Goal: Task Accomplishment & Management: Use online tool/utility

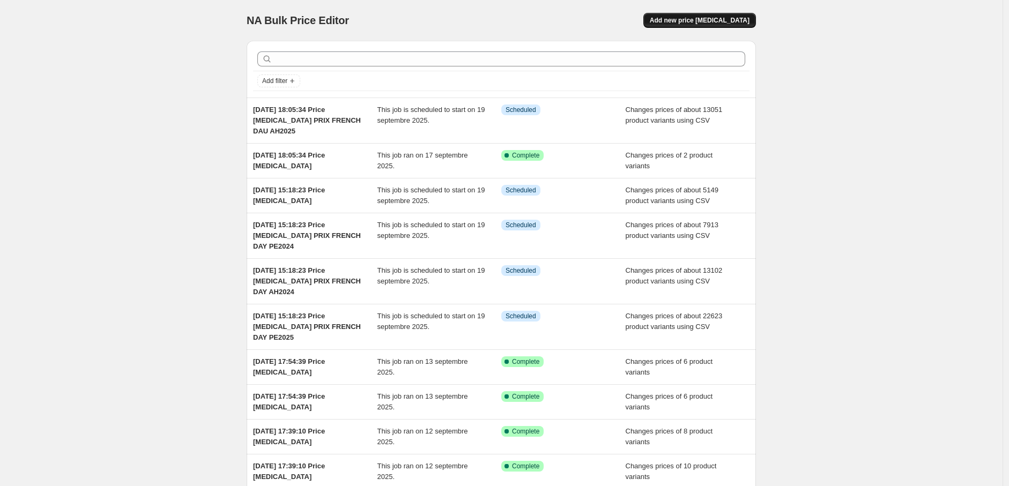
click at [709, 19] on span "Add new price [MEDICAL_DATA]" at bounding box center [700, 20] width 100 height 9
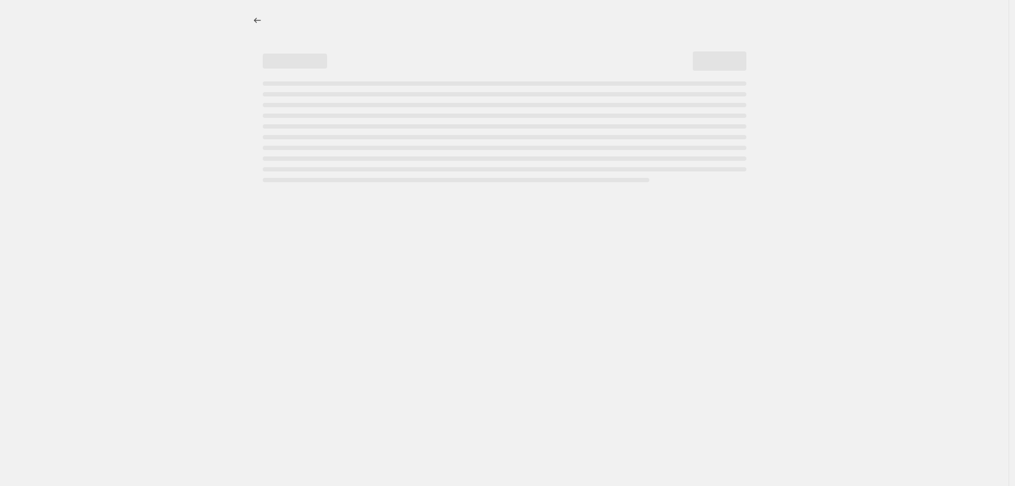
select select "percentage"
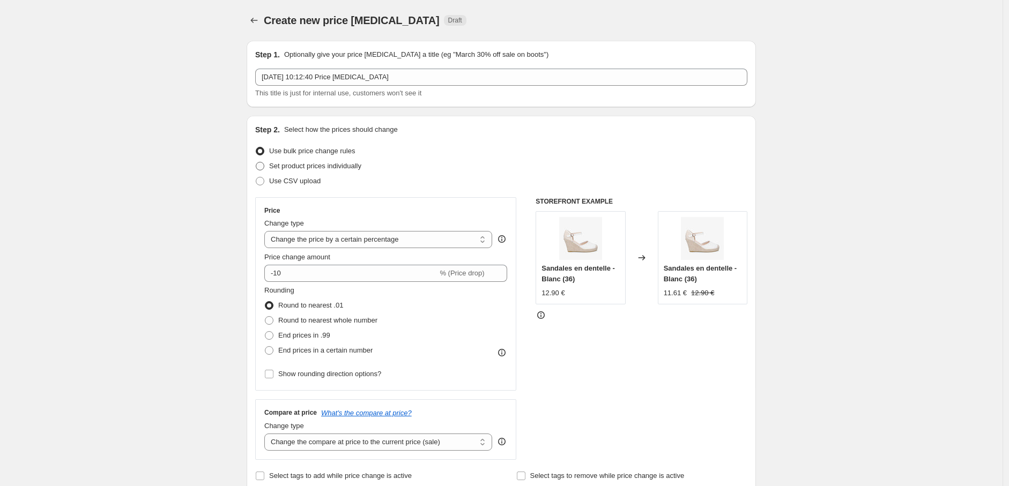
click at [287, 165] on span "Set product prices individually" at bounding box center [315, 166] width 92 height 8
click at [256, 162] on input "Set product prices individually" at bounding box center [256, 162] width 1 height 1
radio input "true"
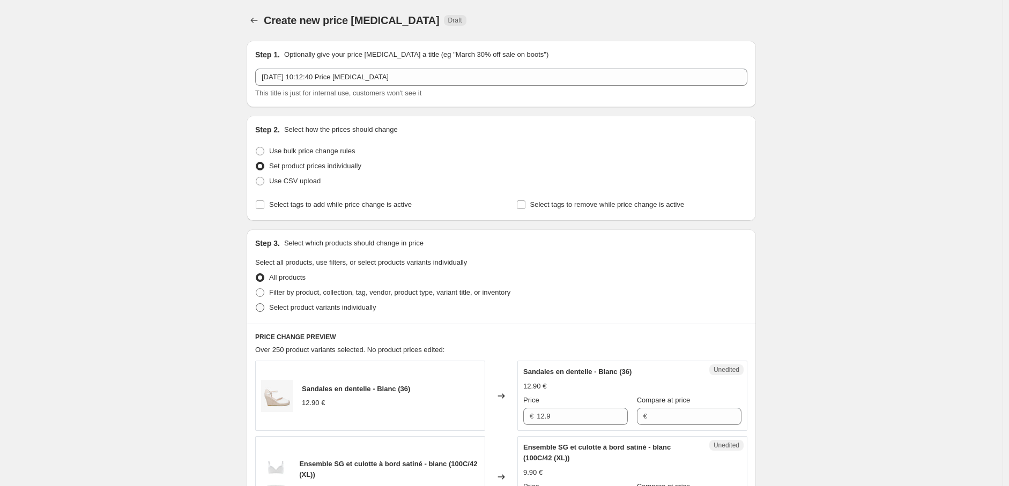
click at [265, 308] on span at bounding box center [260, 308] width 10 height 10
click at [256, 304] on input "Select product variants individually" at bounding box center [256, 303] width 1 height 1
radio input "true"
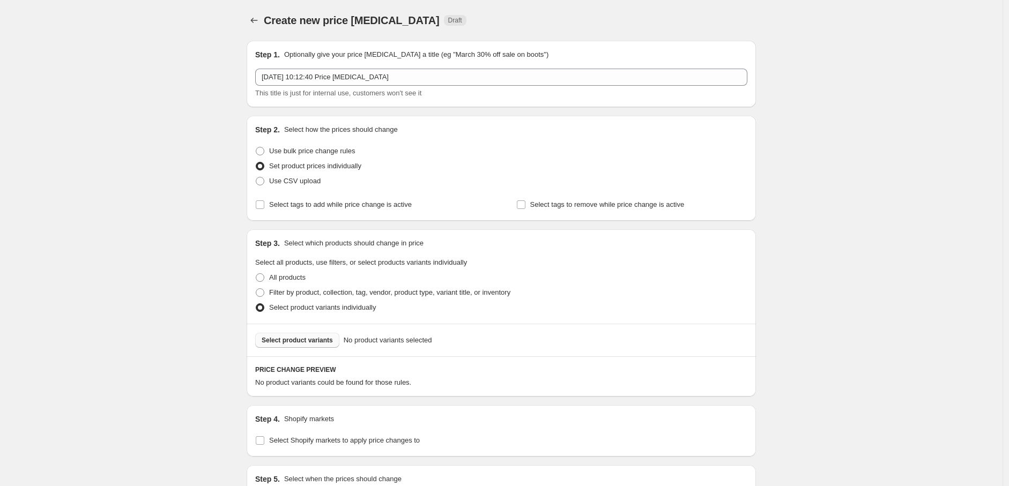
click at [286, 341] on span "Select product variants" at bounding box center [297, 340] width 71 height 9
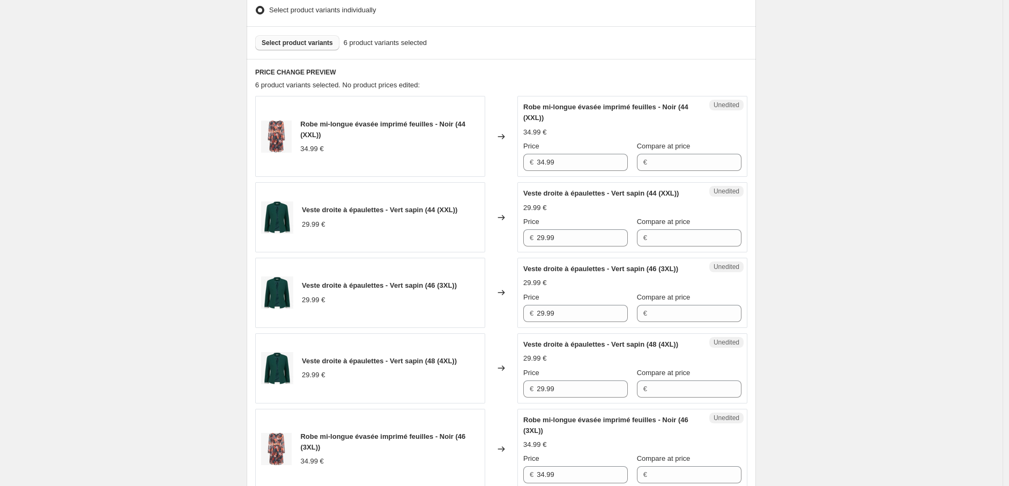
scroll to position [645, 0]
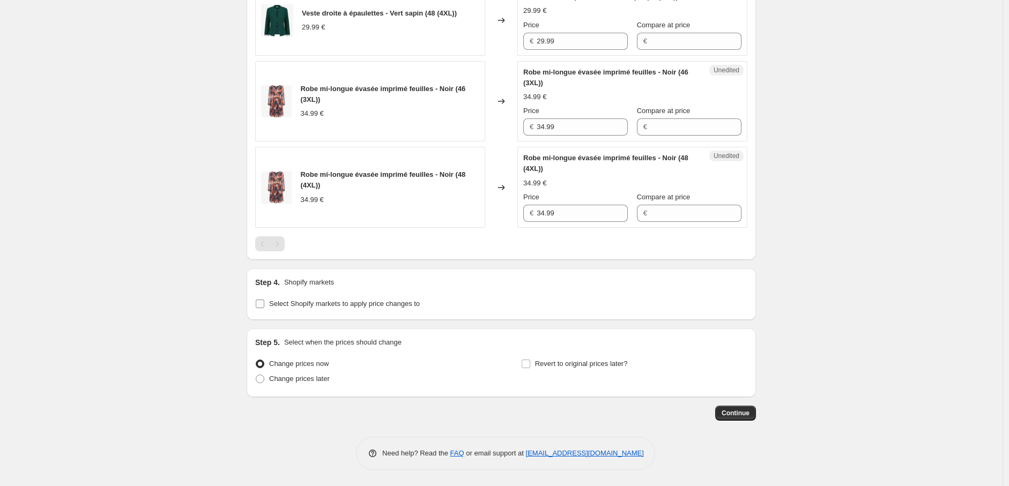
click at [264, 302] on input "Select Shopify markets to apply price changes to" at bounding box center [260, 304] width 9 height 9
checkbox input "true"
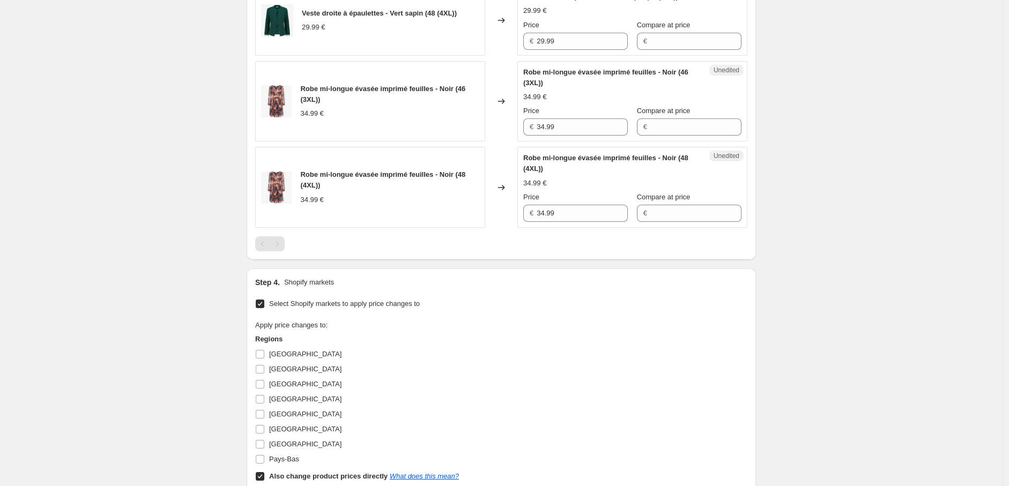
click at [264, 478] on input "Also change product prices directly What does this mean?" at bounding box center [260, 476] width 9 height 9
checkbox input "false"
click at [264, 353] on input "Allemagne" at bounding box center [260, 354] width 9 height 9
checkbox input "true"
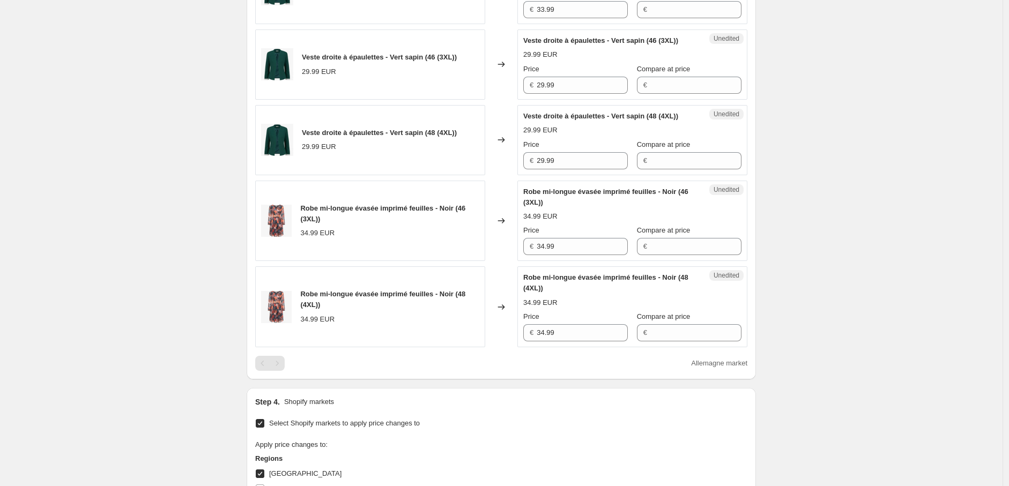
scroll to position [407, 0]
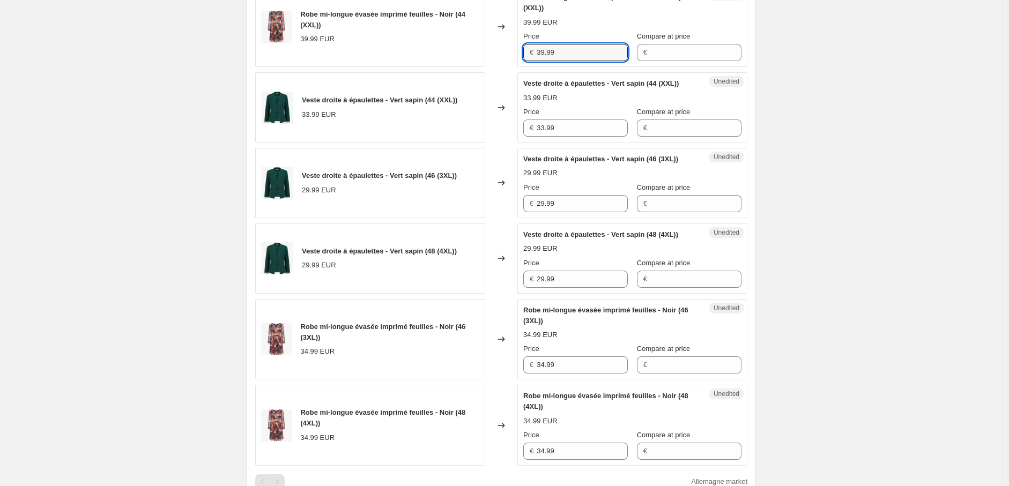
click at [482, 47] on div "Robe mi-longue évasée imprimé feuilles - Noir (44 (XXL)) 39.99 EUR Changed to U…" at bounding box center [501, 26] width 492 height 81
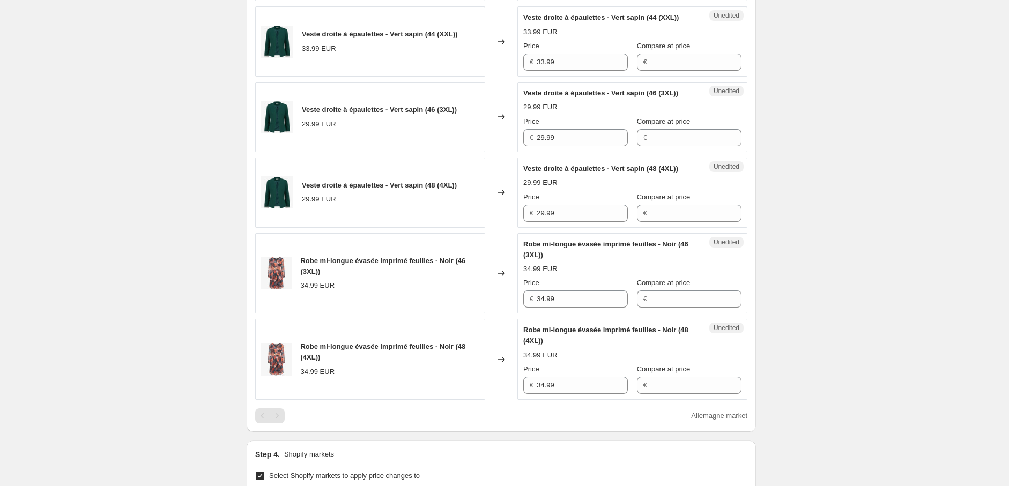
scroll to position [526, 0]
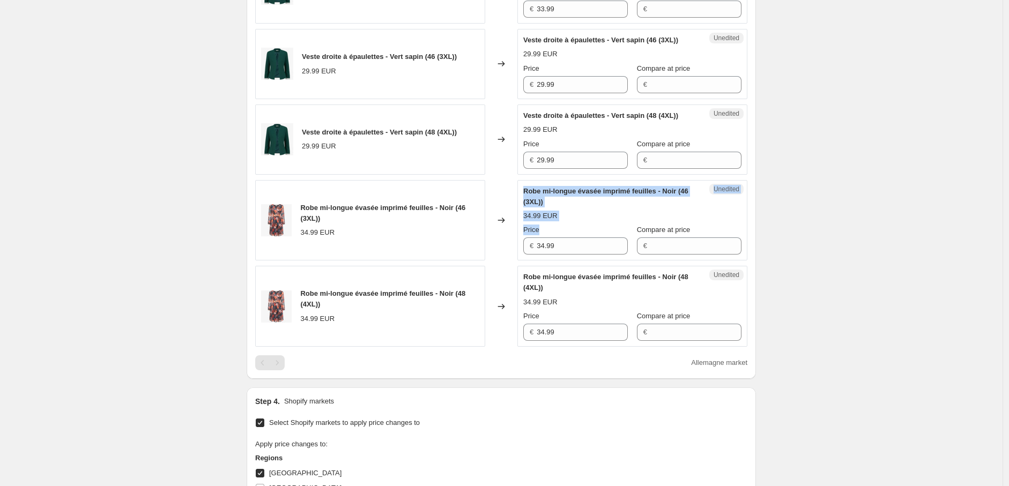
drag, startPoint x: 571, startPoint y: 239, endPoint x: 501, endPoint y: 242, distance: 70.3
click at [501, 241] on div "Robe mi-longue évasée imprimé feuilles - Noir (46 (3XL)) 34.99 EUR Changed to U…" at bounding box center [501, 220] width 492 height 81
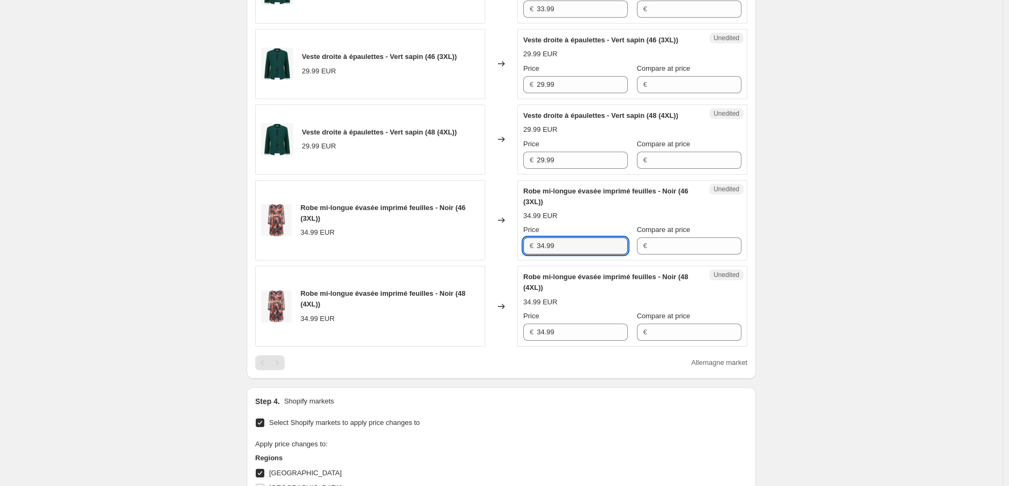
drag, startPoint x: 580, startPoint y: 242, endPoint x: 512, endPoint y: 278, distance: 76.2
click at [490, 243] on div "Robe mi-longue évasée imprimé feuilles - Noir (46 (3XL)) 34.99 EUR Changed to U…" at bounding box center [501, 220] width 492 height 81
paste input "9"
type input "39.99"
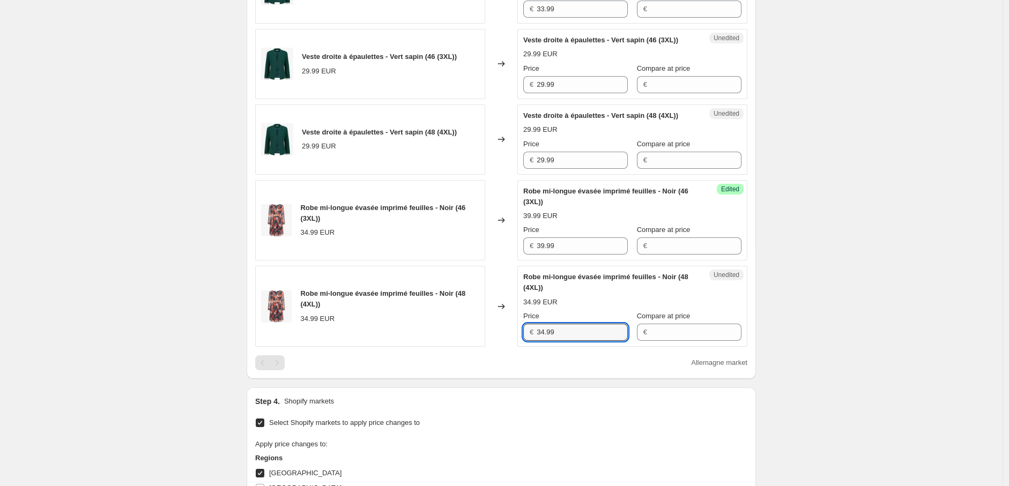
drag, startPoint x: 520, startPoint y: 331, endPoint x: 515, endPoint y: 330, distance: 6.0
click at [515, 331] on div "Robe mi-longue évasée imprimé feuilles - Noir (48 (4XL)) 34.99 EUR Changed to U…" at bounding box center [501, 306] width 492 height 81
paste input "9"
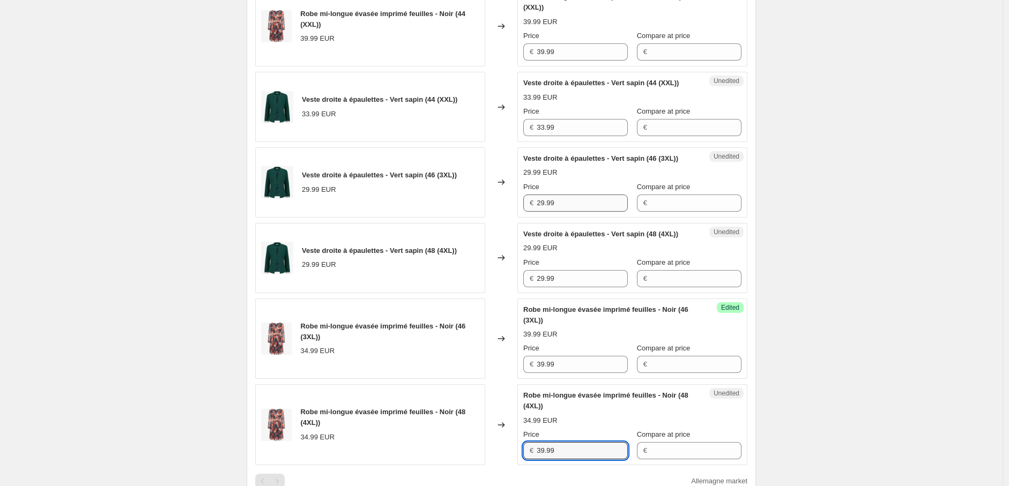
scroll to position [347, 0]
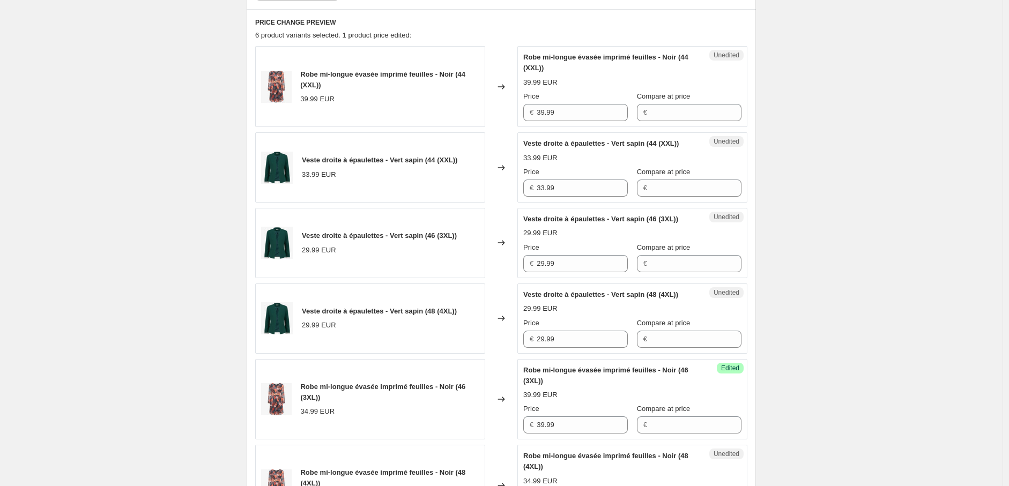
type input "39.99"
drag, startPoint x: 526, startPoint y: 184, endPoint x: 504, endPoint y: 184, distance: 22.0
click at [504, 184] on div "Veste droite à épaulettes - Vert sapin (44 (XXL)) 33.99 EUR Changed to Unedited…" at bounding box center [501, 167] width 492 height 70
drag, startPoint x: 524, startPoint y: 258, endPoint x: 492, endPoint y: 258, distance: 32.2
click at [492, 258] on div "Veste droite à épaulettes - Vert sapin (46 (3XL)) 29.99 EUR Changed to Unedited…" at bounding box center [501, 243] width 492 height 70
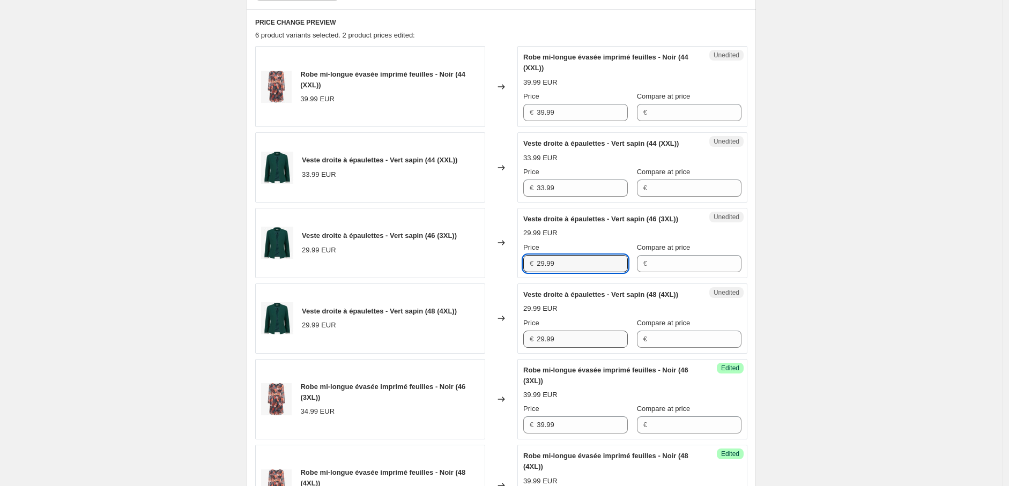
paste input "33"
type input "33.99"
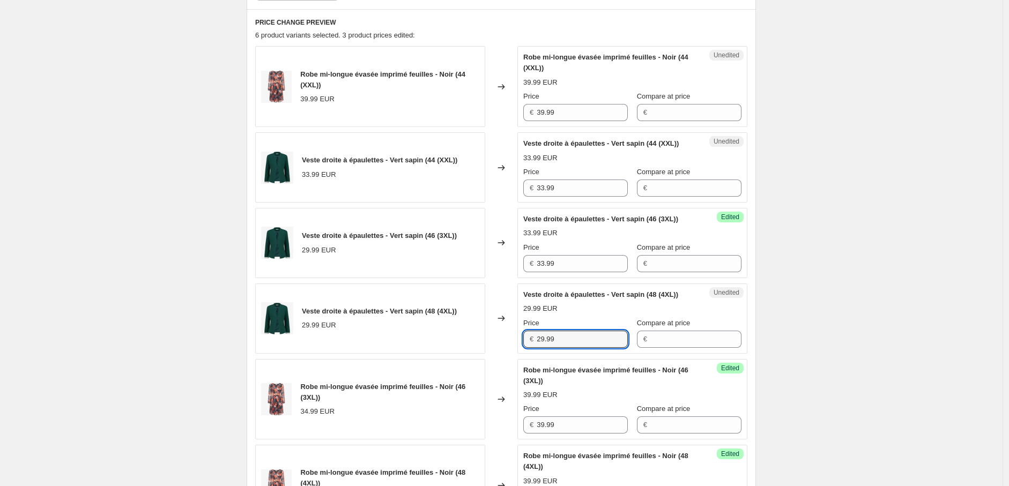
click at [512, 338] on div "Veste droite à épaulettes - Vert sapin (48 (4XL)) 29.99 EUR Changed to Unedited…" at bounding box center [501, 319] width 492 height 70
paste input "33"
type input "33.99"
click at [794, 332] on div "Create new price change job. This page is ready Create new price change job Dra…" at bounding box center [501, 314] width 1002 height 1323
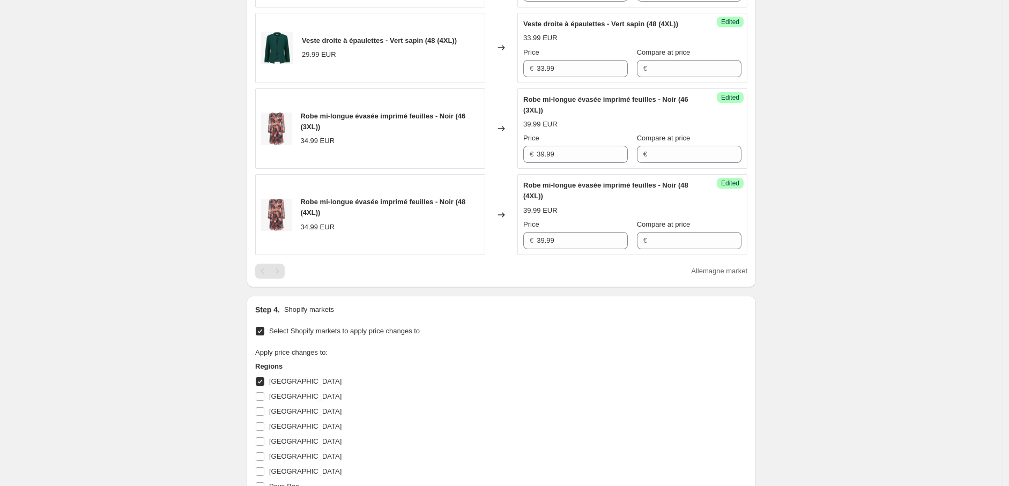
scroll to position [645, 0]
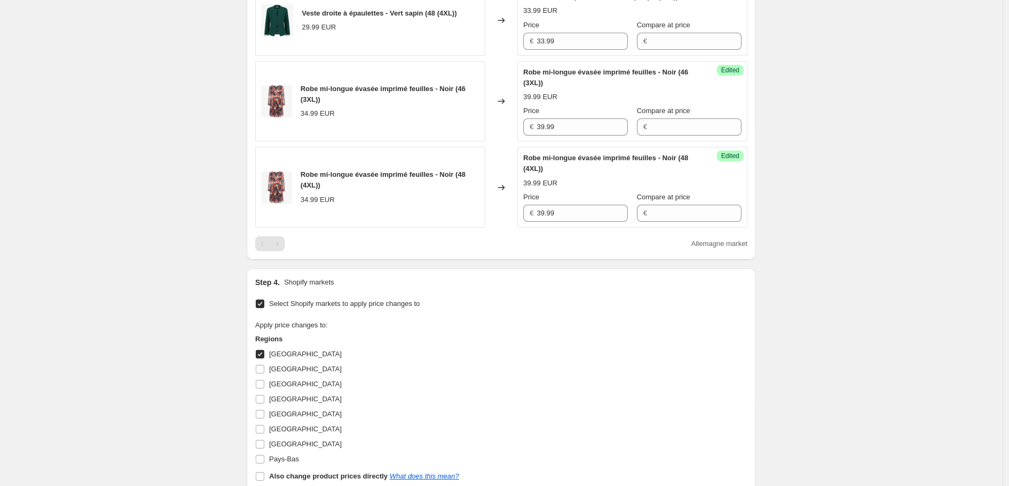
click at [264, 357] on input "Allemagne" at bounding box center [260, 354] width 9 height 9
checkbox input "false"
click at [260, 369] on input "Autriche" at bounding box center [260, 369] width 9 height 9
checkbox input "true"
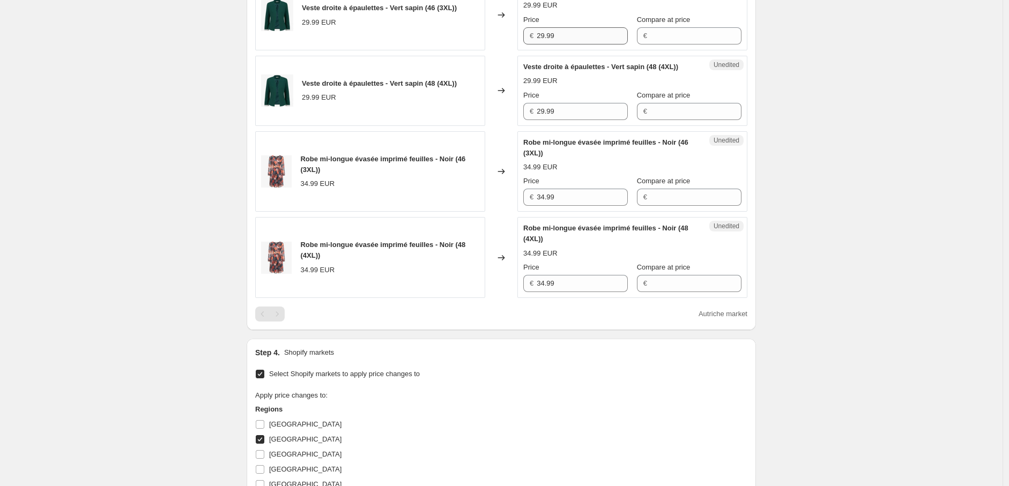
scroll to position [467, 0]
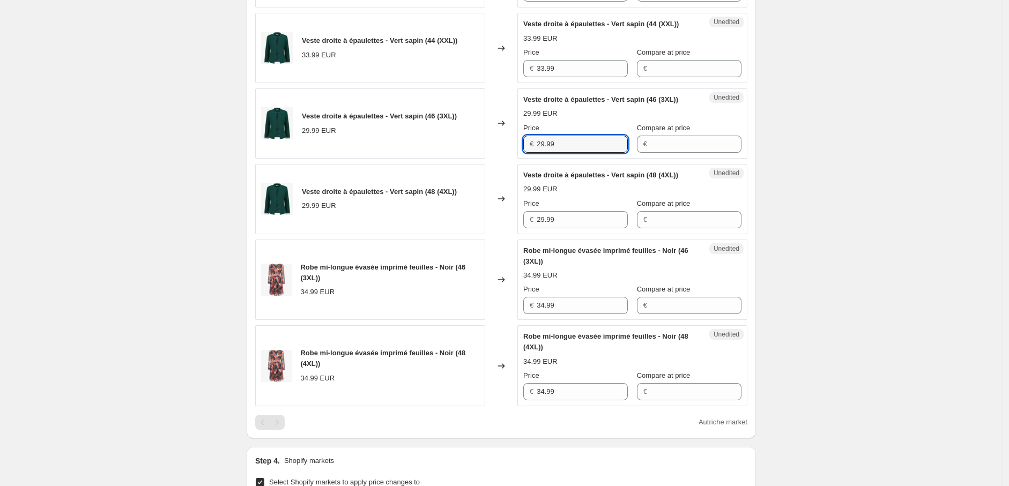
drag, startPoint x: 564, startPoint y: 145, endPoint x: 486, endPoint y: 143, distance: 78.3
click at [486, 143] on div "Veste droite à épaulettes - Vert sapin (46 (3XL)) 29.99 EUR Changed to Unedited…" at bounding box center [501, 123] width 492 height 70
paste input "33"
type input "33.99"
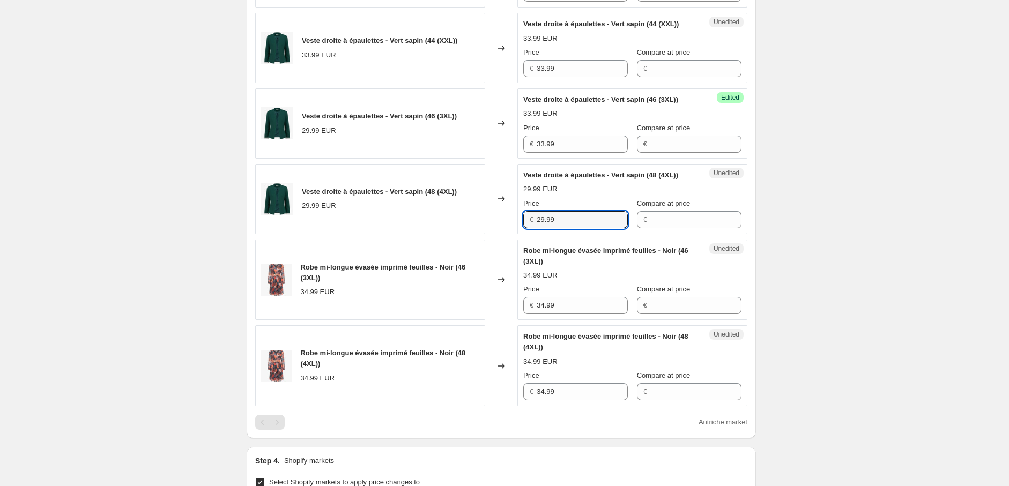
drag, startPoint x: 560, startPoint y: 215, endPoint x: 520, endPoint y: 215, distance: 39.1
click at [520, 215] on div "Unedited Veste droite à épaulettes - Vert sapin (48 (4XL)) 29.99 EUR Price € 29…" at bounding box center [632, 199] width 230 height 70
paste input "33"
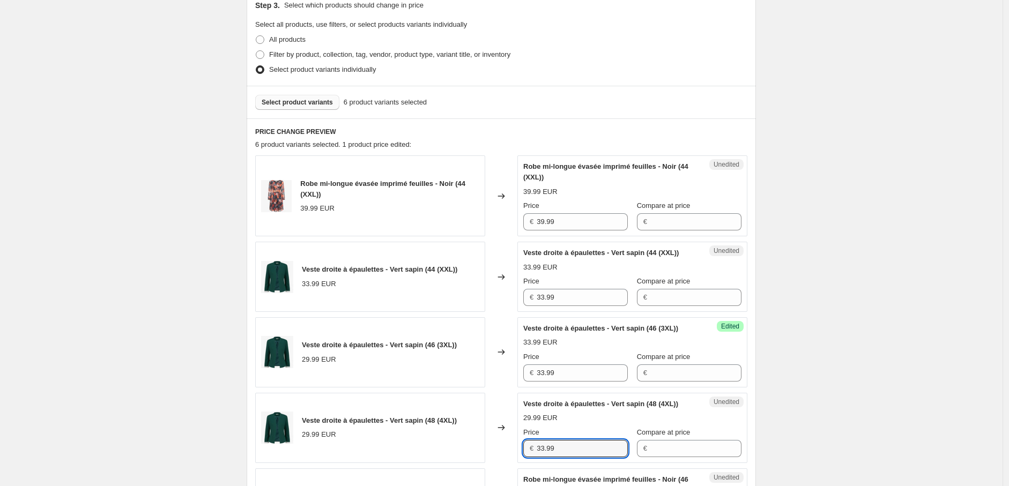
scroll to position [228, 0]
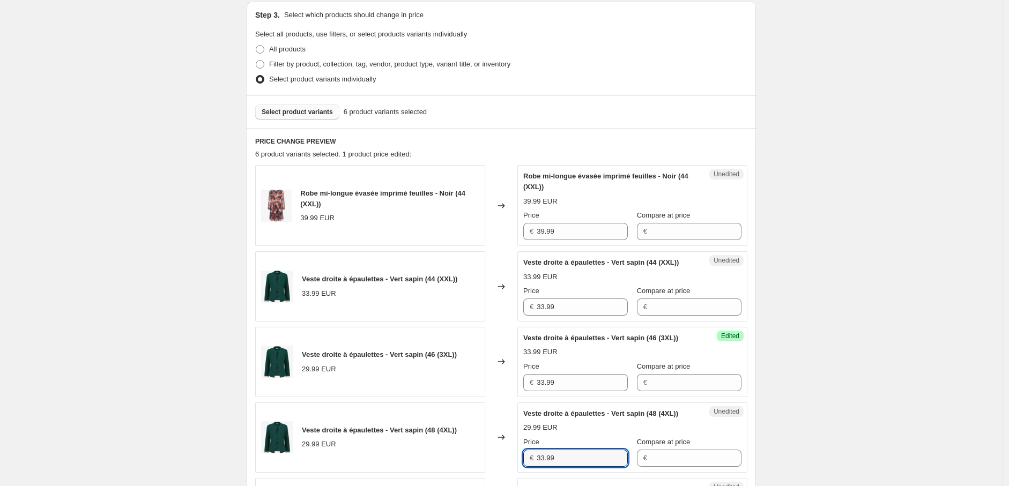
type input "33.99"
click at [481, 230] on div "Robe mi-longue évasée imprimé feuilles - Noir (44 (XXL)) 39.99 EUR Changed to U…" at bounding box center [501, 205] width 492 height 81
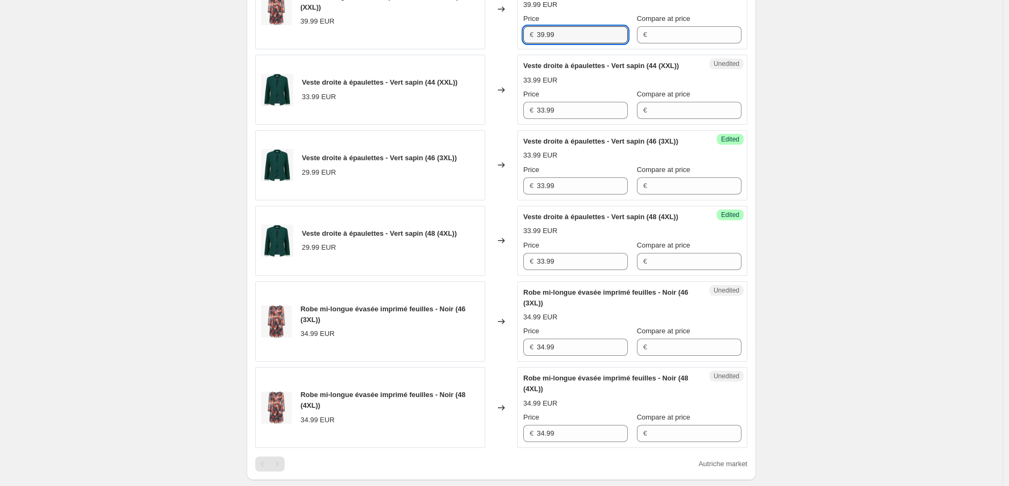
scroll to position [526, 0]
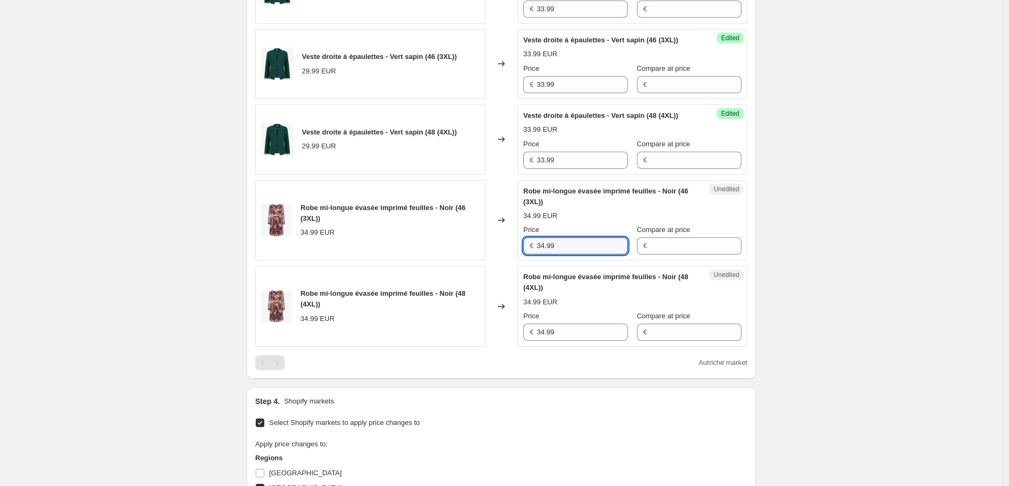
click at [488, 245] on div "Robe mi-longue évasée imprimé feuilles - Noir (46 (3XL)) 34.99 EUR Changed to U…" at bounding box center [501, 220] width 492 height 81
paste input "9"
type input "39.99"
click at [498, 329] on div "Robe mi-longue évasée imprimé feuilles - Noir (48 (4XL)) 34.99 EUR Changed to U…" at bounding box center [501, 306] width 492 height 81
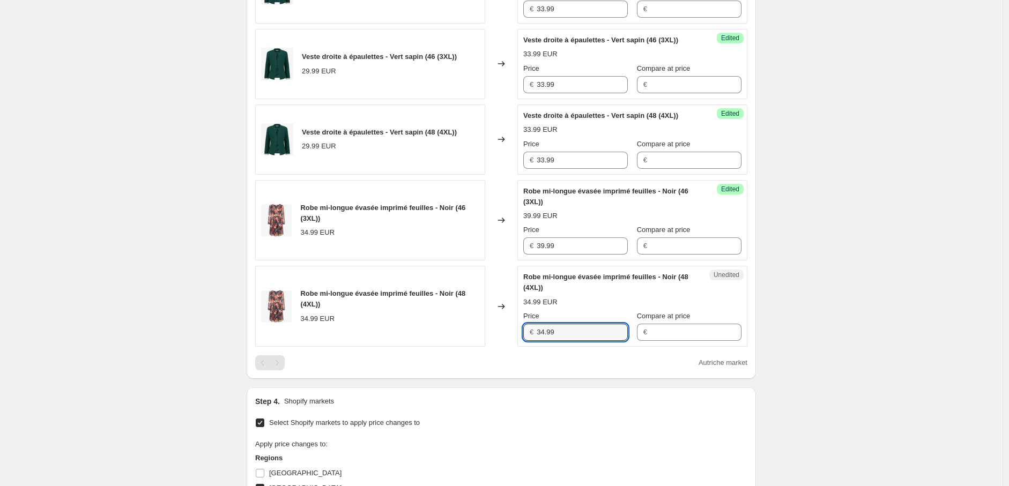
paste input "9"
type input "39.99"
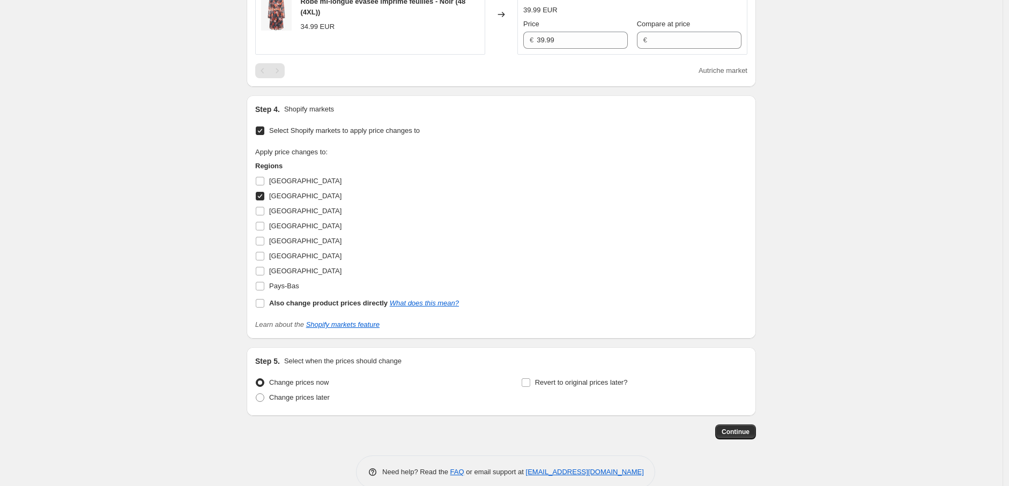
scroll to position [837, 0]
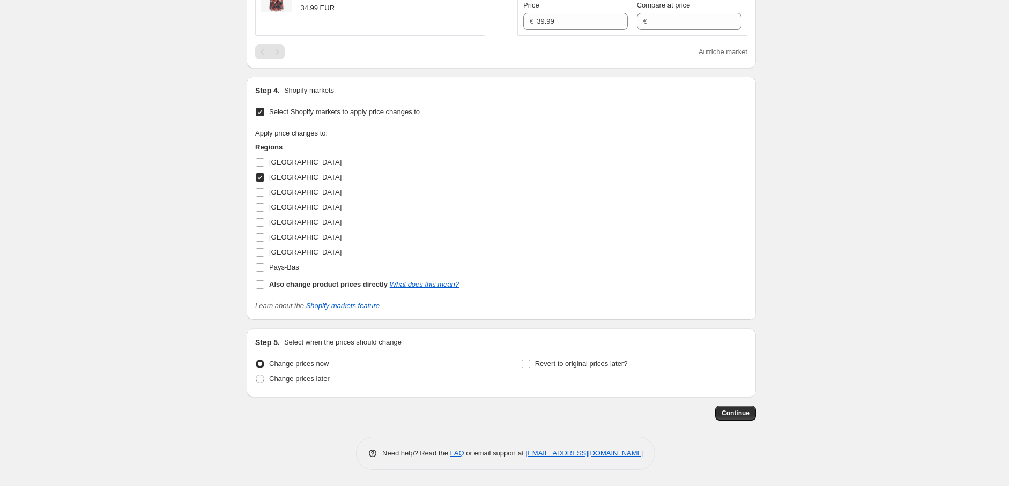
click at [263, 178] on input "Autriche" at bounding box center [260, 177] width 9 height 9
checkbox input "false"
click at [263, 270] on input "Pays-Bas" at bounding box center [260, 267] width 9 height 9
checkbox input "true"
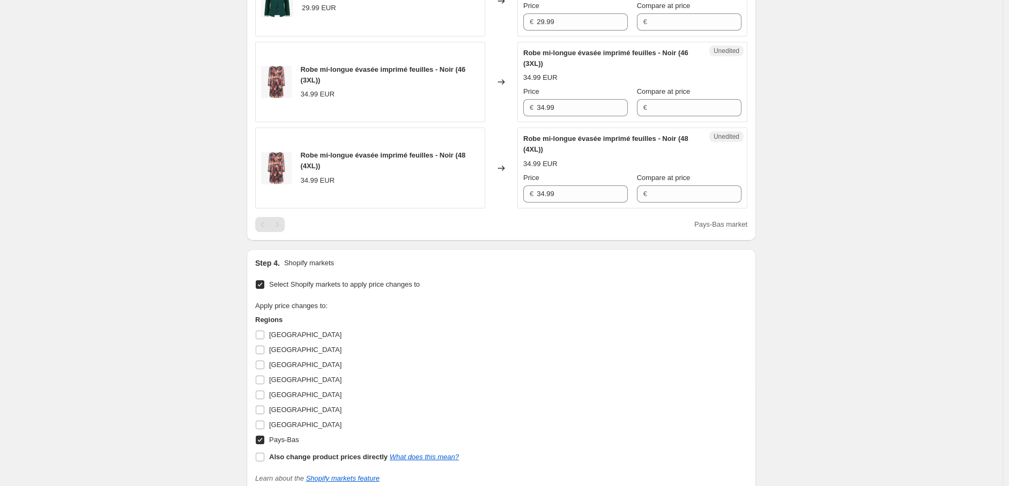
scroll to position [658, 0]
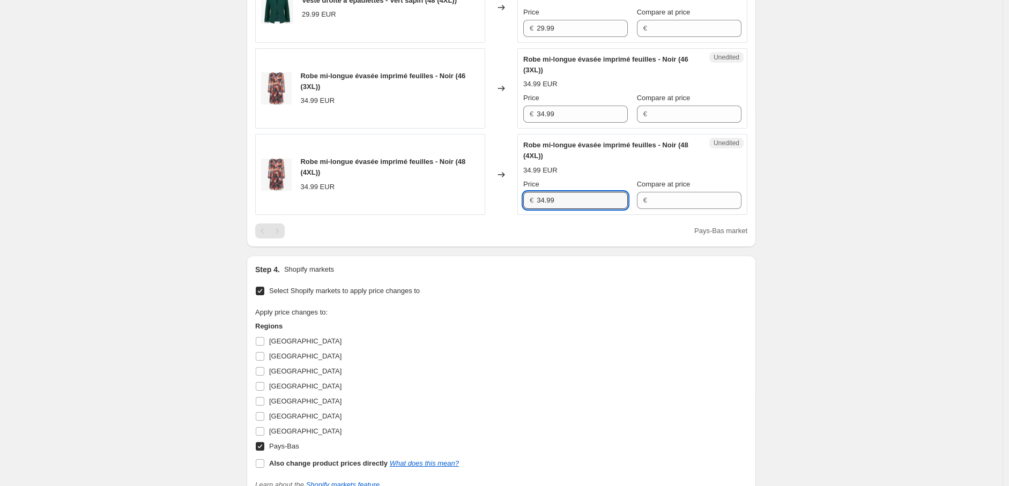
drag, startPoint x: 572, startPoint y: 203, endPoint x: 479, endPoint y: 200, distance: 92.8
click at [480, 200] on div "Robe mi-longue évasée imprimé feuilles - Noir (48 (4XL)) 34.99 EUR Changed to U…" at bounding box center [501, 174] width 492 height 81
paste input "9"
type input "39.99"
drag, startPoint x: 520, startPoint y: 113, endPoint x: 501, endPoint y: 115, distance: 19.4
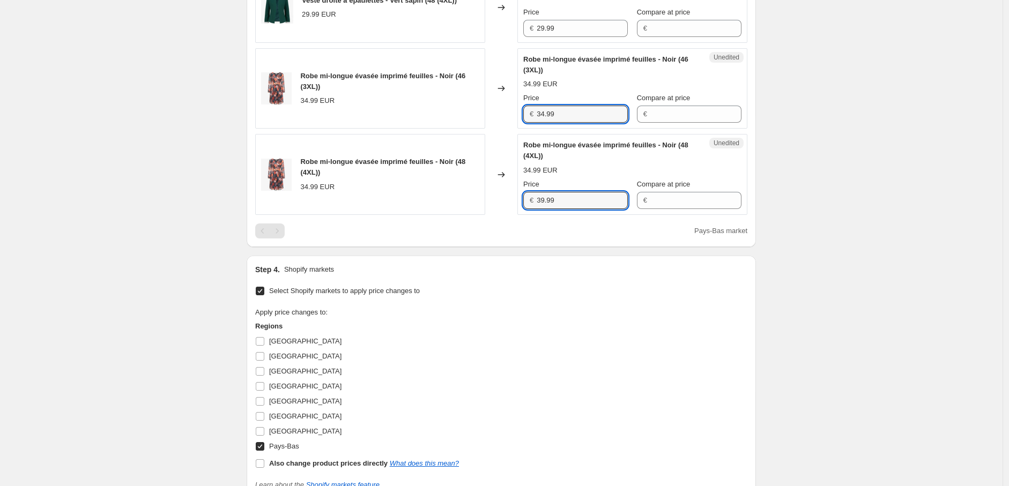
click at [500, 111] on div "Robe mi-longue évasée imprimé feuilles - Noir (46 (3XL)) 34.99 EUR Changed to U…" at bounding box center [501, 88] width 492 height 81
paste input "9"
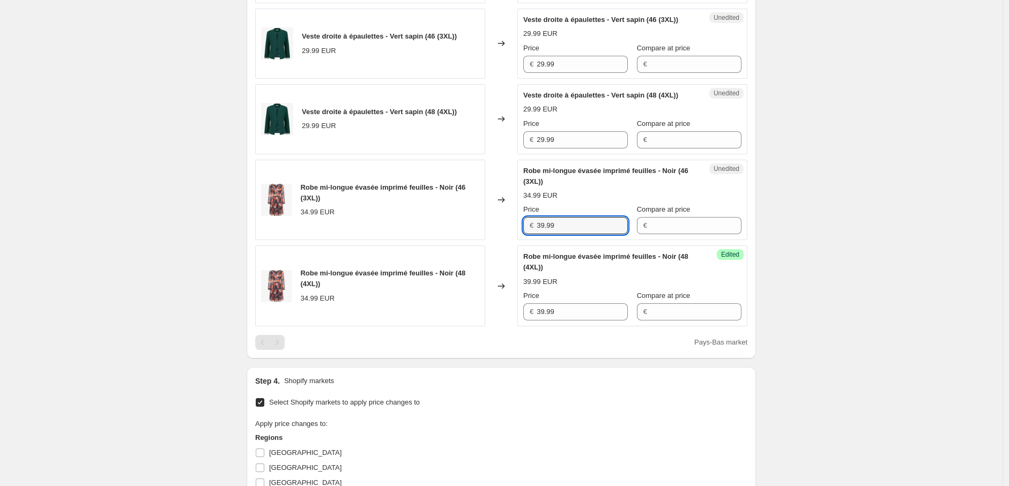
scroll to position [361, 0]
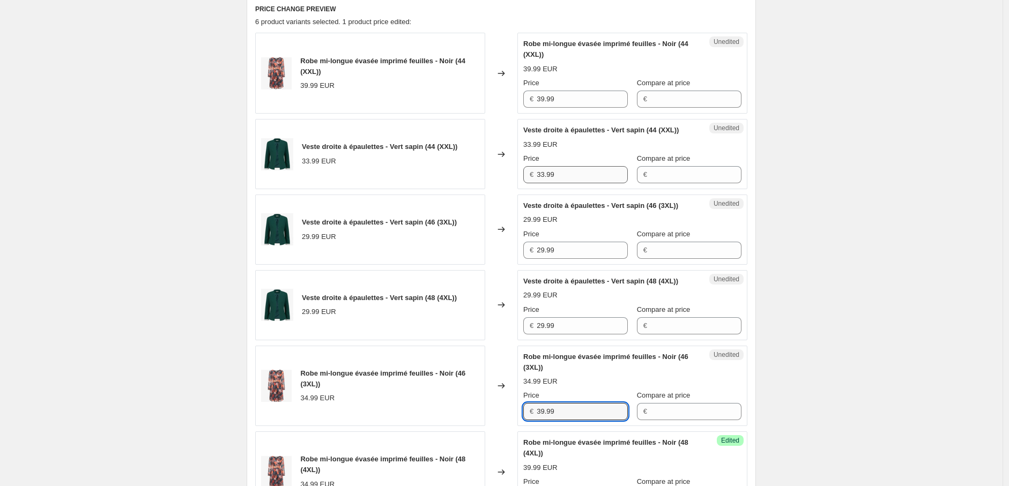
type input "39.99"
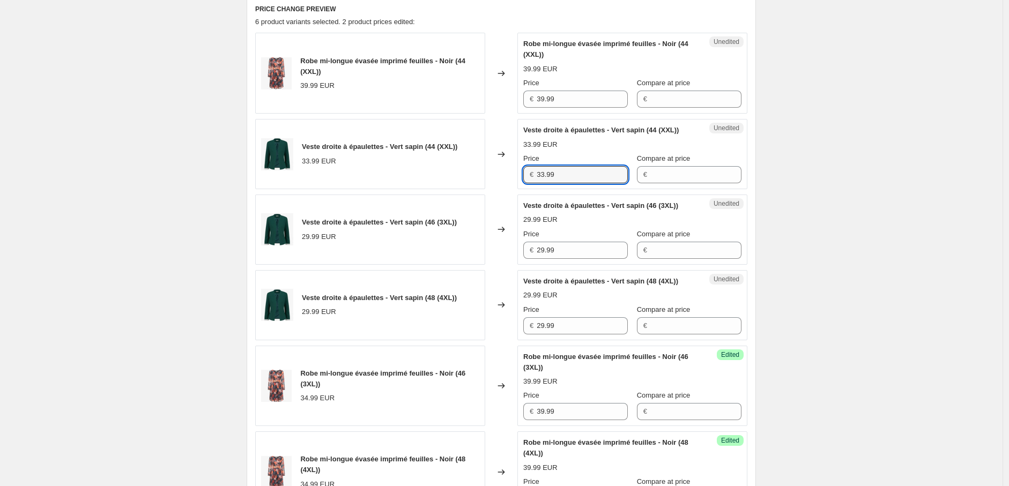
drag, startPoint x: 570, startPoint y: 171, endPoint x: 475, endPoint y: 170, distance: 94.3
click at [475, 170] on div "Veste droite à épaulettes - Vert sapin (44 (XXL)) 33.99 EUR Changed to Unedited…" at bounding box center [501, 154] width 492 height 70
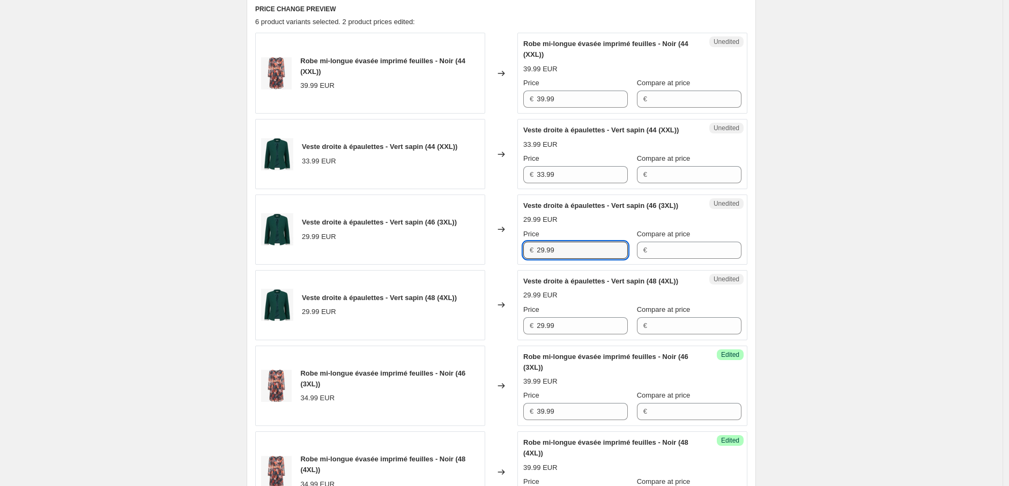
drag, startPoint x: 517, startPoint y: 248, endPoint x: 518, endPoint y: 284, distance: 36.5
click at [504, 248] on div "Veste droite à épaulettes - Vert sapin (46 (3XL)) 29.99 EUR Changed to Unedited…" at bounding box center [501, 230] width 492 height 70
paste input "33"
type input "33.99"
drag, startPoint x: 567, startPoint y: 326, endPoint x: 497, endPoint y: 324, distance: 69.2
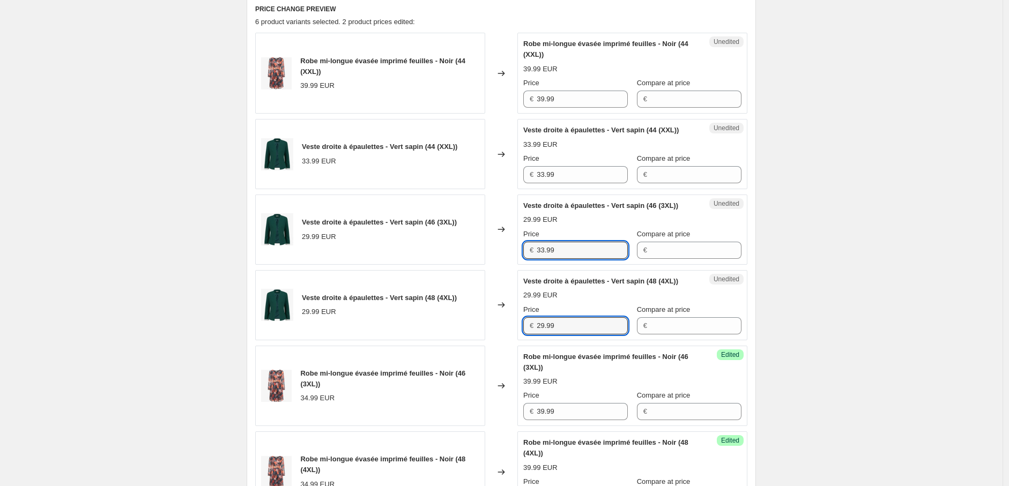
click at [497, 324] on div "Veste droite à épaulettes - Vert sapin (48 (4XL)) 29.99 EUR Changed to Unedited…" at bounding box center [501, 305] width 492 height 70
paste input "33"
type input "33.99"
click at [823, 328] on div "Create new price change job. This page is ready Create new price change job Dra…" at bounding box center [501, 300] width 1002 height 1323
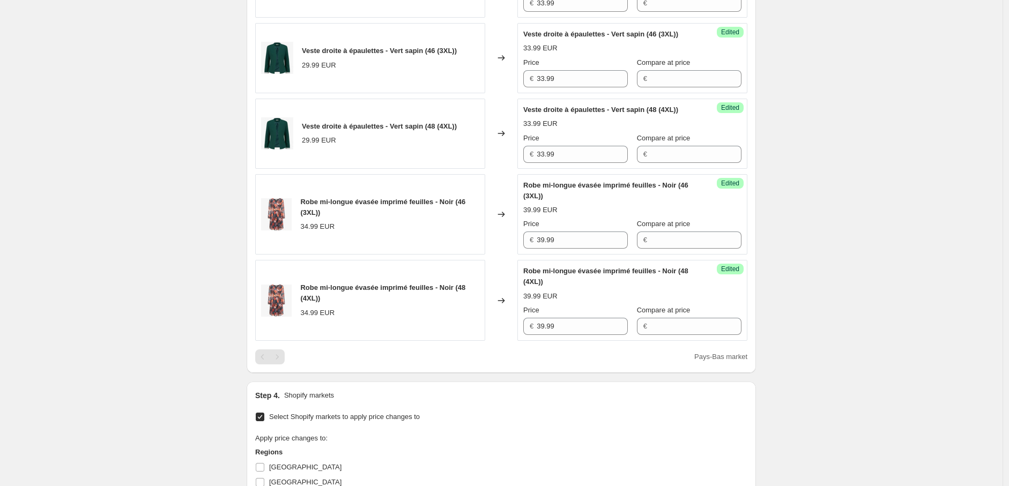
scroll to position [718, 0]
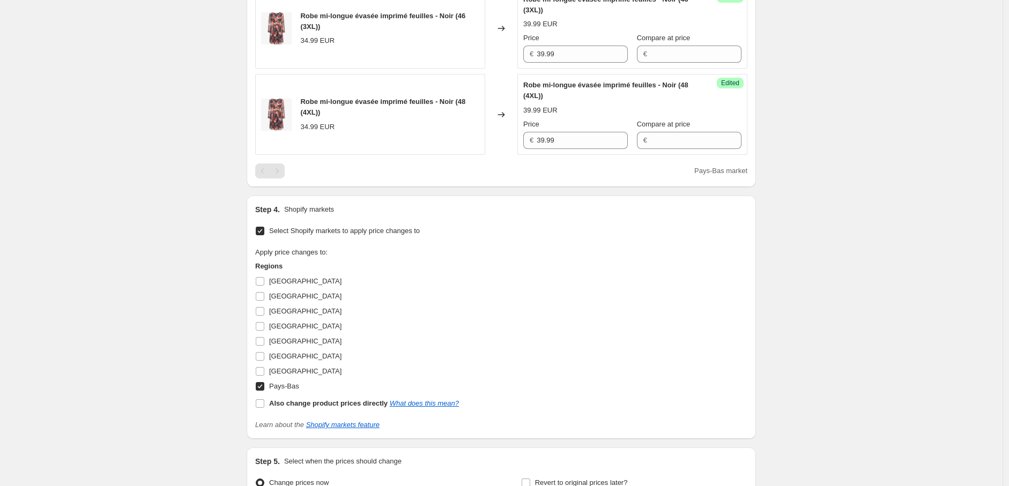
click at [259, 387] on input "Pays-Bas" at bounding box center [260, 386] width 9 height 9
checkbox input "false"
click at [263, 310] on input "Belgique" at bounding box center [260, 311] width 9 height 9
checkbox input "true"
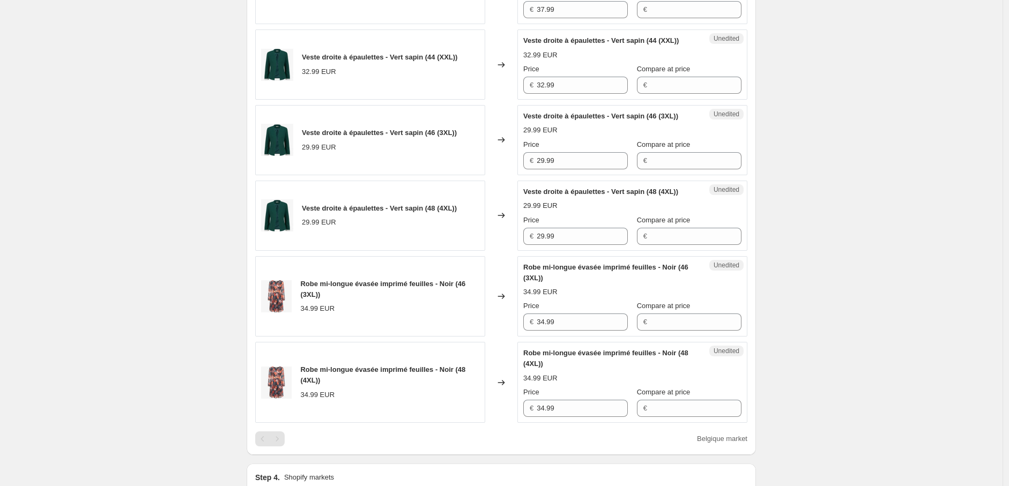
scroll to position [420, 0]
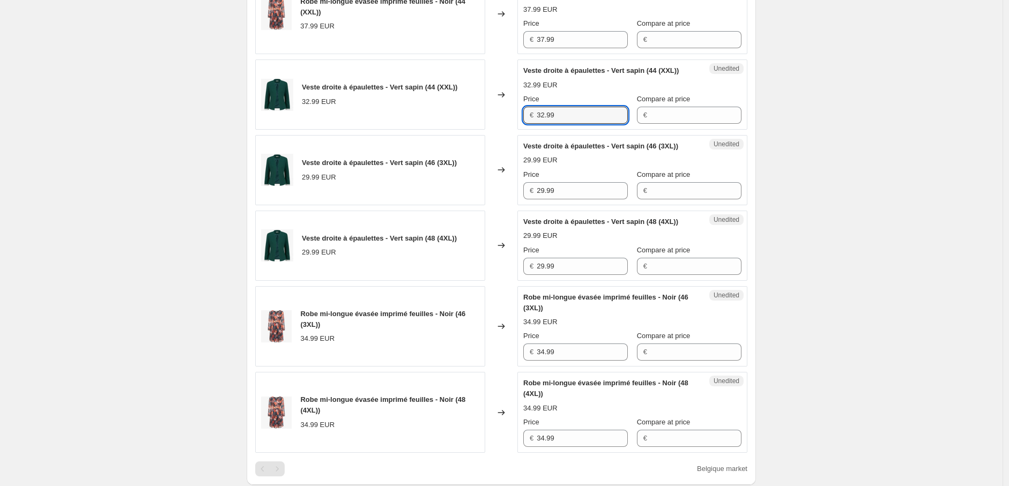
drag, startPoint x: 537, startPoint y: 118, endPoint x: 501, endPoint y: 117, distance: 36.5
click at [501, 116] on div "Veste droite à épaulettes - Vert sapin (44 (XXL)) 32.99 EUR Changed to Unedited…" at bounding box center [501, 94] width 492 height 70
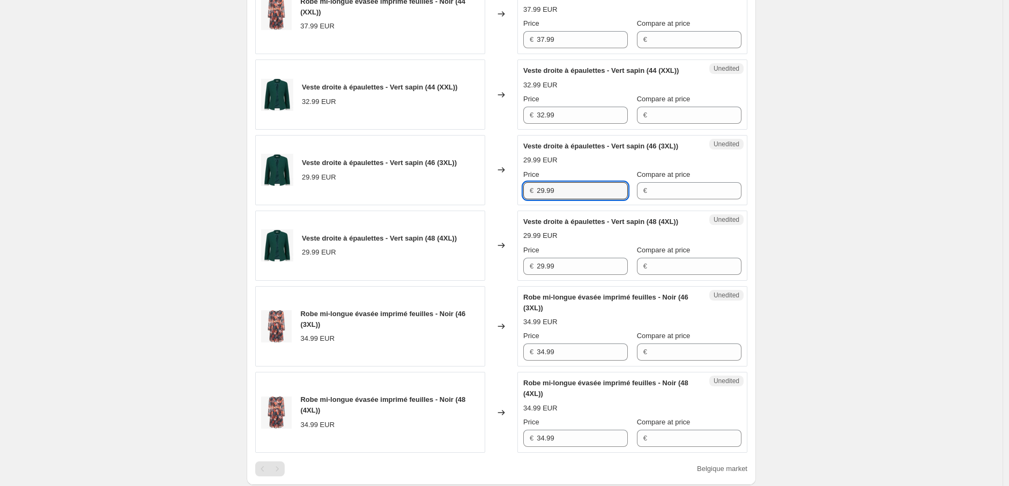
drag, startPoint x: 570, startPoint y: 198, endPoint x: 505, endPoint y: 192, distance: 65.2
click at [505, 190] on div "Veste droite à épaulettes - Vert sapin (46 (3XL)) 29.99 EUR Changed to Unedited…" at bounding box center [501, 170] width 492 height 70
paste input "32"
type input "32.99"
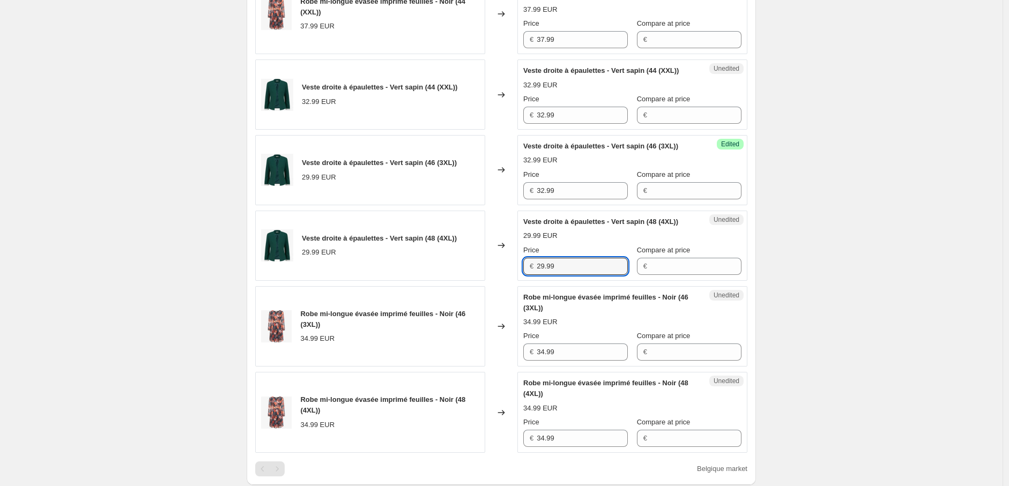
drag, startPoint x: 570, startPoint y: 268, endPoint x: 501, endPoint y: 267, distance: 69.7
click at [501, 267] on div "Veste droite à épaulettes - Vert sapin (48 (4XL)) 29.99 EUR Changed to Unedited…" at bounding box center [501, 246] width 492 height 70
paste input "32"
type input "32.99"
click at [481, 38] on div "Robe mi-longue évasée imprimé feuilles - Noir (44 (XXL)) 37.99 EUR Changed to U…" at bounding box center [501, 13] width 492 height 81
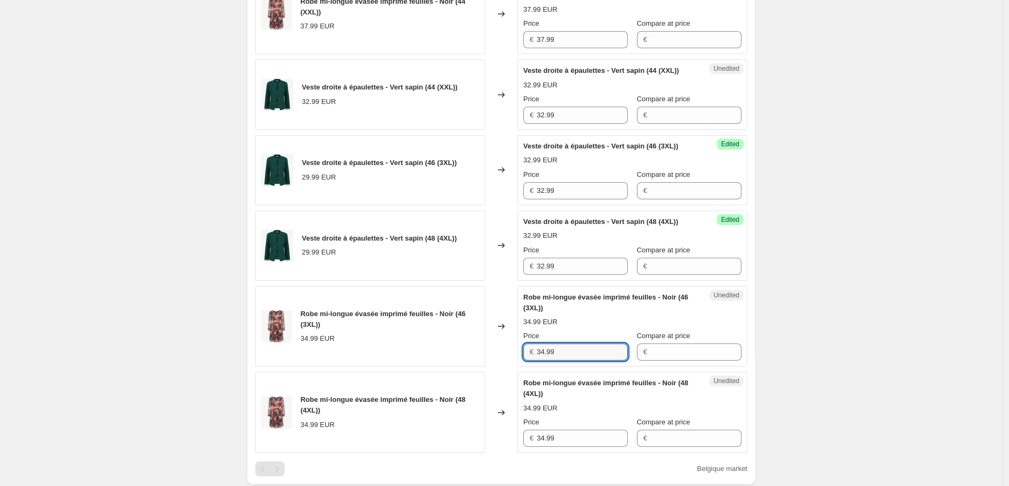
drag, startPoint x: 559, startPoint y: 354, endPoint x: 517, endPoint y: 364, distance: 42.4
click at [513, 352] on div "Robe mi-longue évasée imprimé feuilles - Noir (46 (3XL)) 34.99 EUR Changed to U…" at bounding box center [501, 326] width 492 height 81
paste input "7"
type input "37.99"
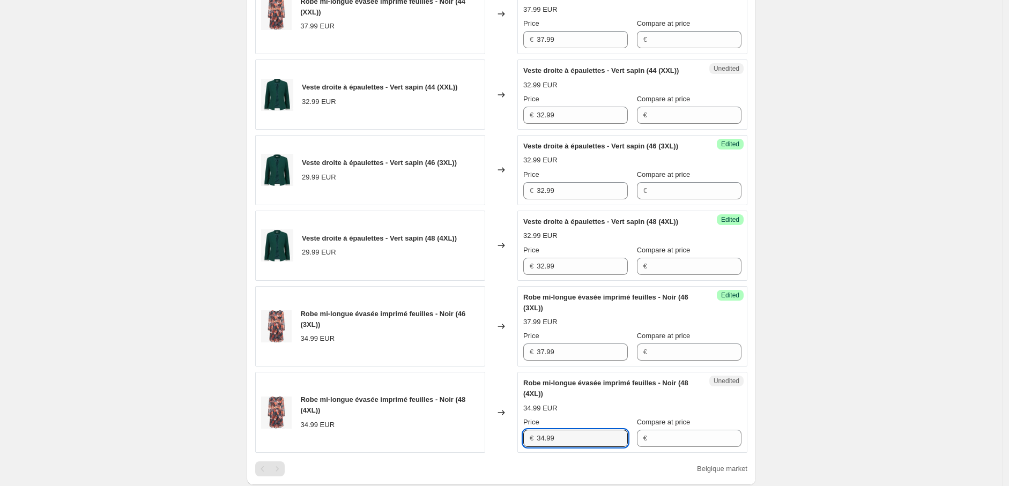
drag, startPoint x: 561, startPoint y: 441, endPoint x: 515, endPoint y: 437, distance: 45.7
click at [515, 437] on div "Robe mi-longue évasée imprimé feuilles - Noir (48 (4XL)) 34.99 EUR Changed to U…" at bounding box center [501, 412] width 492 height 81
paste input "7"
type input "37.99"
click at [832, 388] on div "Create new price change job. This page is ready Create new price change job Dra…" at bounding box center [501, 241] width 1002 height 1323
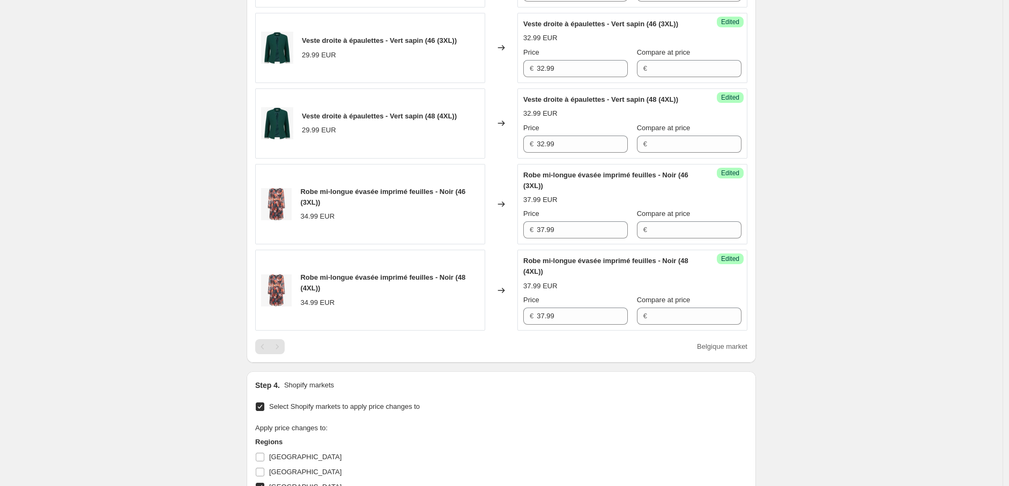
scroll to position [718, 0]
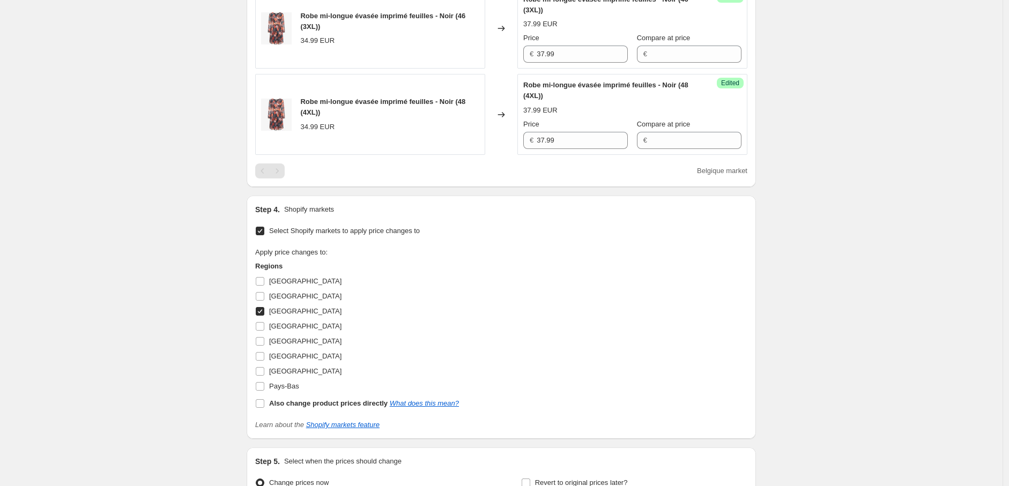
click at [261, 313] on input "Belgique" at bounding box center [260, 311] width 9 height 9
checkbox input "false"
click at [263, 358] on input "Italie" at bounding box center [260, 356] width 9 height 9
checkbox input "true"
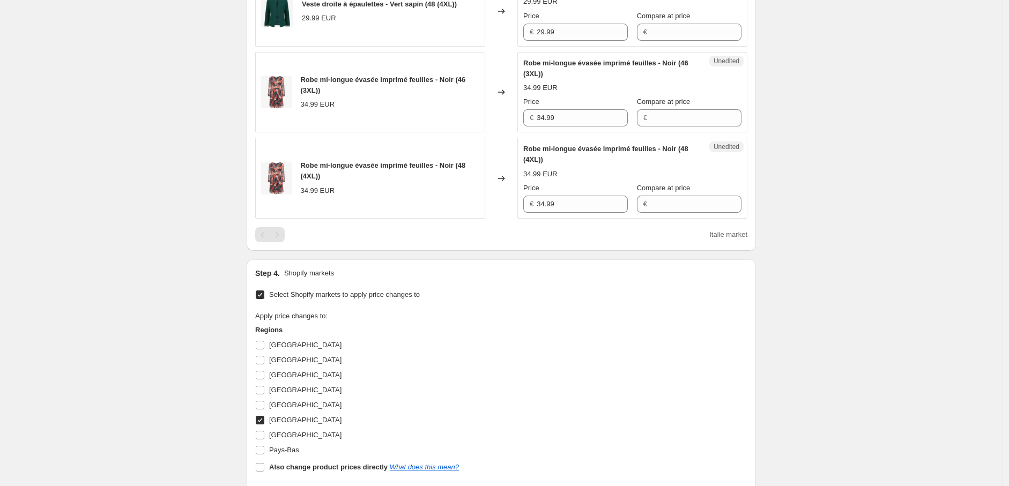
scroll to position [539, 0]
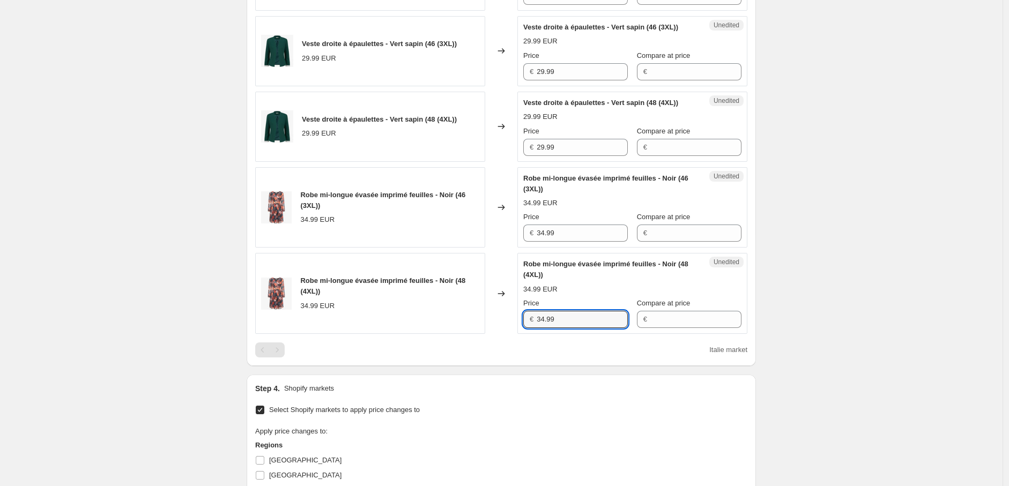
drag, startPoint x: 572, startPoint y: 316, endPoint x: 476, endPoint y: 318, distance: 96.0
click at [476, 318] on div "Robe mi-longue évasée imprimé feuilles - Noir (48 (4XL)) 34.99 EUR Changed to U…" at bounding box center [501, 293] width 492 height 81
paste input "7"
type input "37.99"
drag, startPoint x: 566, startPoint y: 236, endPoint x: 504, endPoint y: 232, distance: 61.8
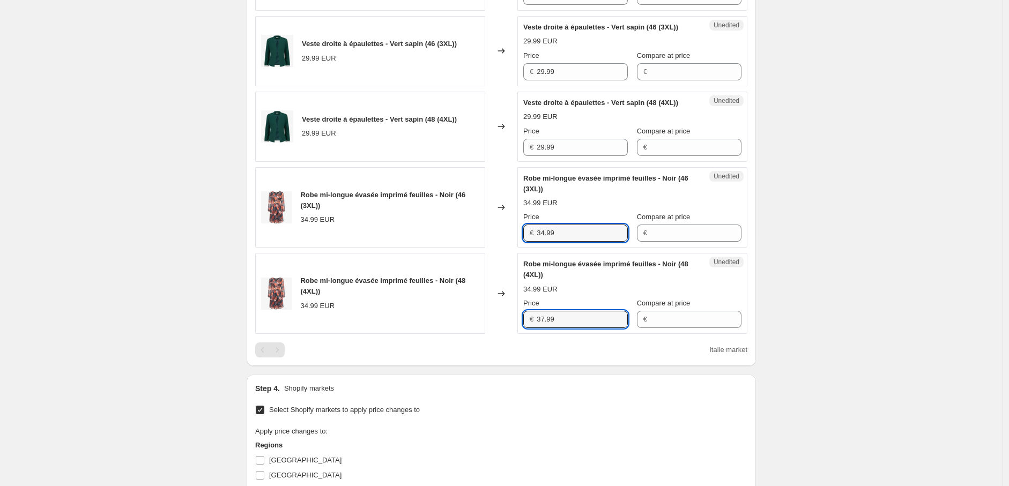
click at [504, 232] on div "Robe mi-longue évasée imprimé feuilles - Noir (46 (3XL)) 34.99 EUR Changed to U…" at bounding box center [501, 207] width 492 height 81
paste input "7"
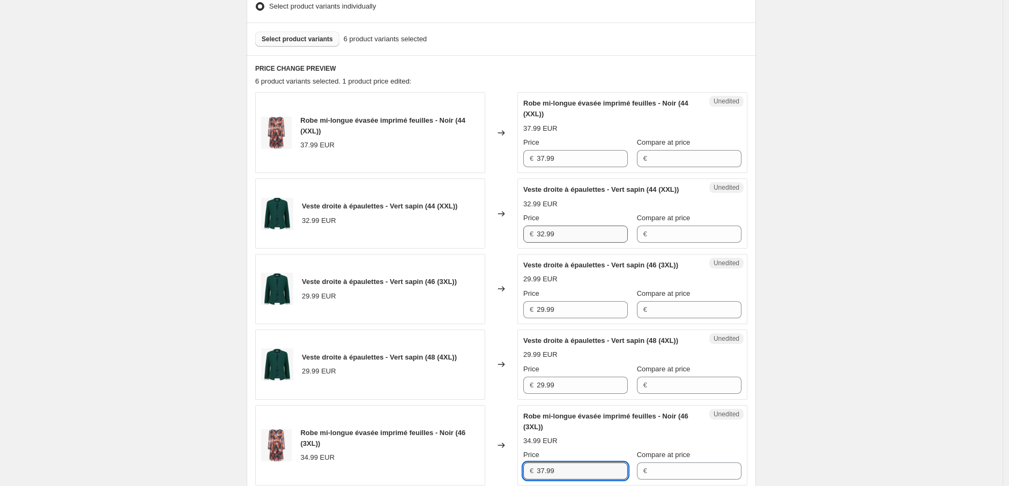
type input "37.99"
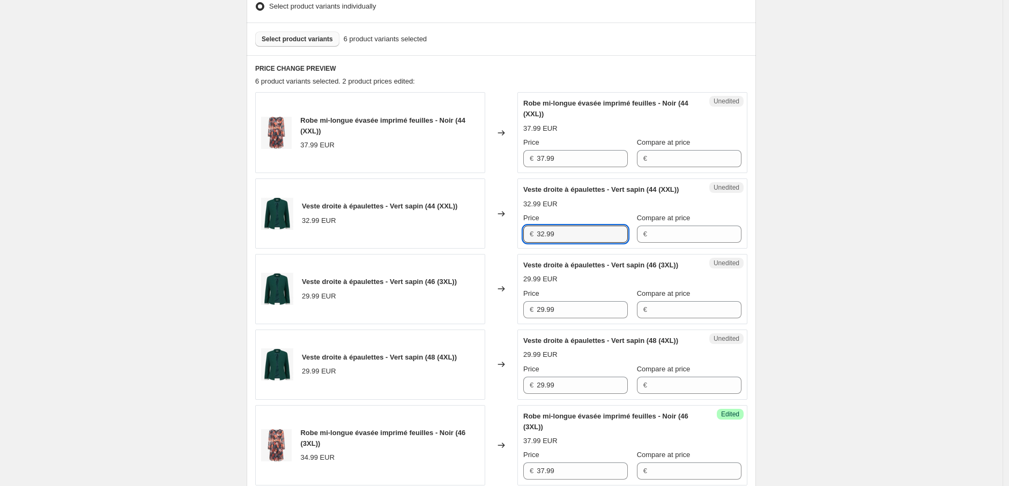
drag, startPoint x: 548, startPoint y: 234, endPoint x: 504, endPoint y: 230, distance: 43.5
click at [507, 231] on div "Veste droite à épaulettes - Vert sapin (44 (XXL)) 32.99 EUR Changed to Unedited…" at bounding box center [501, 213] width 492 height 70
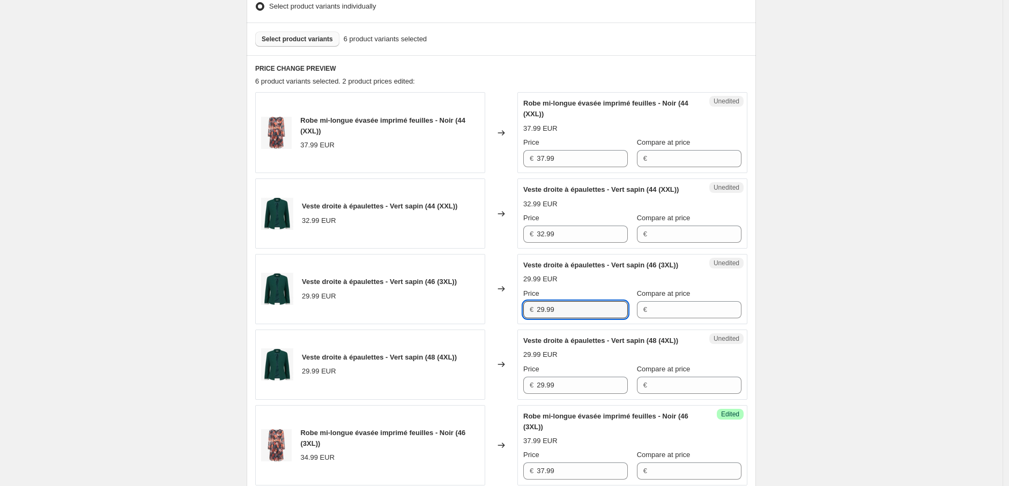
drag, startPoint x: 565, startPoint y: 311, endPoint x: 508, endPoint y: 310, distance: 56.8
click at [508, 310] on div "Veste droite à épaulettes - Vert sapin (46 (3XL)) 29.99 EUR Changed to Unedited…" at bounding box center [501, 289] width 492 height 70
paste input "32"
type input "32.99"
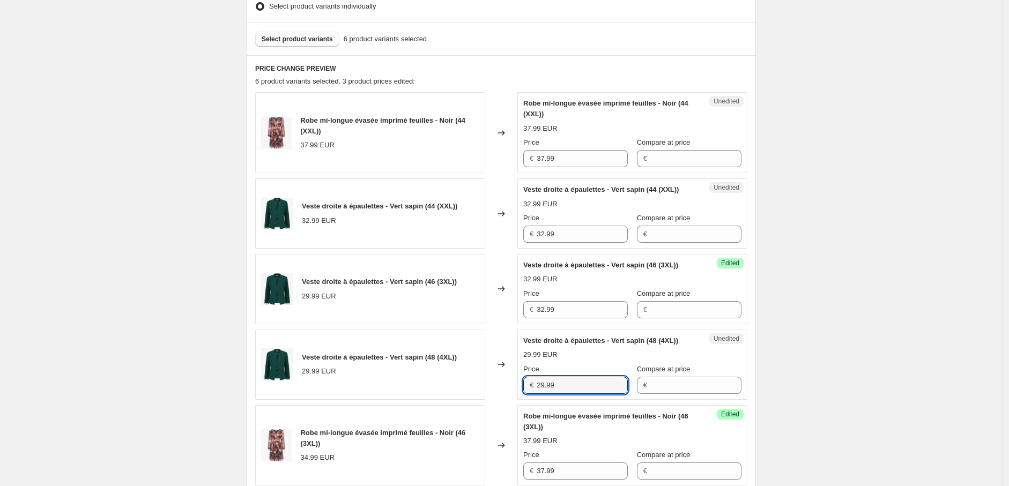
drag, startPoint x: 551, startPoint y: 386, endPoint x: 517, endPoint y: 384, distance: 34.4
click at [516, 384] on div "Veste droite à épaulettes - Vert sapin (48 (4XL)) 29.99 EUR Changed to Unedited…" at bounding box center [501, 365] width 492 height 70
paste input "32"
type input "32.99"
click at [875, 217] on div "Create new price change job. This page is ready Create new price change job Dra…" at bounding box center [501, 360] width 1002 height 1323
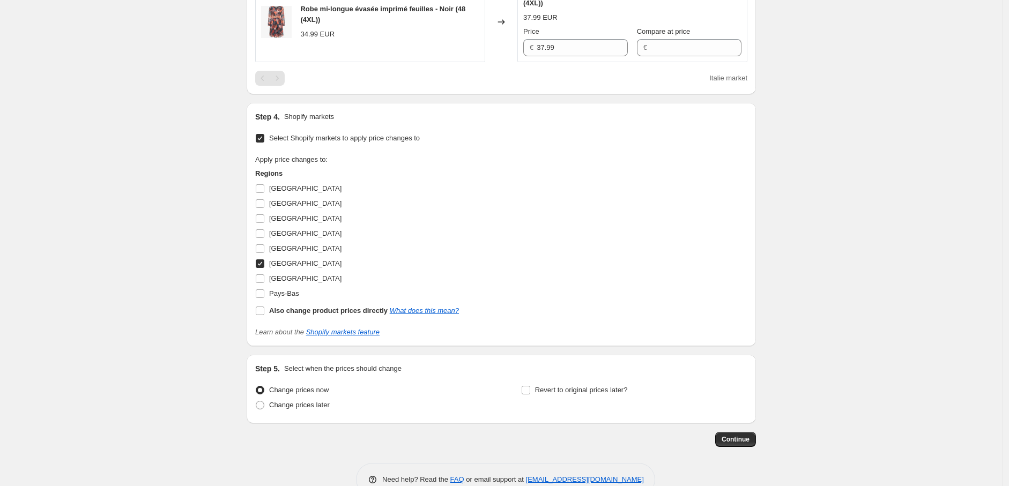
scroll to position [837, 0]
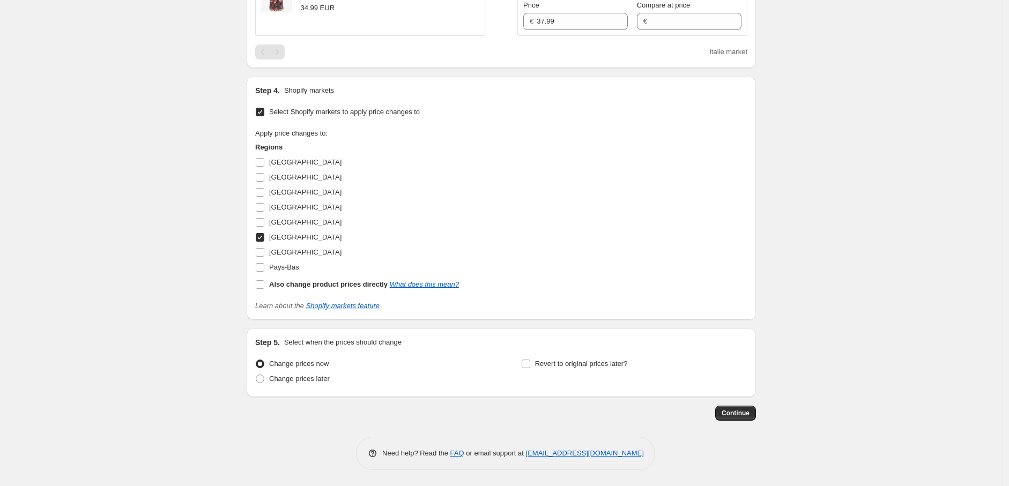
click at [264, 237] on input "Italie" at bounding box center [260, 237] width 9 height 9
checkbox input "false"
click at [261, 251] on input "Luxembourg" at bounding box center [260, 252] width 9 height 9
checkbox input "true"
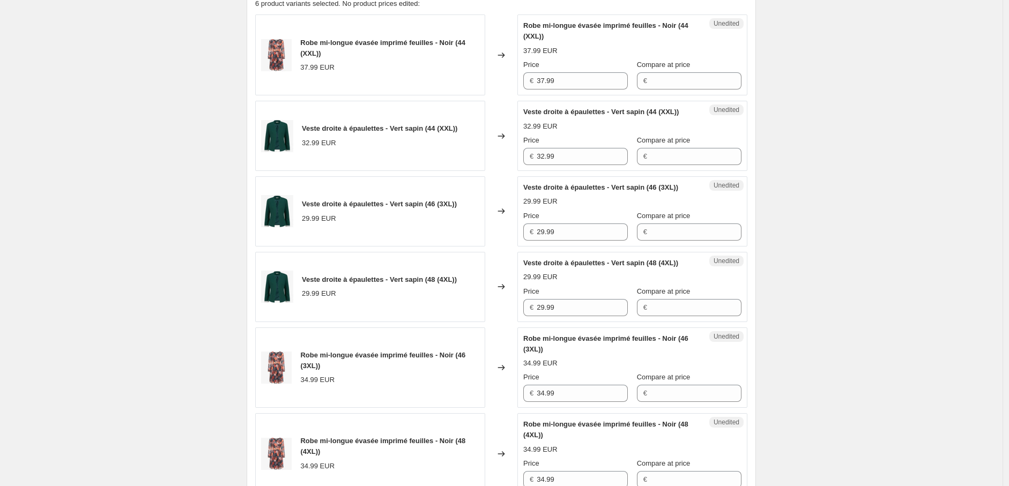
scroll to position [361, 0]
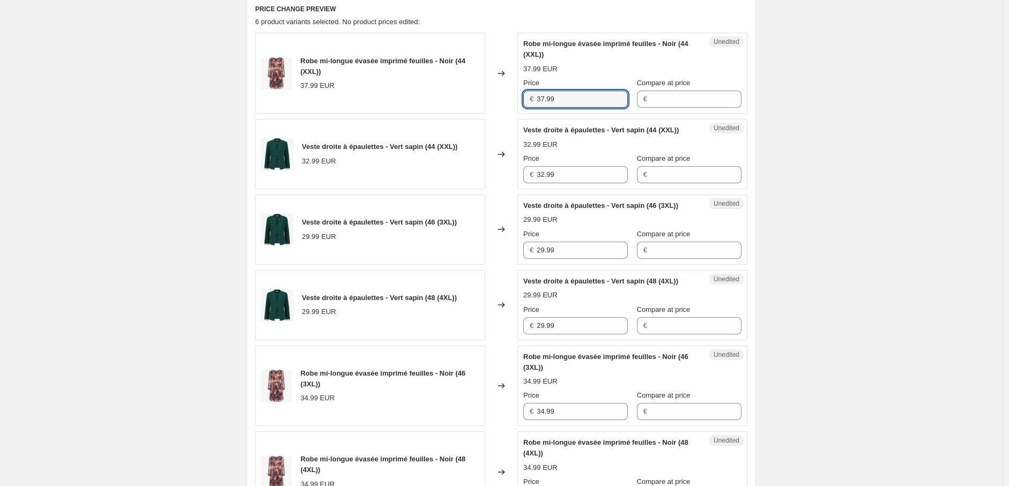
drag, startPoint x: 565, startPoint y: 99, endPoint x: 483, endPoint y: 97, distance: 81.5
click at [483, 97] on div "Robe mi-longue évasée imprimé feuilles - Noir (44 (XXL)) 37.99 EUR Changed to U…" at bounding box center [501, 73] width 492 height 81
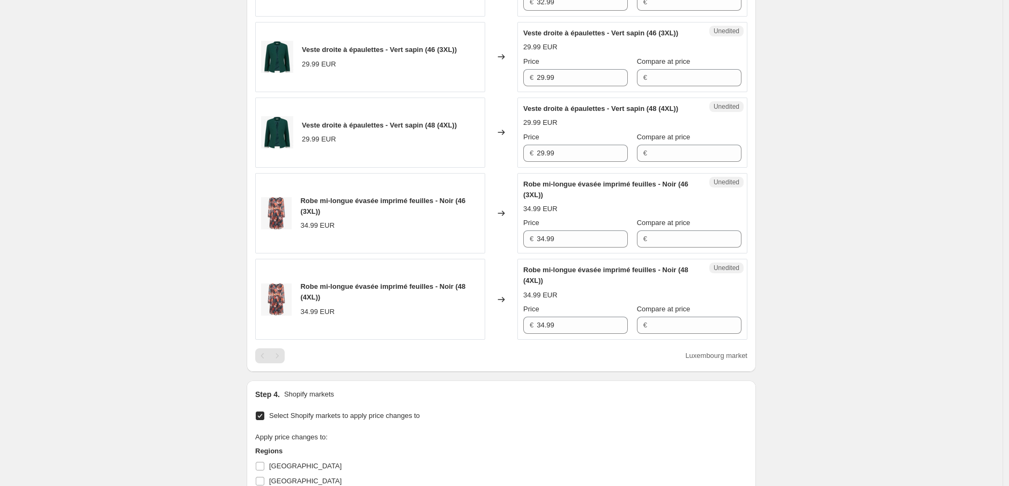
scroll to position [539, 0]
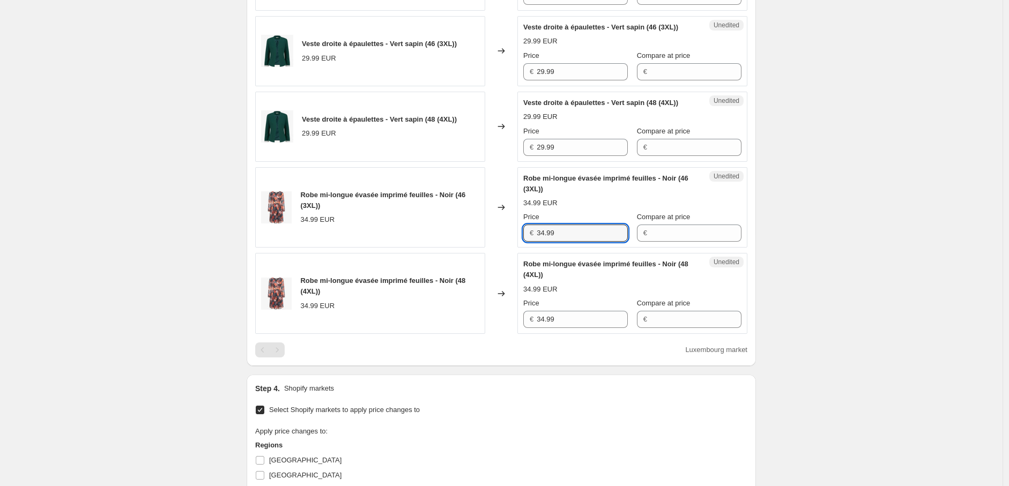
drag, startPoint x: 569, startPoint y: 235, endPoint x: 486, endPoint y: 227, distance: 83.4
click at [486, 227] on div "Robe mi-longue évasée imprimé feuilles - Noir (46 (3XL)) 34.99 EUR Changed to U…" at bounding box center [501, 207] width 492 height 81
paste input "7"
type input "37.99"
drag, startPoint x: 563, startPoint y: 317, endPoint x: 511, endPoint y: 317, distance: 52.0
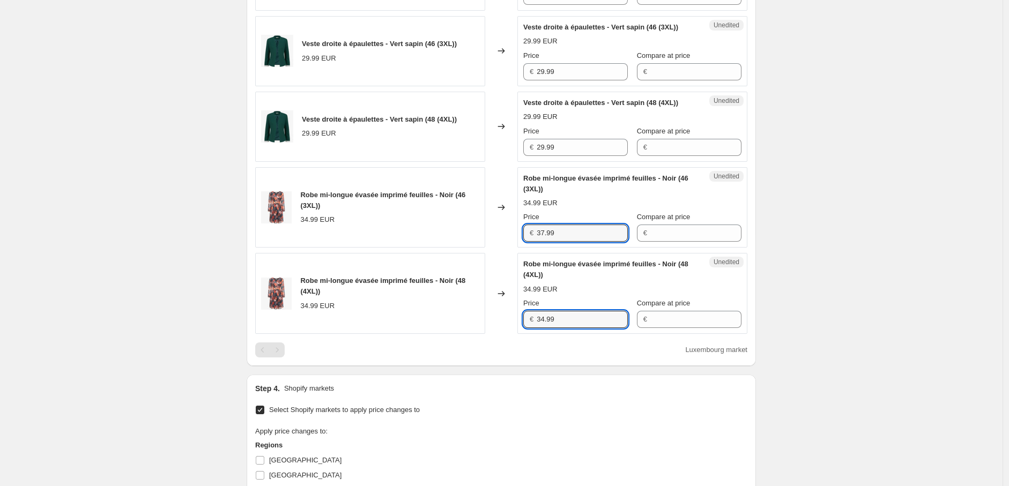
click at [511, 317] on div "Robe mi-longue évasée imprimé feuilles - Noir (48 (4XL)) 34.99 EUR Changed to U…" at bounding box center [501, 293] width 492 height 81
paste input "7"
type input "37.99"
drag, startPoint x: 867, startPoint y: 324, endPoint x: 852, endPoint y: 322, distance: 15.1
click at [866, 323] on div "Create new price change job. This page is ready Create new price change job Dra…" at bounding box center [501, 122] width 1002 height 1323
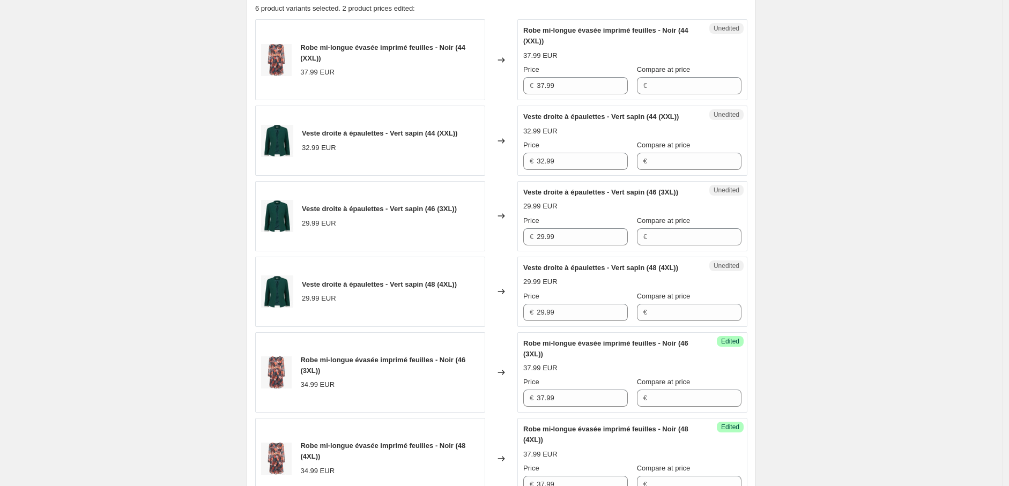
scroll to position [361, 0]
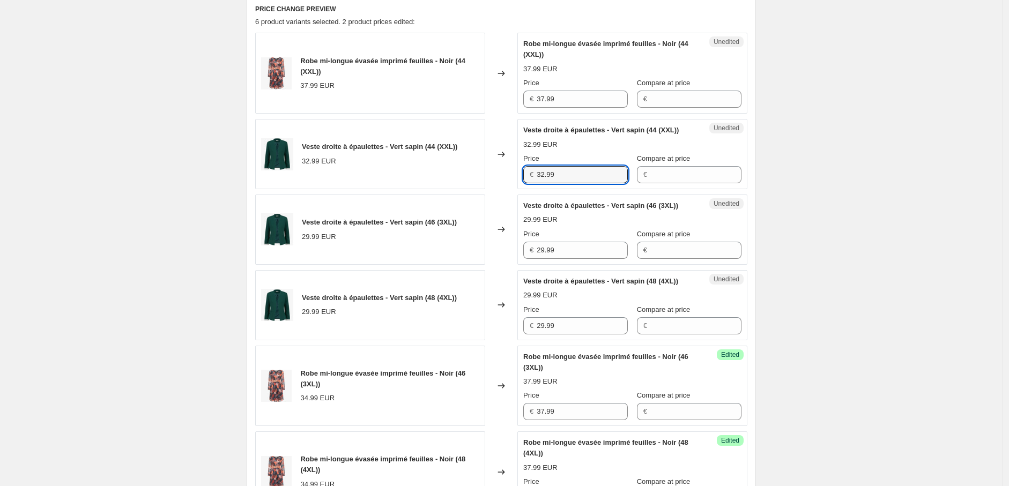
drag, startPoint x: 501, startPoint y: 175, endPoint x: 475, endPoint y: 173, distance: 25.8
click at [476, 173] on div "Veste droite à épaulettes - Vert sapin (44 (XXL)) 32.99 EUR Changed to Unedited…" at bounding box center [501, 154] width 492 height 70
click at [502, 249] on div "Veste droite à épaulettes - Vert sapin (46 (3XL)) 29.99 EUR Changed to Unedited…" at bounding box center [501, 230] width 492 height 70
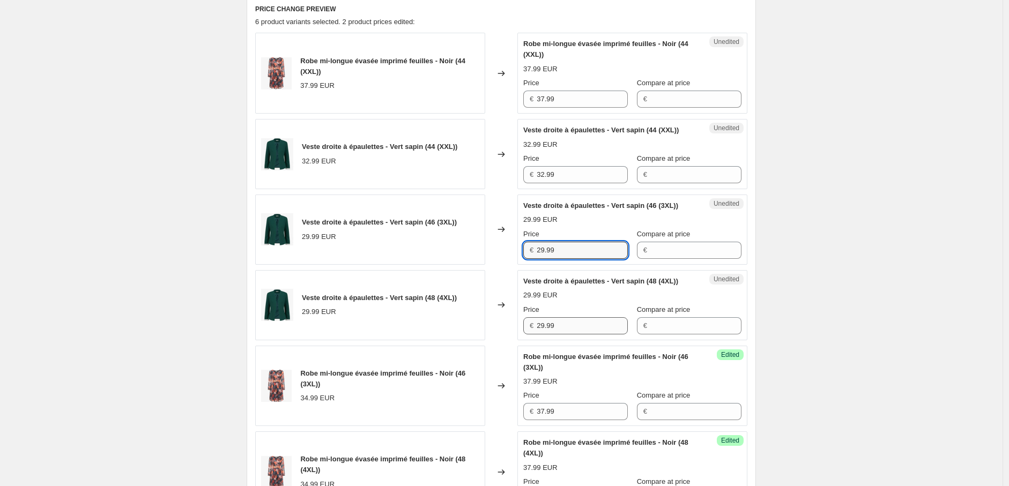
paste input "32"
type input "32.99"
drag, startPoint x: 568, startPoint y: 329, endPoint x: 492, endPoint y: 319, distance: 77.3
click at [497, 320] on div "Veste droite à épaulettes - Vert sapin (48 (4XL)) 29.99 EUR Changed to Unedited…" at bounding box center [501, 305] width 492 height 70
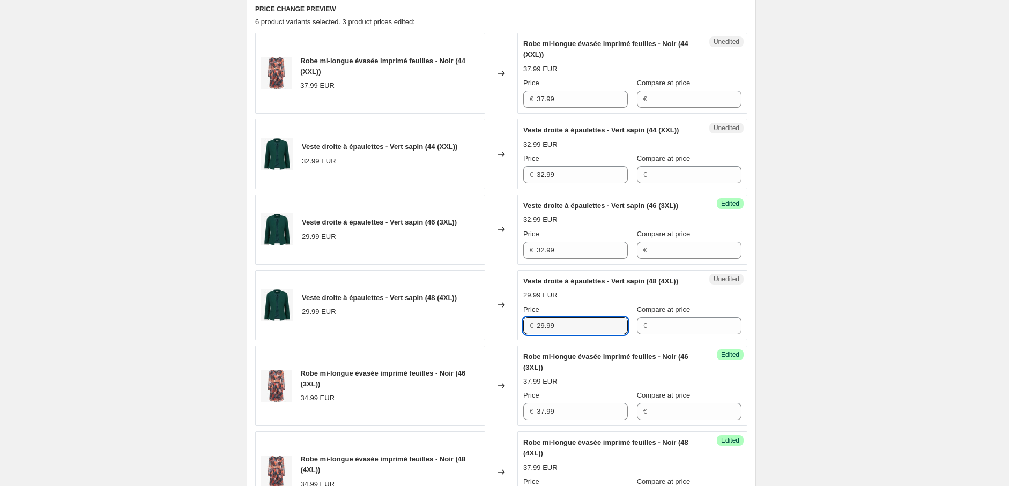
paste input "32"
type input "32.99"
click at [863, 333] on div "Create new price change job. This page is ready Create new price change job Dra…" at bounding box center [501, 300] width 1002 height 1323
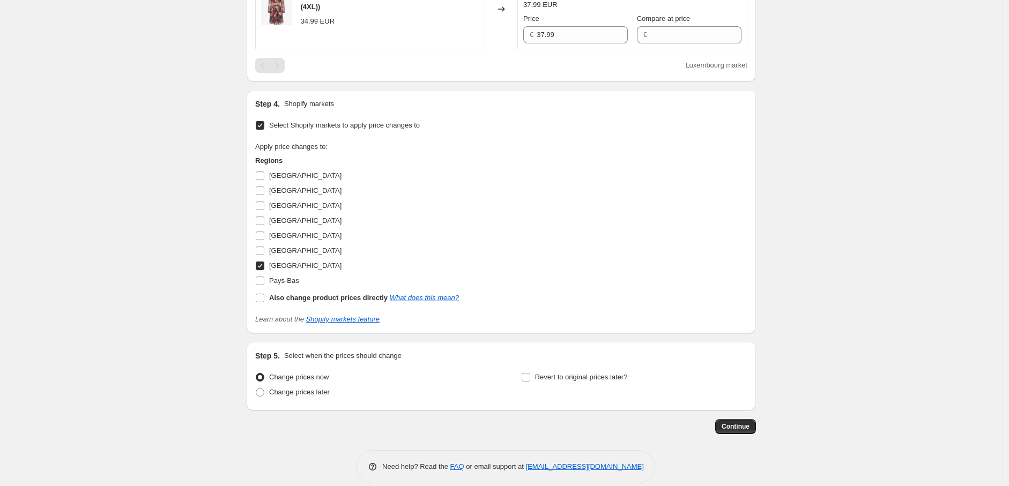
scroll to position [837, 0]
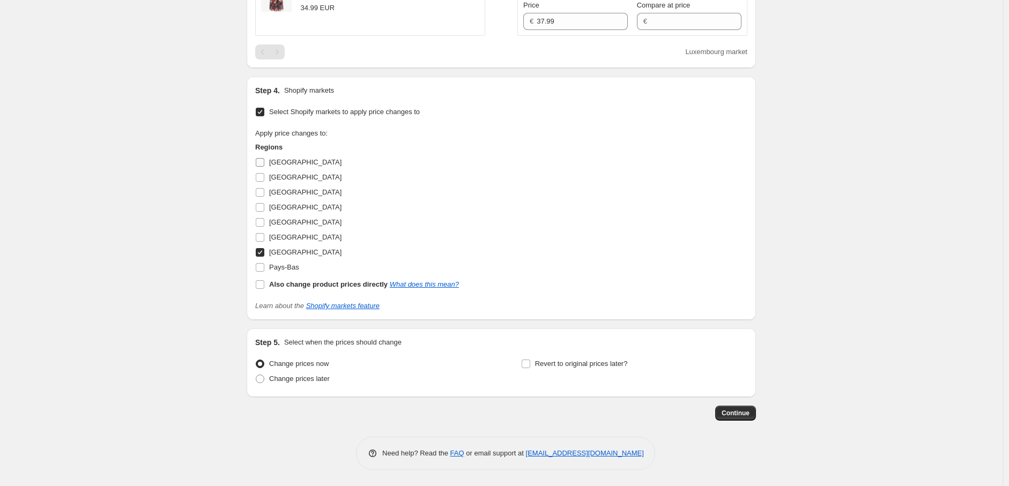
click at [264, 165] on input "Allemagne" at bounding box center [260, 162] width 9 height 9
checkbox input "true"
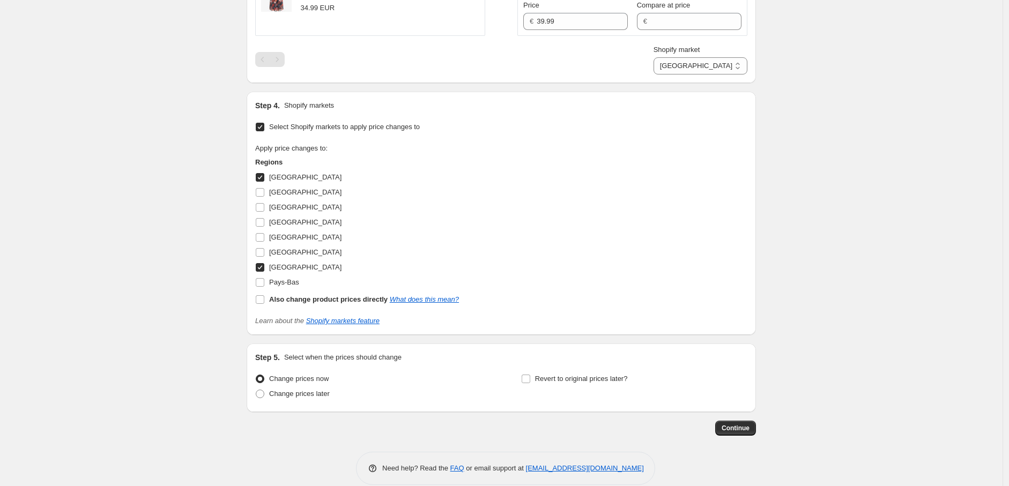
click at [263, 192] on input "Autriche" at bounding box center [260, 192] width 9 height 9
checkbox input "true"
click at [264, 211] on input "Belgique" at bounding box center [260, 207] width 9 height 9
checkbox input "true"
click at [263, 254] on input "Italie" at bounding box center [260, 252] width 9 height 9
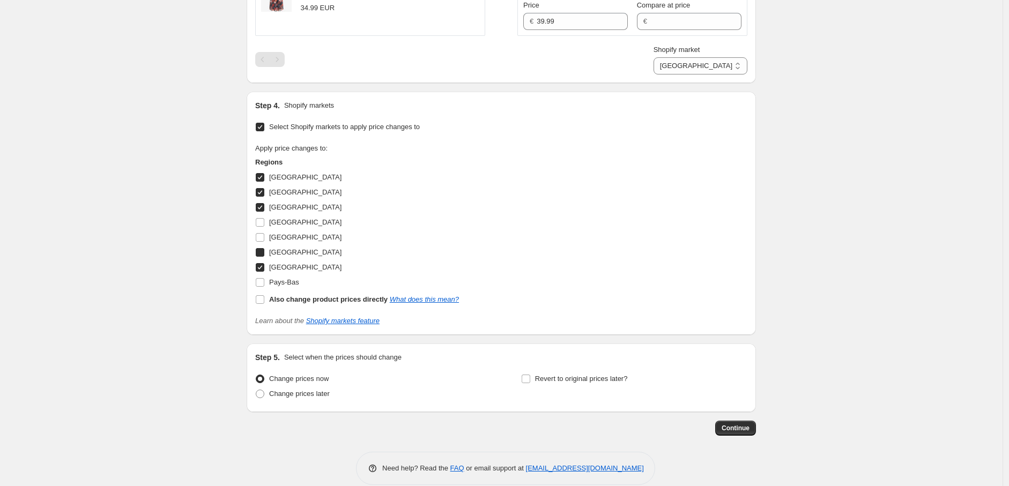
checkbox input "true"
click at [261, 284] on input "Pays-Bas" at bounding box center [260, 282] width 9 height 9
checkbox input "true"
click at [736, 425] on span "Continue" at bounding box center [735, 428] width 28 height 9
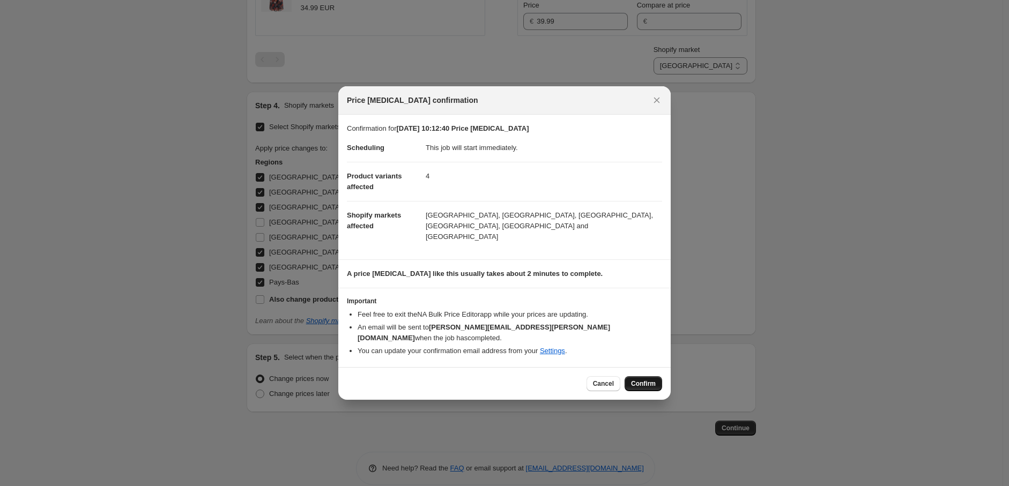
click at [636, 379] on span "Confirm" at bounding box center [643, 383] width 25 height 9
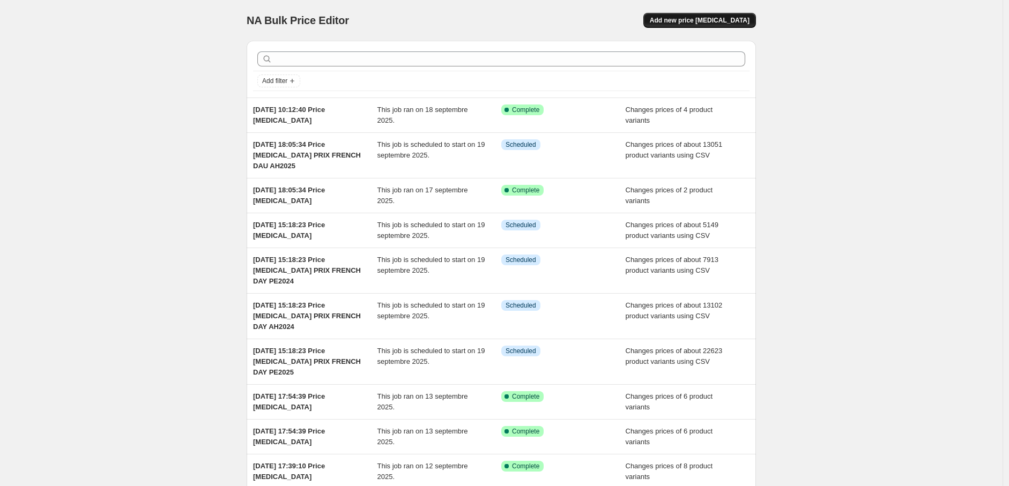
click at [694, 23] on span "Add new price [MEDICAL_DATA]" at bounding box center [700, 20] width 100 height 9
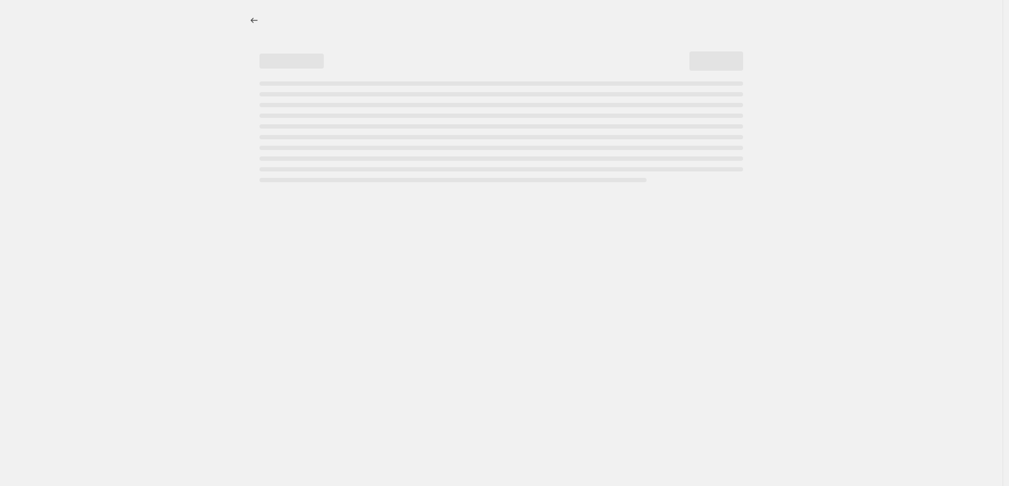
select select "percentage"
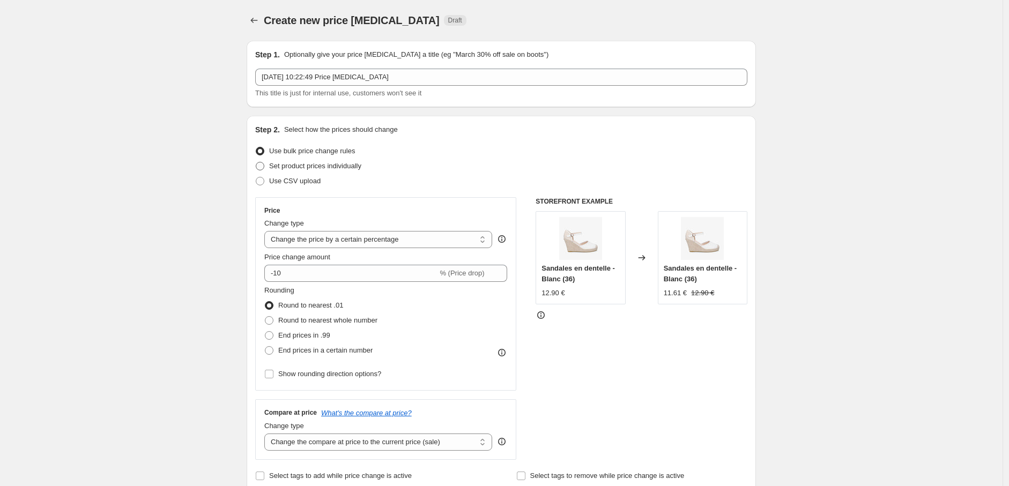
click at [264, 163] on span at bounding box center [260, 166] width 9 height 9
click at [256, 162] on input "Set product prices individually" at bounding box center [256, 162] width 1 height 1
radio input "true"
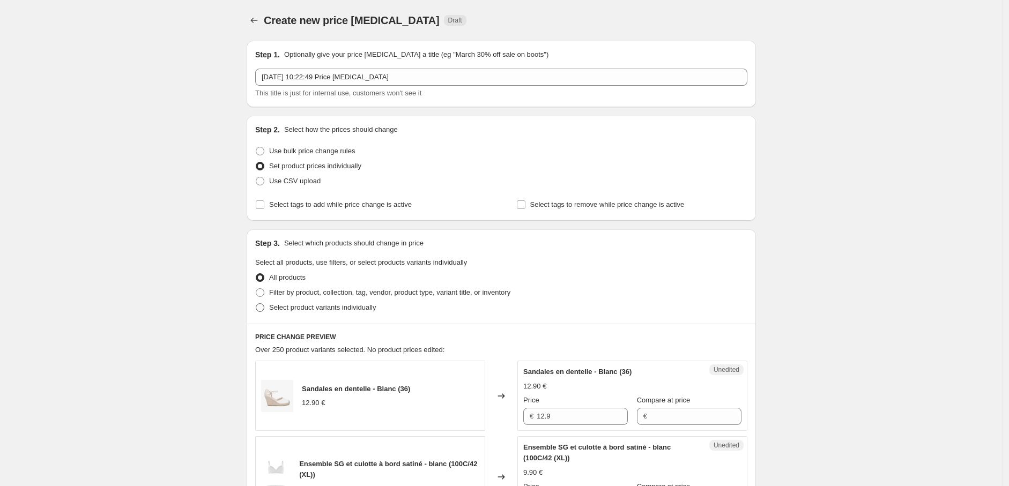
click at [262, 307] on span at bounding box center [260, 307] width 9 height 9
click at [256, 304] on input "Select product variants individually" at bounding box center [256, 303] width 1 height 1
radio input "true"
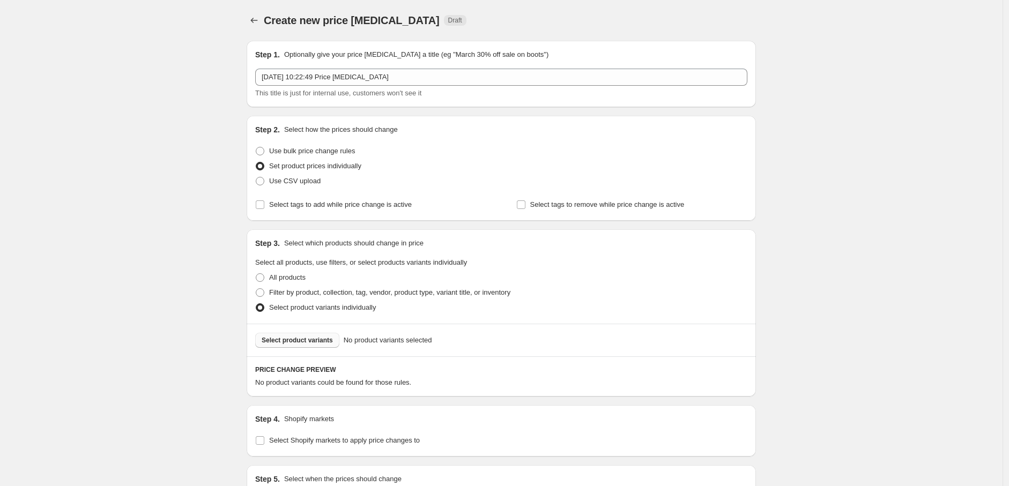
click at [294, 338] on span "Select product variants" at bounding box center [297, 340] width 71 height 9
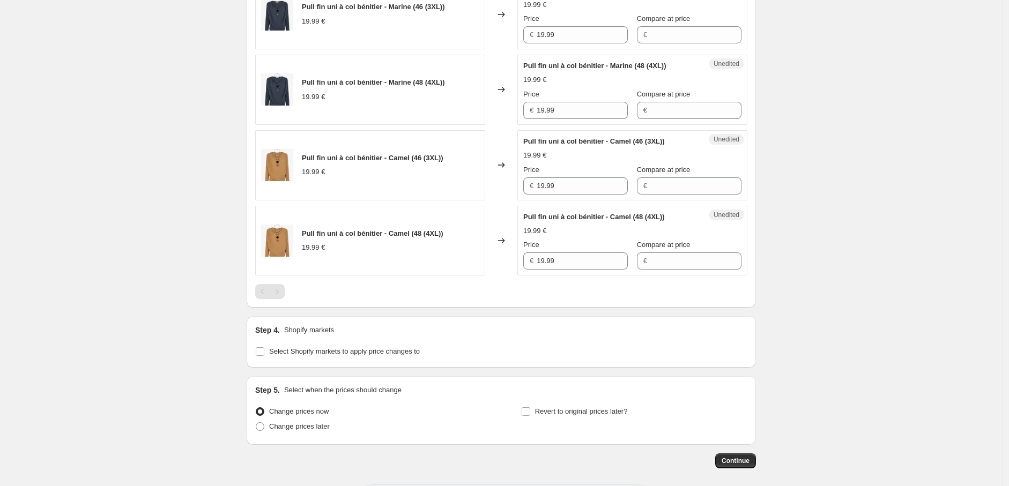
scroll to position [840, 0]
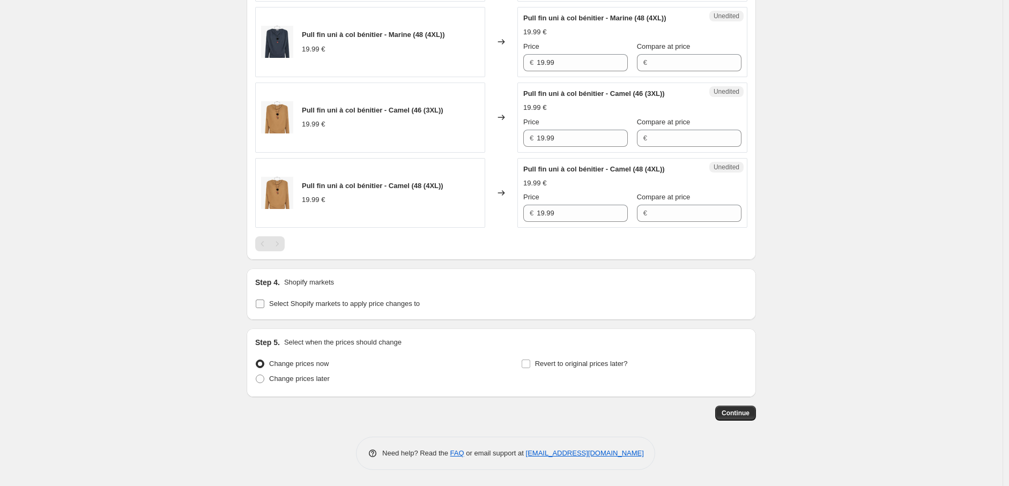
click at [263, 306] on input "Select Shopify markets to apply price changes to" at bounding box center [260, 304] width 9 height 9
checkbox input "true"
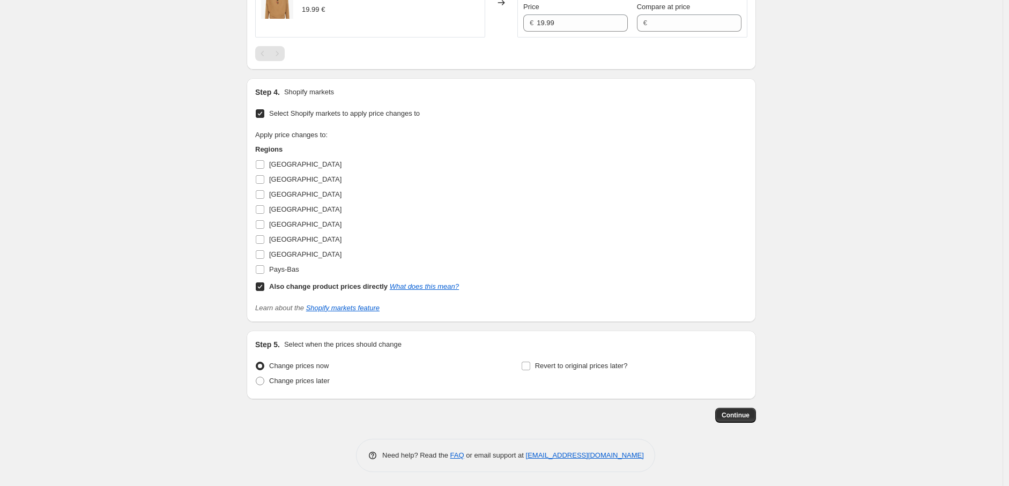
scroll to position [1032, 0]
click at [264, 285] on input "Also change product prices directly What does this mean?" at bounding box center [260, 284] width 9 height 9
checkbox input "false"
click at [264, 161] on input "Allemagne" at bounding box center [260, 162] width 9 height 9
checkbox input "true"
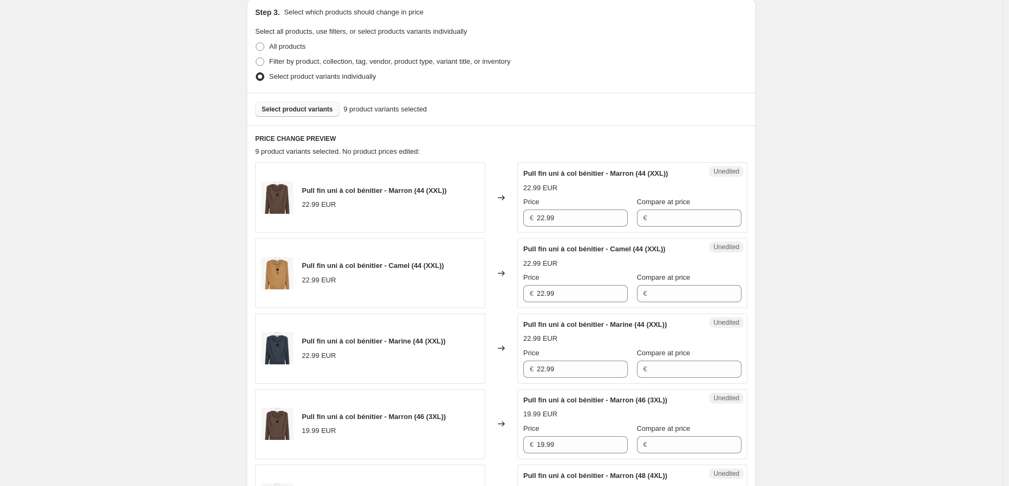
scroll to position [79, 0]
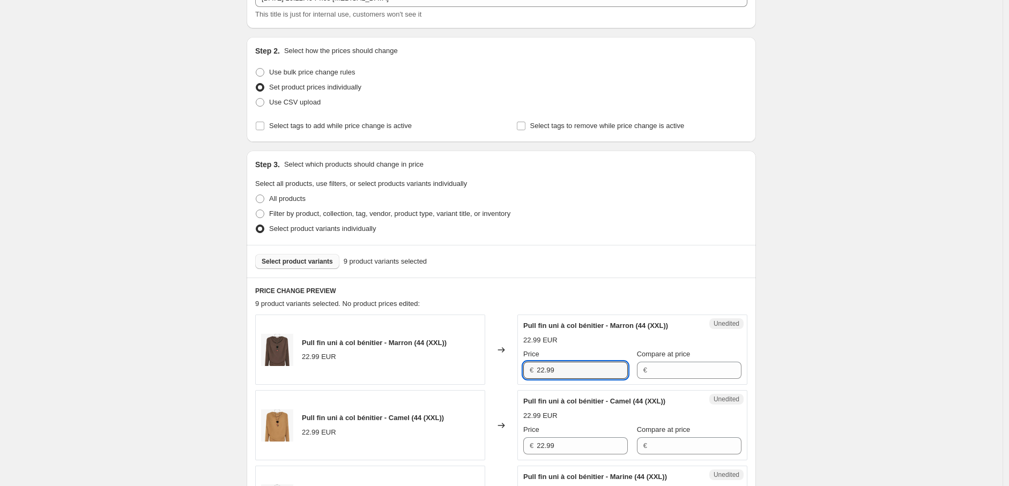
drag, startPoint x: 564, startPoint y: 370, endPoint x: 501, endPoint y: 362, distance: 64.2
click at [501, 362] on div "Pull fin uni à col bénitier - Marron (44 (XXL)) 22.99 EUR Changed to Unedited P…" at bounding box center [501, 350] width 492 height 70
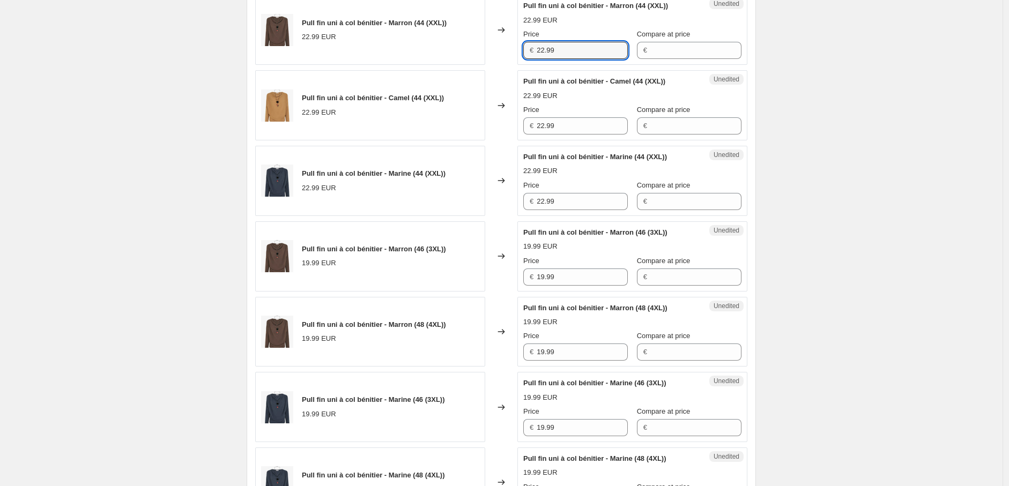
scroll to position [436, 0]
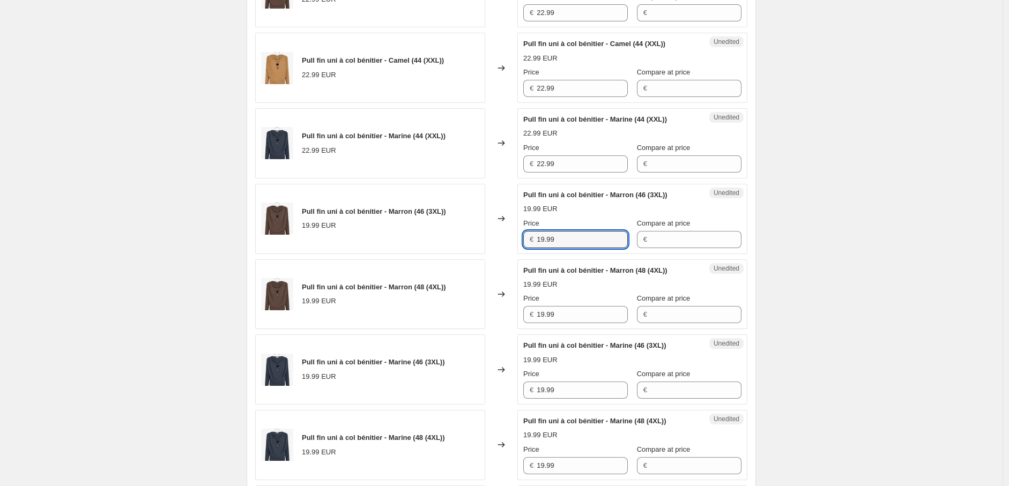
drag, startPoint x: 564, startPoint y: 239, endPoint x: 511, endPoint y: 238, distance: 53.1
click at [512, 238] on div "Pull fin uni à col bénitier - Marron (46 (3XL)) 19.99 EUR Changed to Unedited P…" at bounding box center [501, 219] width 492 height 70
paste input "22"
type input "22.99"
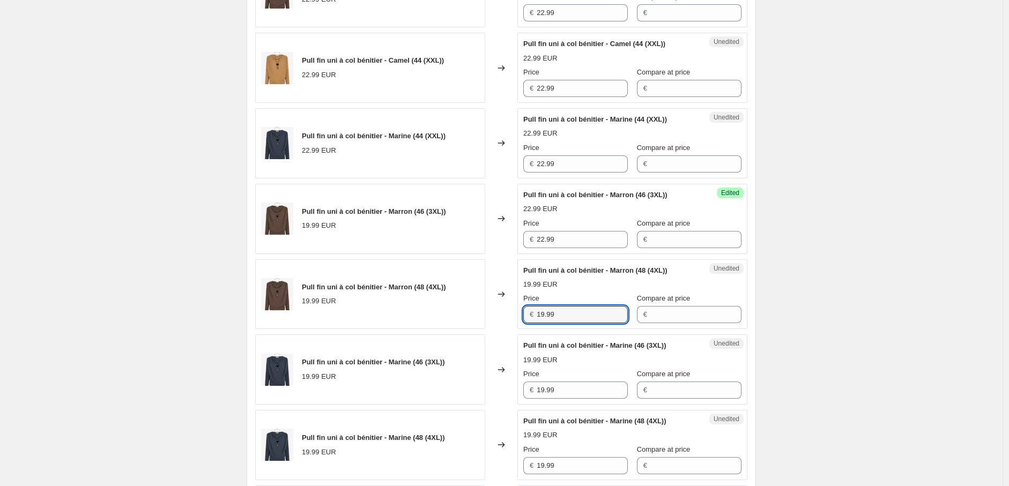
drag, startPoint x: 551, startPoint y: 312, endPoint x: 517, endPoint y: 332, distance: 39.2
click at [515, 312] on div "Pull fin uni à col bénitier - Marron (48 (4XL)) 19.99 EUR Changed to Unedited P…" at bounding box center [501, 294] width 492 height 70
paste input "22"
type input "22.99"
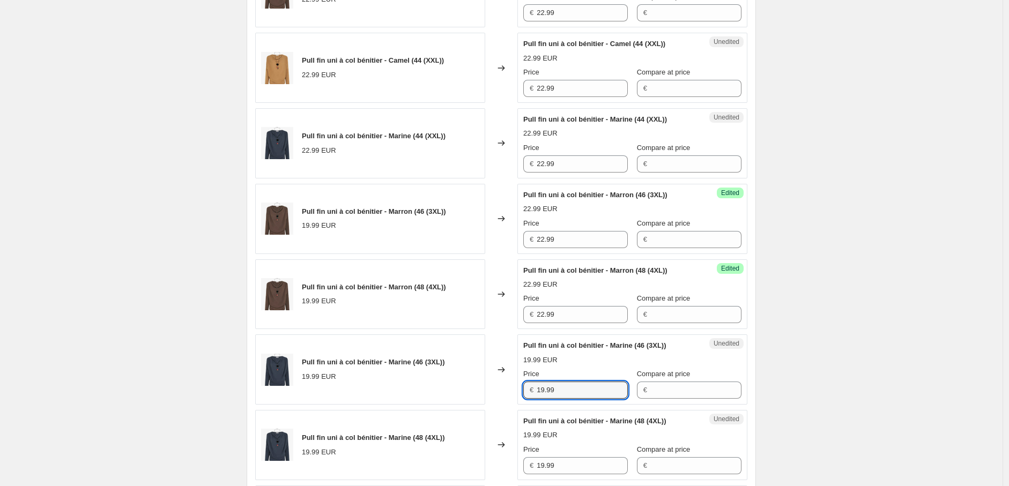
drag, startPoint x: 563, startPoint y: 389, endPoint x: 516, endPoint y: 386, distance: 47.2
click at [517, 386] on div "Pull fin uni à col bénitier - Marine (46 (3XL)) 19.99 EUR Changed to Unedited P…" at bounding box center [501, 369] width 492 height 70
paste input "22"
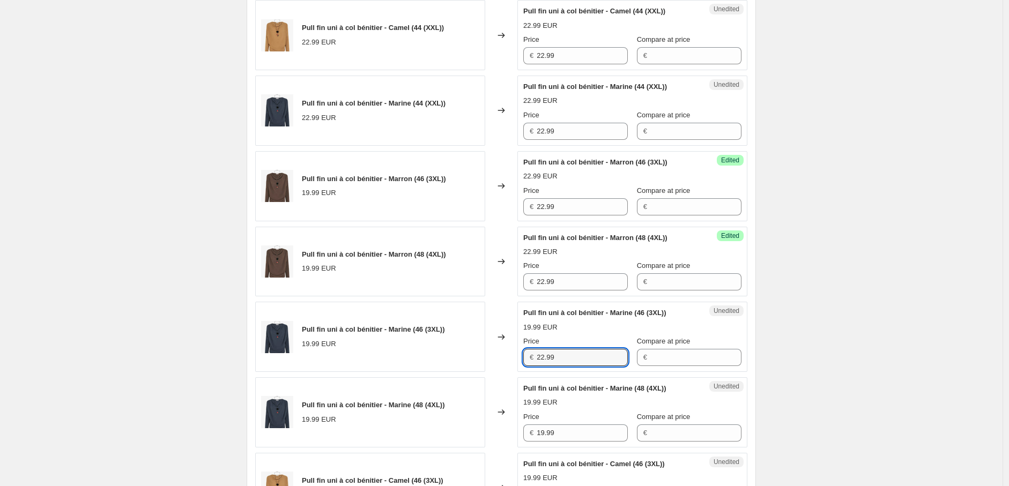
scroll to position [615, 0]
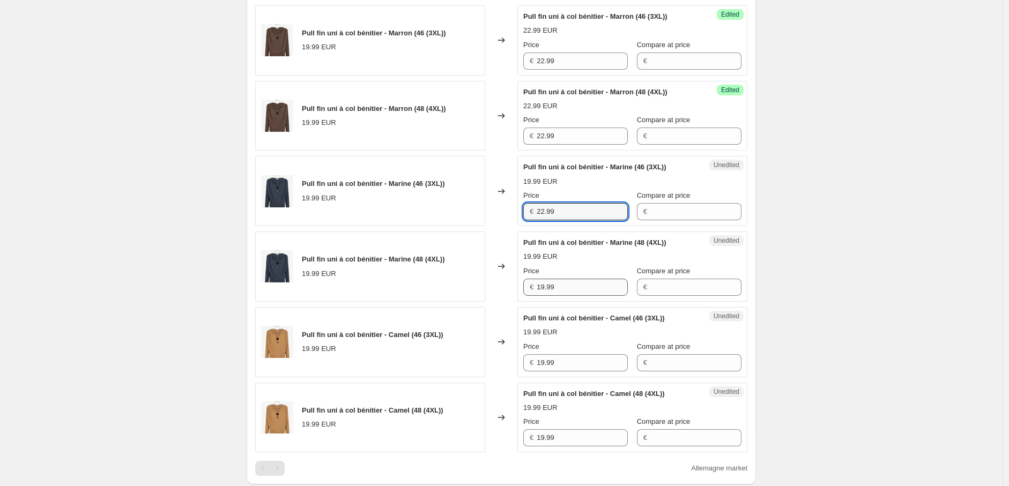
type input "22.99"
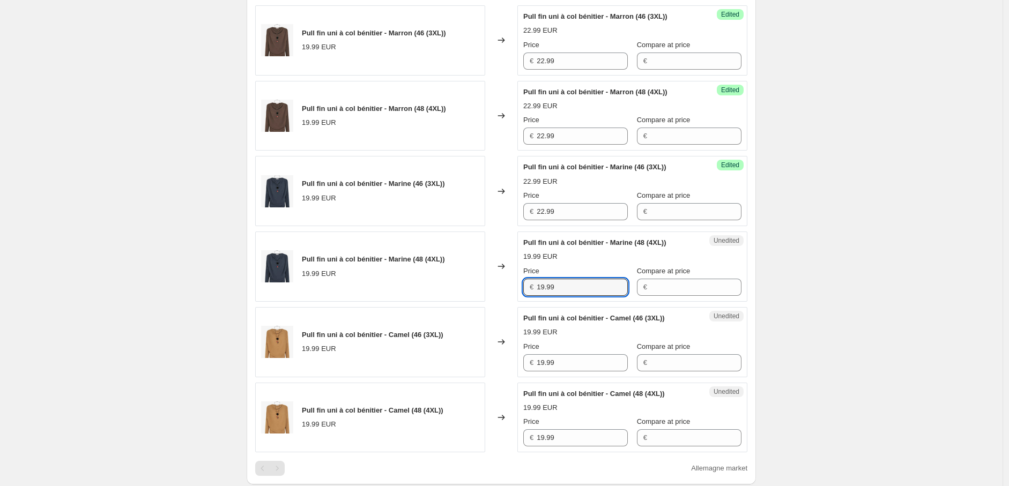
drag, startPoint x: 564, startPoint y: 286, endPoint x: 488, endPoint y: 303, distance: 78.4
click at [479, 286] on div "Pull fin uni à col bénitier - Marine (48 (4XL)) 19.99 EUR Changed to Unedited P…" at bounding box center [501, 267] width 492 height 70
paste input "22"
type input "22.99"
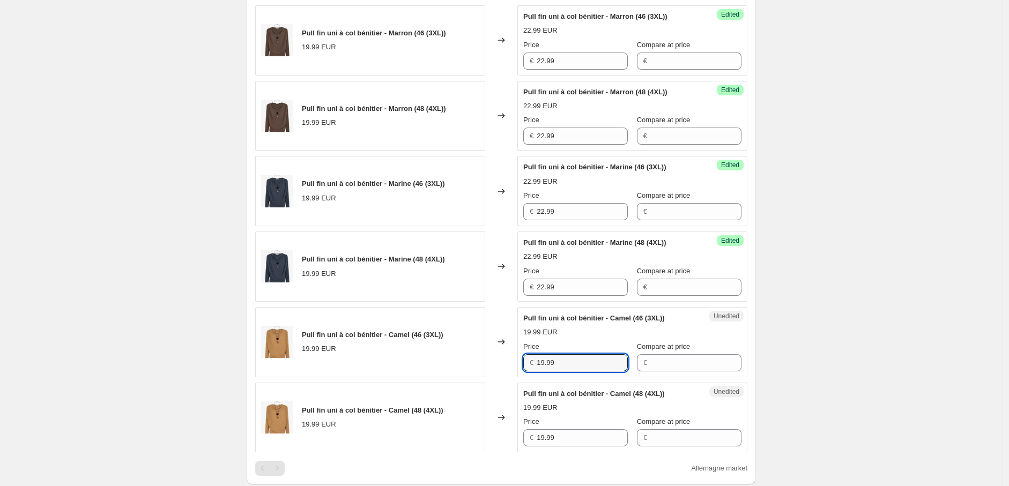
drag, startPoint x: 567, startPoint y: 359, endPoint x: 509, endPoint y: 360, distance: 57.4
click at [510, 360] on div "Pull fin uni à col bénitier - Camel (46 (3XL)) 19.99 EUR Changed to Unedited Pu…" at bounding box center [501, 342] width 492 height 70
paste input "22"
type input "22.99"
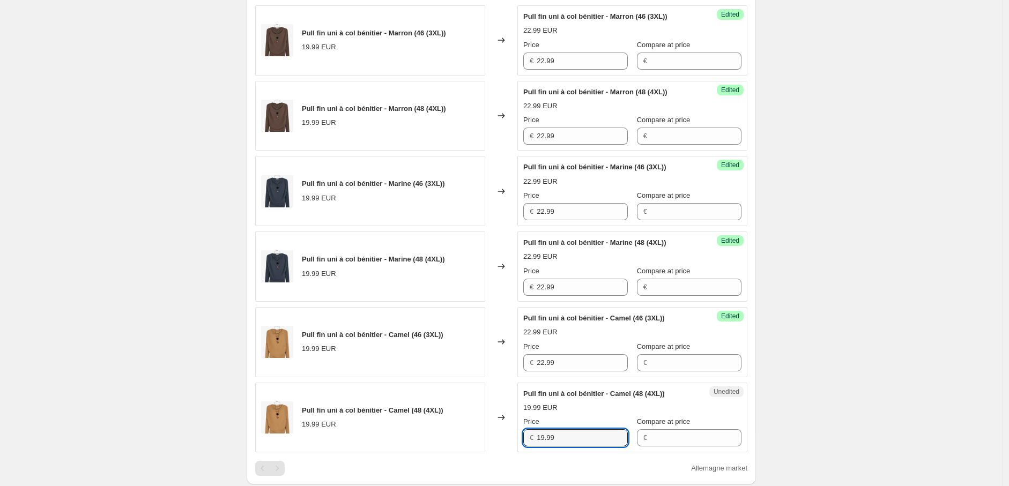
drag, startPoint x: 564, startPoint y: 434, endPoint x: 517, endPoint y: 433, distance: 47.7
click at [517, 433] on div "Pull fin uni à col bénitier - Camel (48 (4XL)) 19.99 EUR Changed to Unedited Pu…" at bounding box center [501, 418] width 492 height 70
paste input "22"
type input "22.99"
click at [822, 393] on div "Create new price change job. This page is ready Create new price change job Dra…" at bounding box center [501, 144] width 1002 height 1518
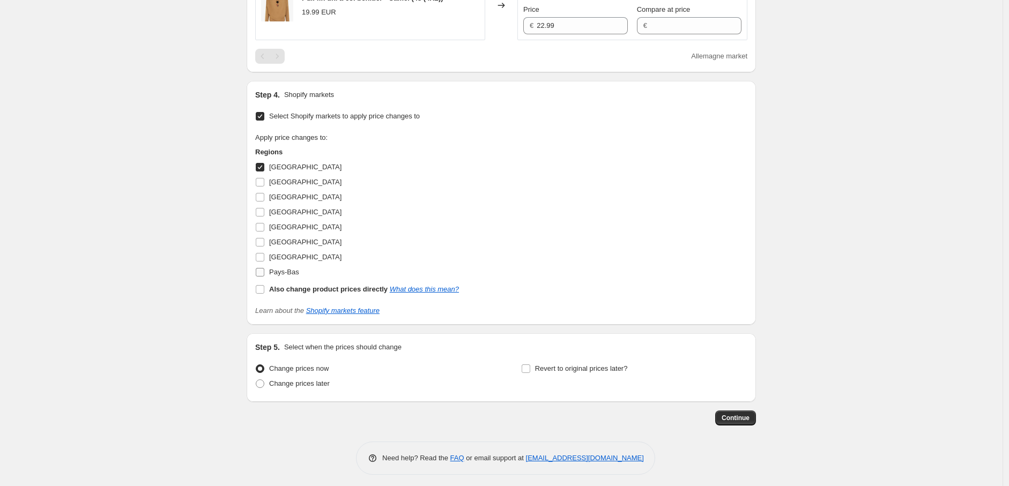
scroll to position [1032, 0]
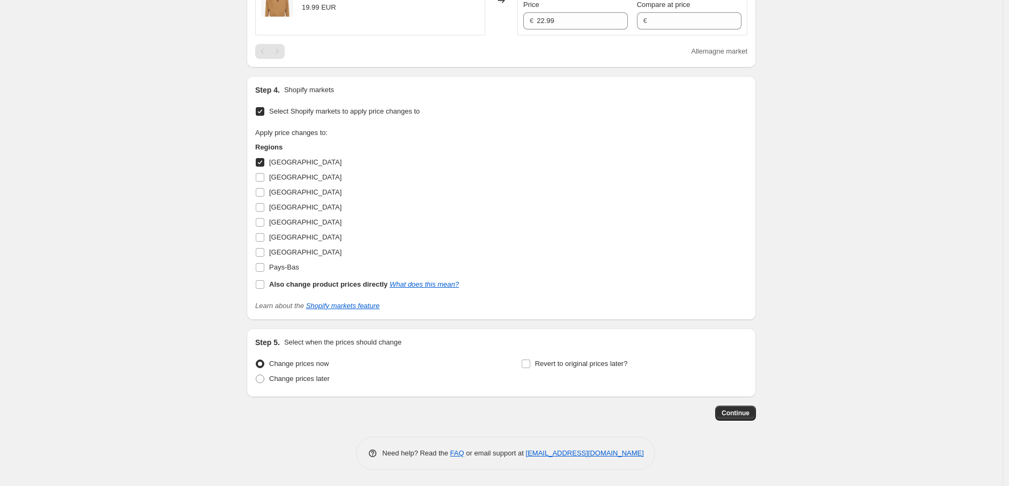
click at [259, 166] on input "Allemagne" at bounding box center [260, 162] width 9 height 9
checkbox input "false"
click at [264, 177] on input "Autriche" at bounding box center [260, 177] width 9 height 9
checkbox input "true"
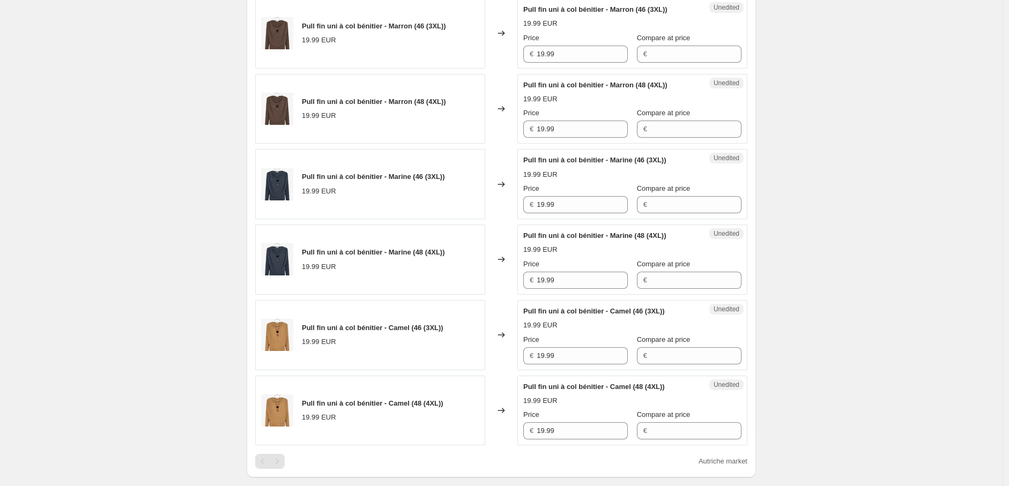
scroll to position [496, 0]
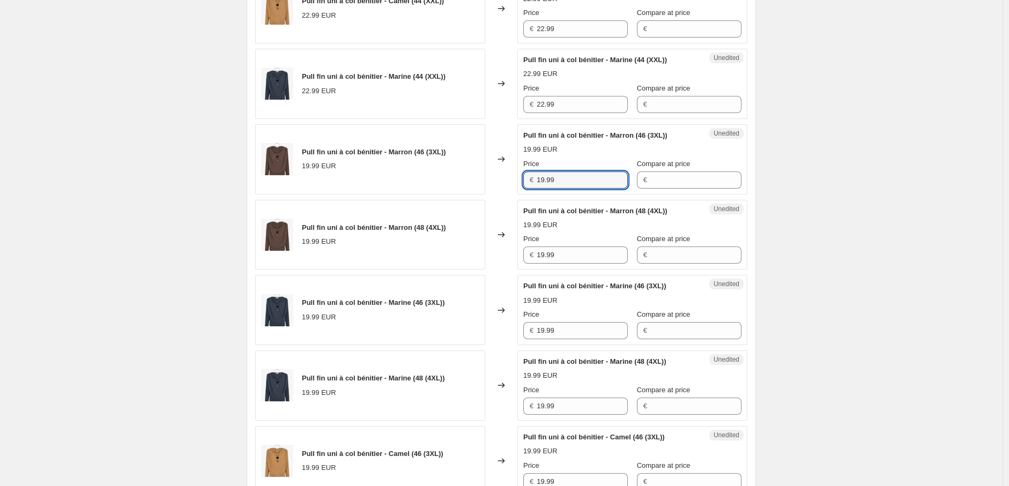
drag, startPoint x: 562, startPoint y: 181, endPoint x: 467, endPoint y: 181, distance: 94.3
click at [468, 181] on div "Pull fin uni à col bénitier - Marron (46 (3XL)) 19.99 EUR Changed to Unedited P…" at bounding box center [501, 159] width 492 height 70
paste input "22"
type input "22.99"
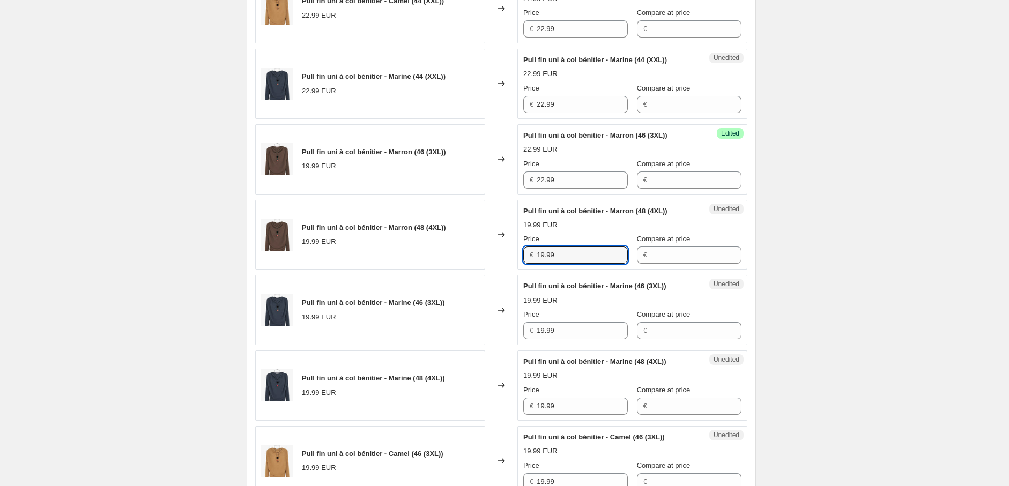
drag, startPoint x: 502, startPoint y: 253, endPoint x: 494, endPoint y: 253, distance: 8.6
click at [494, 253] on div "Pull fin uni à col bénitier - Marron (48 (4XL)) 19.99 EUR Changed to Unedited P…" at bounding box center [501, 235] width 492 height 70
paste input "22"
type input "22.99"
drag, startPoint x: 523, startPoint y: 330, endPoint x: 507, endPoint y: 329, distance: 16.6
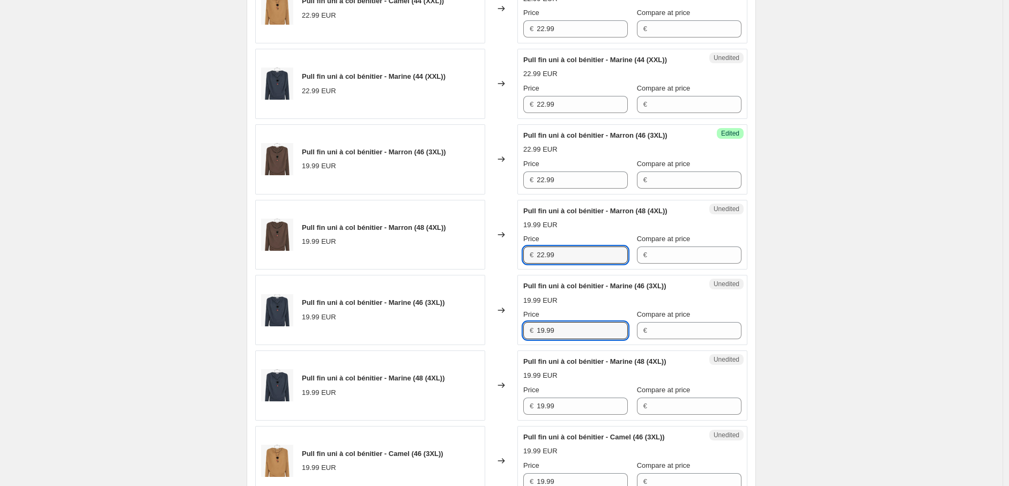
click at [507, 329] on div "Pull fin uni à col bénitier - Marine (46 (3XL)) 19.99 EUR Changed to Unedited P…" at bounding box center [501, 310] width 492 height 70
paste input "22"
type input "22.99"
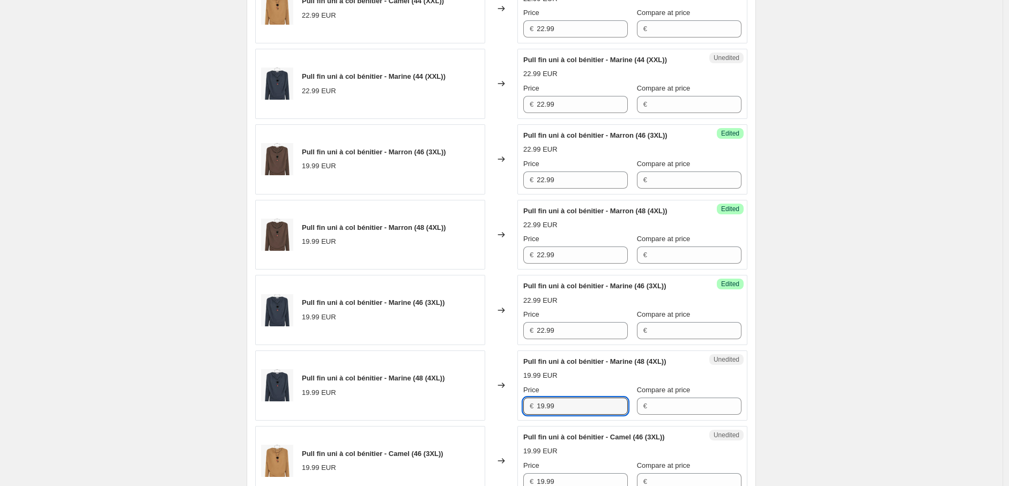
drag, startPoint x: 569, startPoint y: 398, endPoint x: 509, endPoint y: 405, distance: 60.0
click at [509, 405] on div "Pull fin uni à col bénitier - Marine (48 (4XL)) 19.99 EUR Changed to Unedited P…" at bounding box center [501, 386] width 492 height 70
paste input "22"
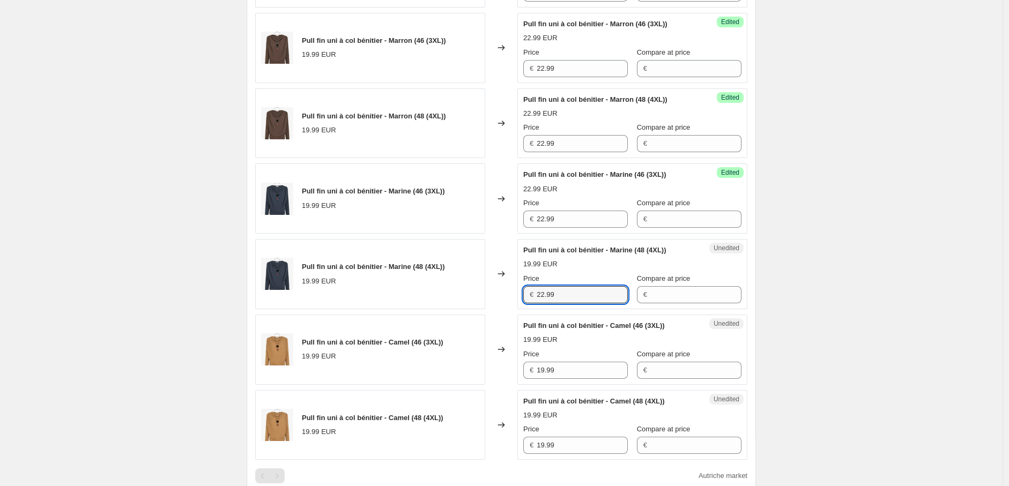
scroll to position [734, 0]
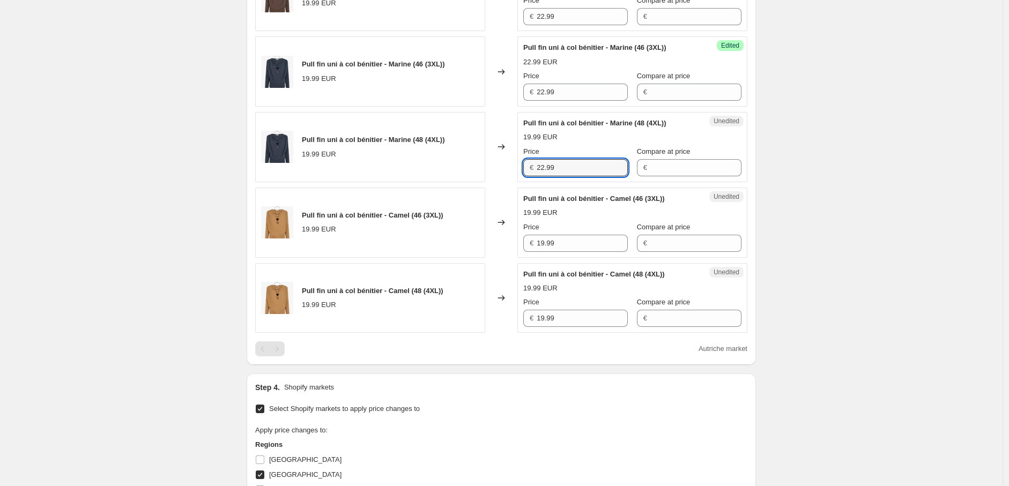
type input "22.99"
click at [463, 243] on div "Pull fin uni à col bénitier - Camel (46 (3XL)) 19.99 EUR Changed to Unedited Pu…" at bounding box center [501, 223] width 492 height 70
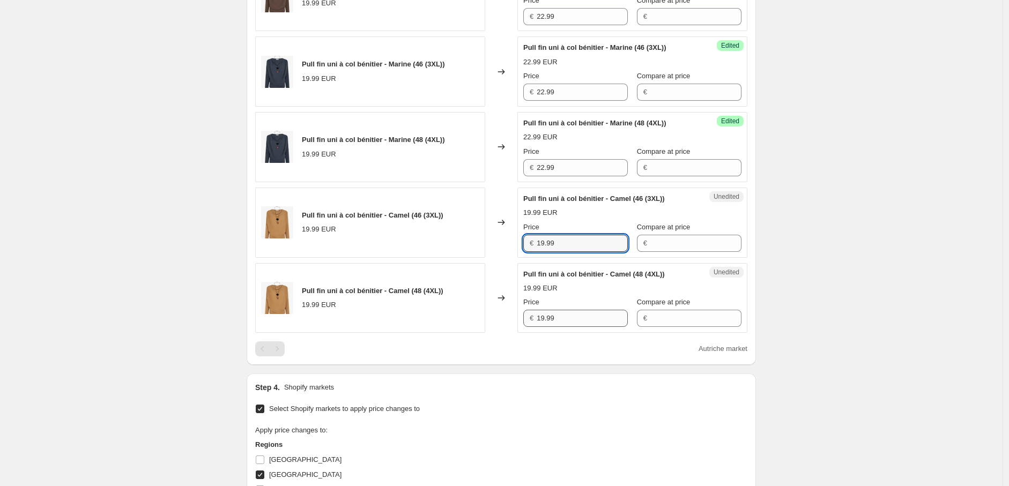
paste input "22"
type input "22.99"
drag, startPoint x: 507, startPoint y: 322, endPoint x: 498, endPoint y: 321, distance: 8.1
click at [501, 321] on div "Pull fin uni à col bénitier - Camel (48 (4XL)) 19.99 EUR Changed to Unedited Pu…" at bounding box center [501, 298] width 492 height 70
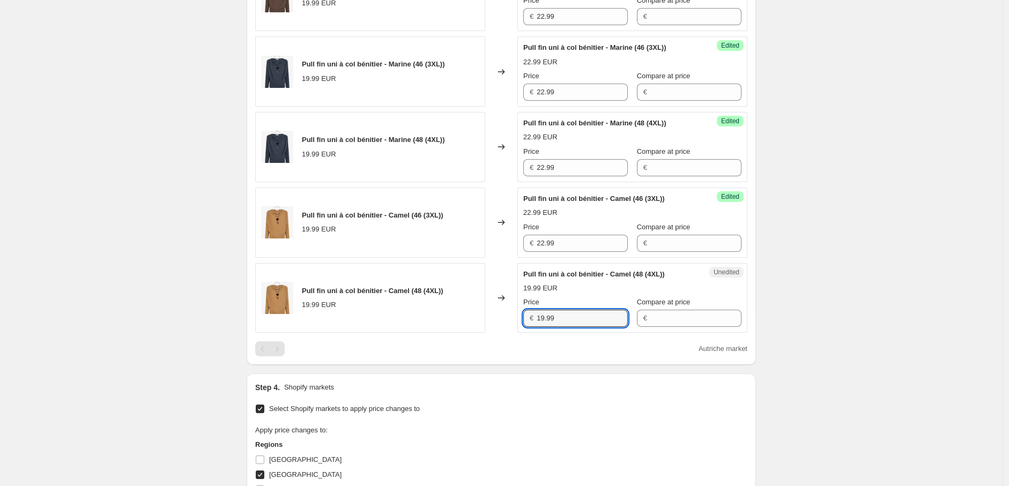
paste input "22"
type input "22.99"
drag, startPoint x: 897, startPoint y: 384, endPoint x: 857, endPoint y: 381, distance: 40.3
click at [896, 383] on div "Create new price change job. This page is ready Create new price change job Dra…" at bounding box center [501, 25] width 1002 height 1518
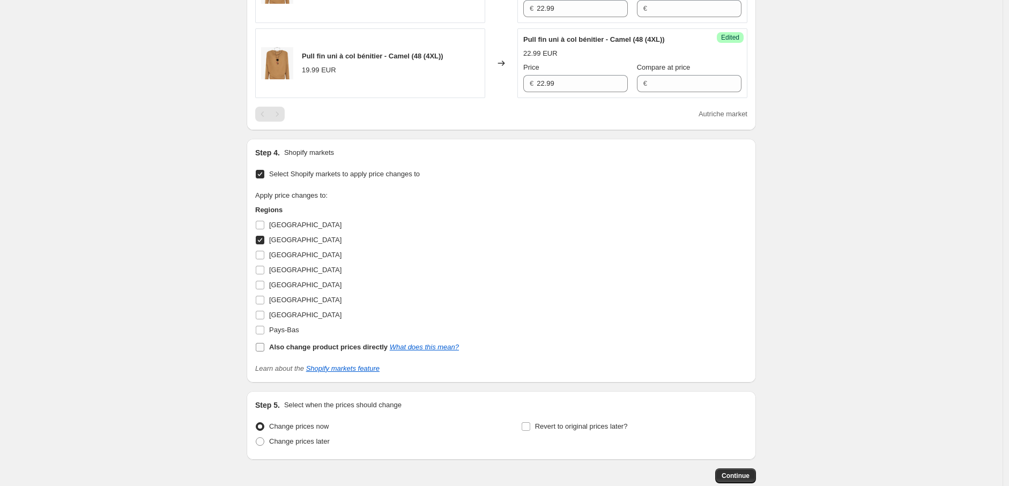
scroll to position [972, 0]
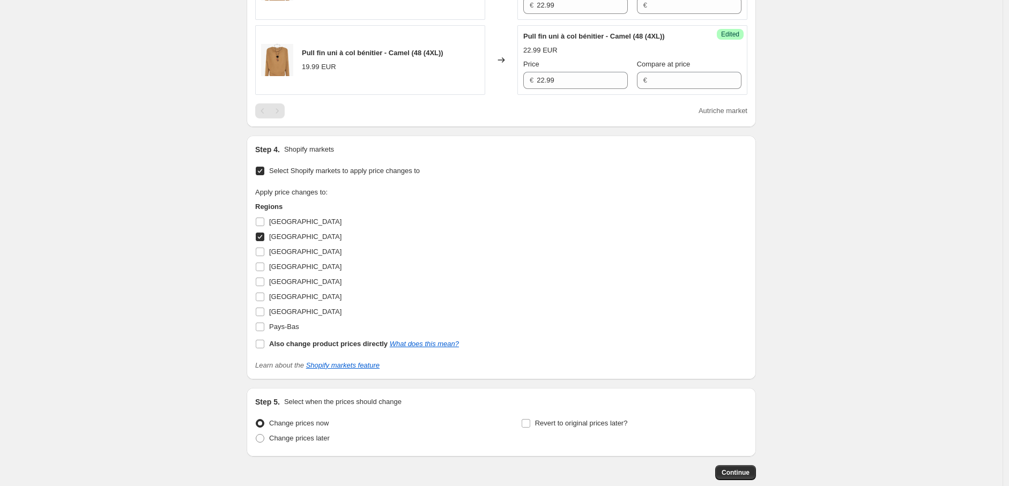
click at [264, 236] on input "Autriche" at bounding box center [260, 237] width 9 height 9
checkbox input "false"
click at [262, 325] on input "Pays-Bas" at bounding box center [260, 327] width 9 height 9
checkbox input "true"
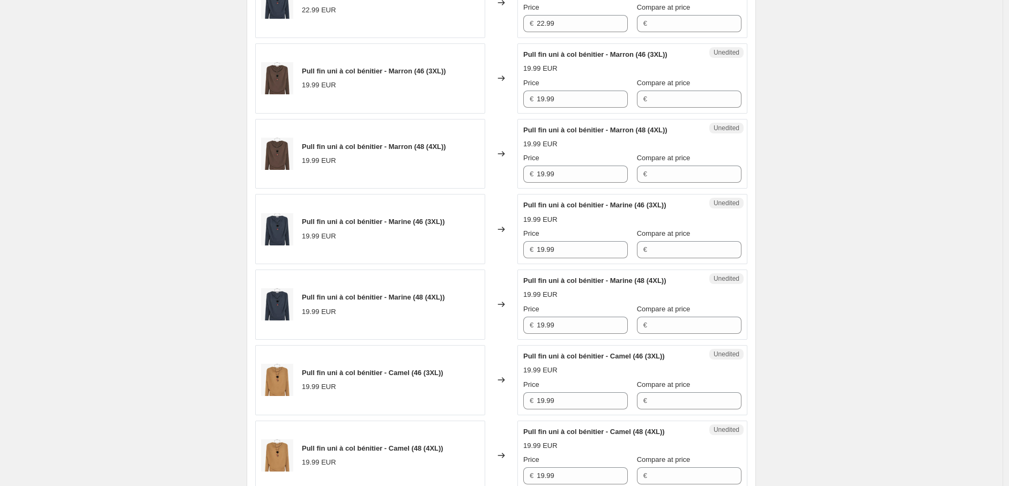
scroll to position [555, 0]
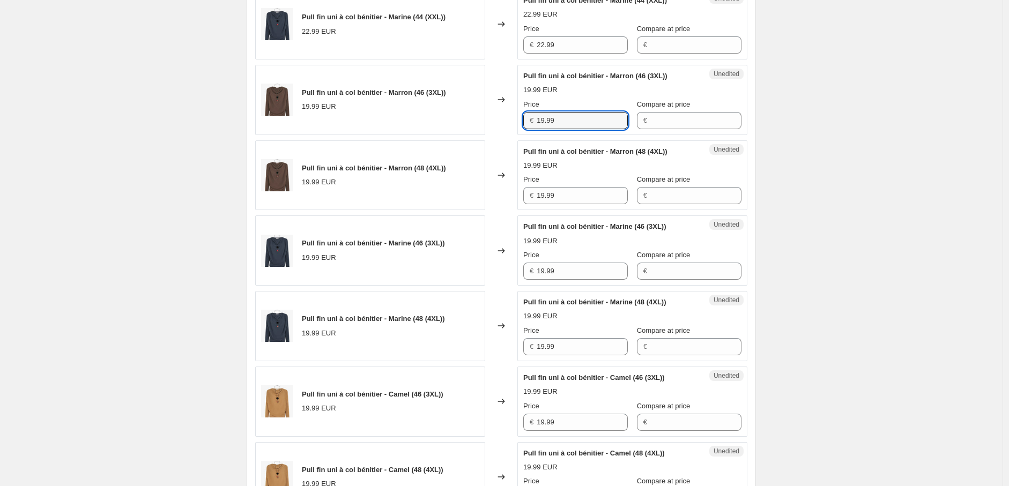
drag, startPoint x: 563, startPoint y: 120, endPoint x: 478, endPoint y: 114, distance: 84.9
click at [479, 114] on div "Pull fin uni à col bénitier - Marron (46 (3XL)) 19.99 EUR Changed to Unedited P…" at bounding box center [501, 100] width 492 height 70
paste input "22"
type input "22.99"
drag, startPoint x: 567, startPoint y: 200, endPoint x: 515, endPoint y: 198, distance: 51.5
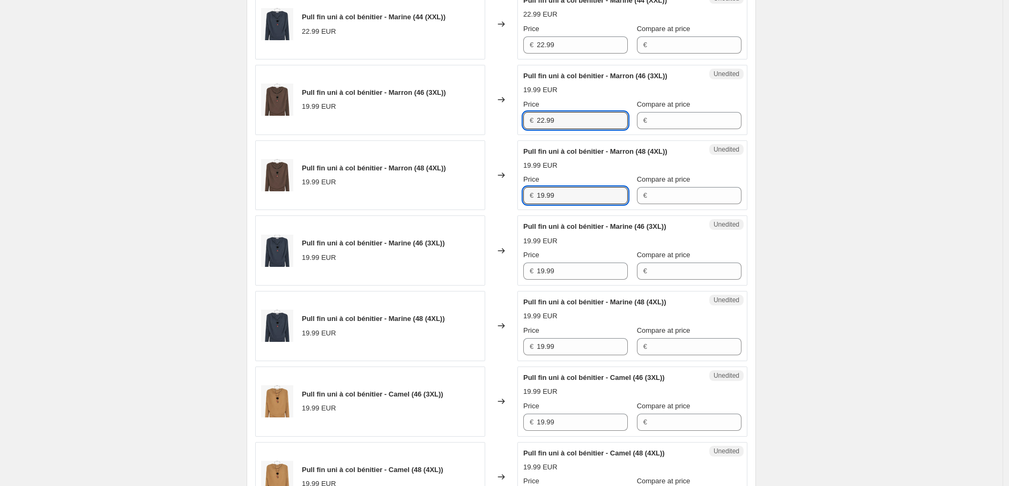
click at [517, 197] on div "Pull fin uni à col bénitier - Marron (48 (4XL)) 19.99 EUR Changed to Unedited P…" at bounding box center [501, 175] width 492 height 70
paste input "22"
type input "22.99"
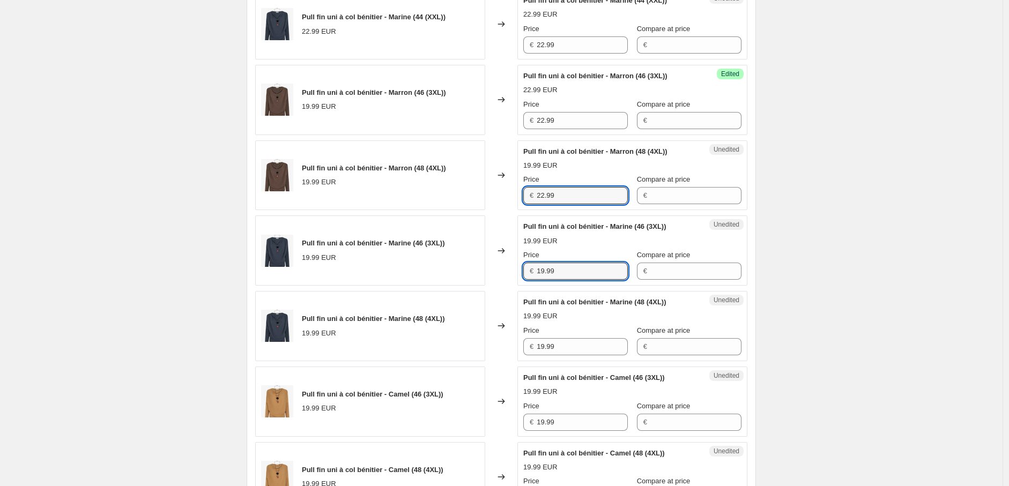
click at [520, 272] on div "Unedited Pull fin uni à col bénitier - Marine (46 (3XL)) 19.99 EUR Price € 19.9…" at bounding box center [632, 250] width 230 height 70
paste input "22"
type input "22.99"
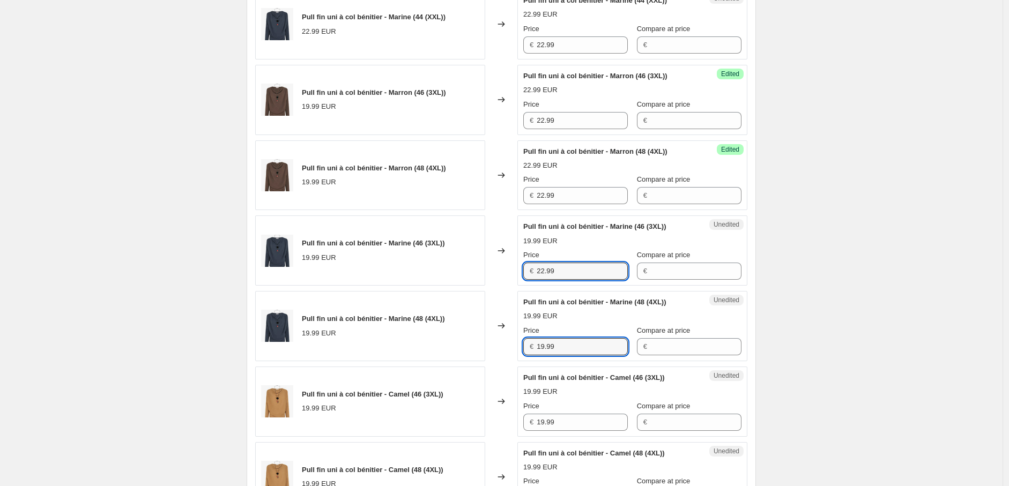
drag, startPoint x: 567, startPoint y: 350, endPoint x: 507, endPoint y: 350, distance: 59.5
click at [508, 350] on div "Pull fin uni à col bénitier - Marine (48 (4XL)) 19.99 EUR Changed to Unedited P…" at bounding box center [501, 326] width 492 height 70
paste input "22"
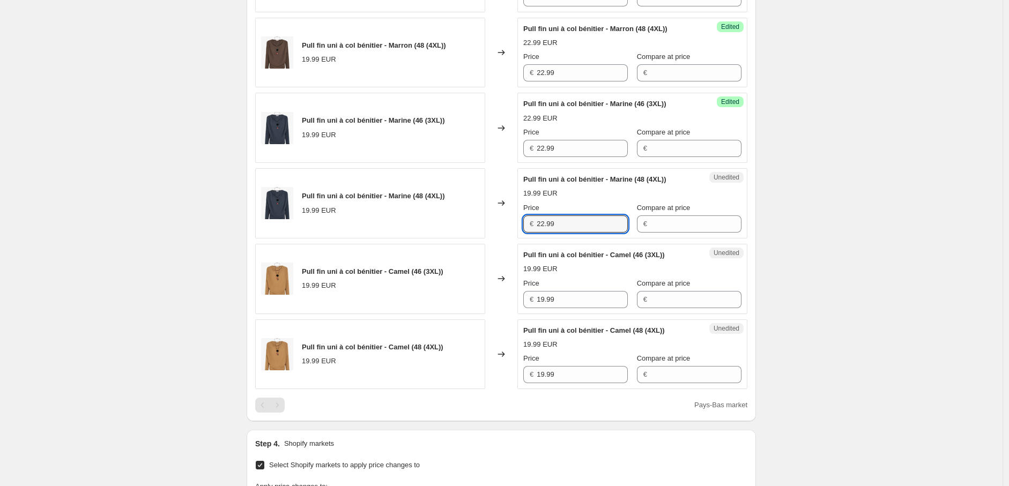
scroll to position [794, 0]
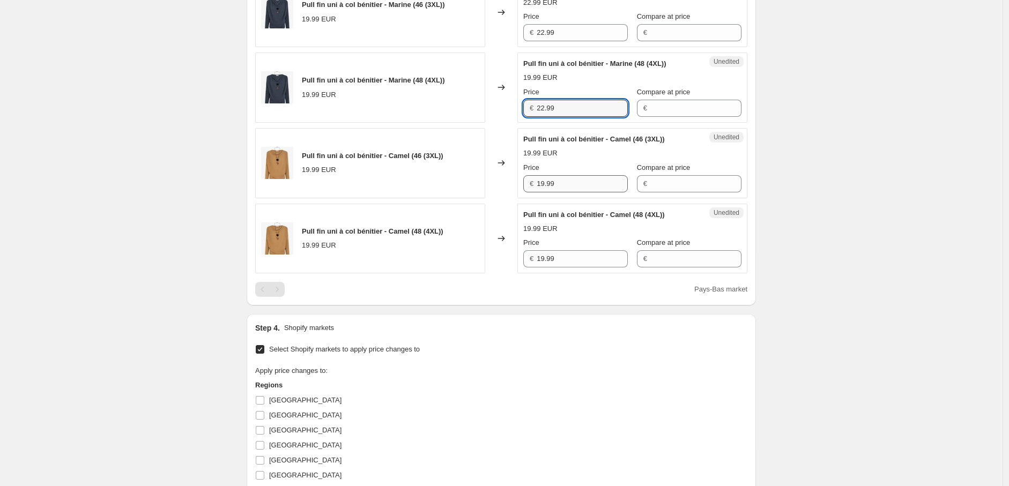
type input "22.99"
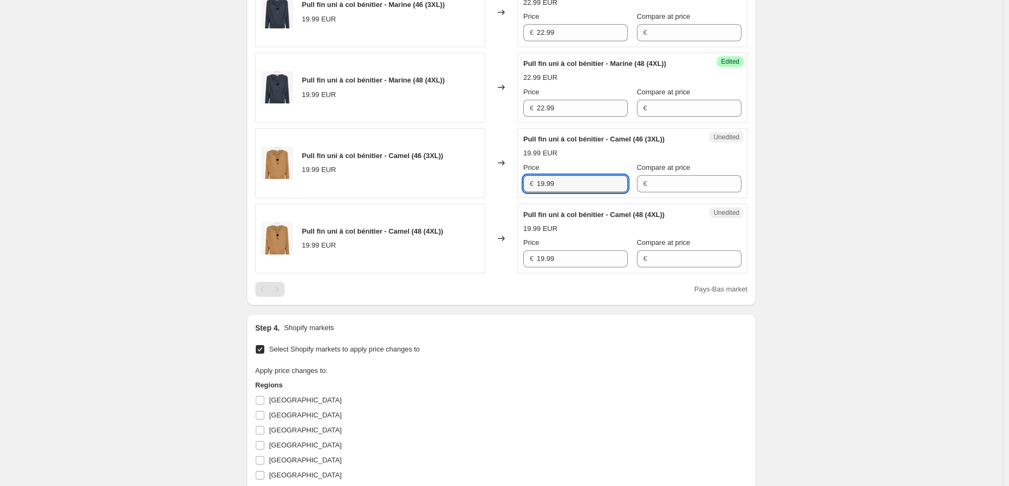
drag, startPoint x: 566, startPoint y: 176, endPoint x: 497, endPoint y: 187, distance: 70.1
click at [497, 185] on div "Pull fin uni à col bénitier - Camel (46 (3XL)) 19.99 EUR Changed to Unedited Pu…" at bounding box center [501, 163] width 492 height 70
paste input "22"
type input "22.99"
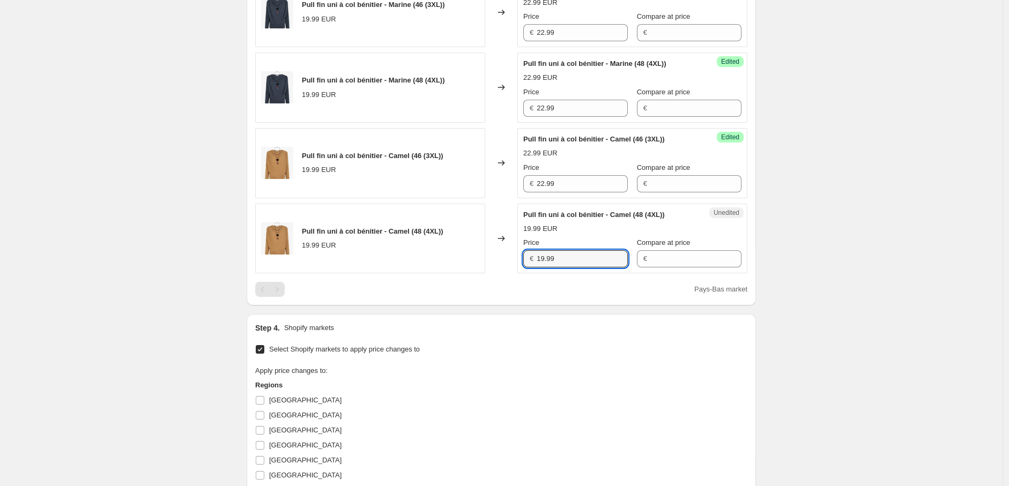
drag, startPoint x: 572, startPoint y: 262, endPoint x: 488, endPoint y: 260, distance: 84.7
click at [488, 260] on div "Pull fin uni à col bénitier - Camel (48 (4XL)) 19.99 EUR Changed to Unedited Pu…" at bounding box center [501, 239] width 492 height 70
paste input "22"
type input "22.99"
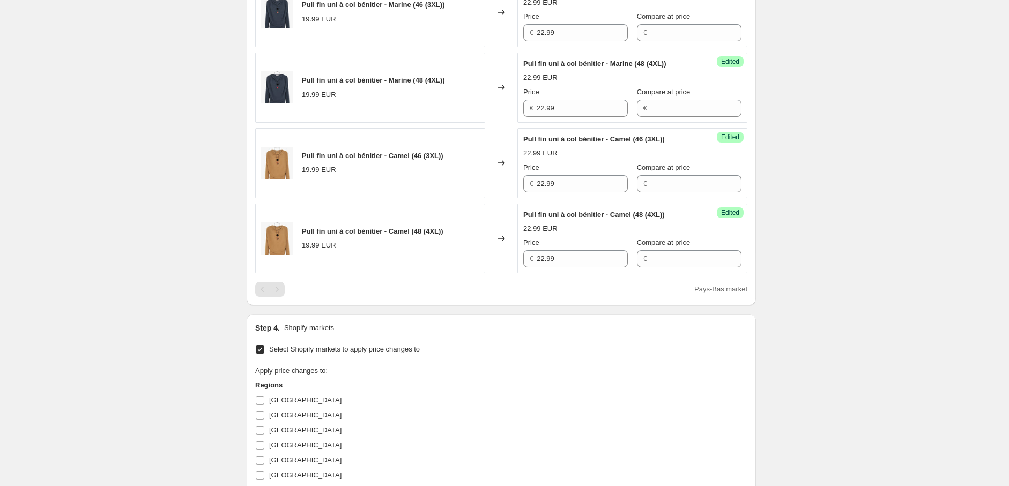
scroll to position [1032, 0]
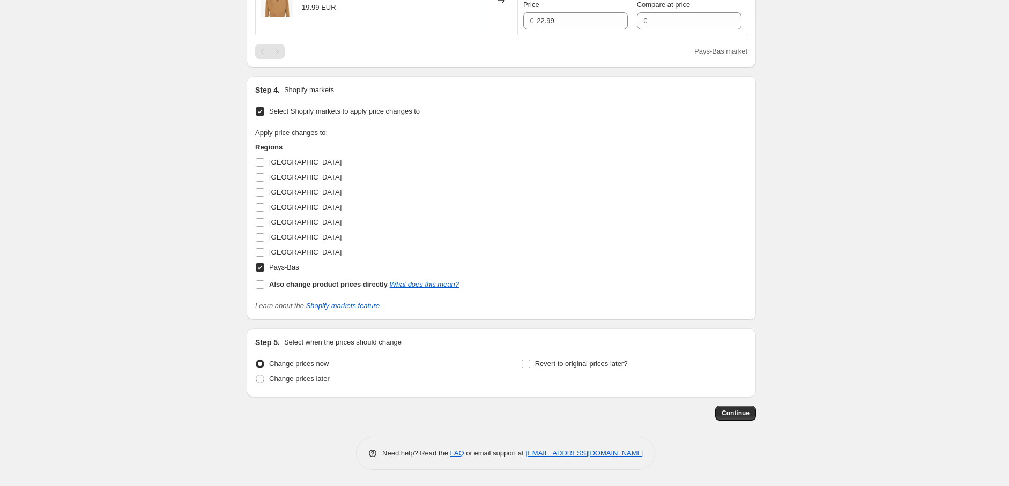
click at [264, 265] on input "Pays-Bas" at bounding box center [260, 267] width 9 height 9
checkbox input "false"
click at [260, 193] on input "Belgique" at bounding box center [260, 192] width 9 height 9
checkbox input "true"
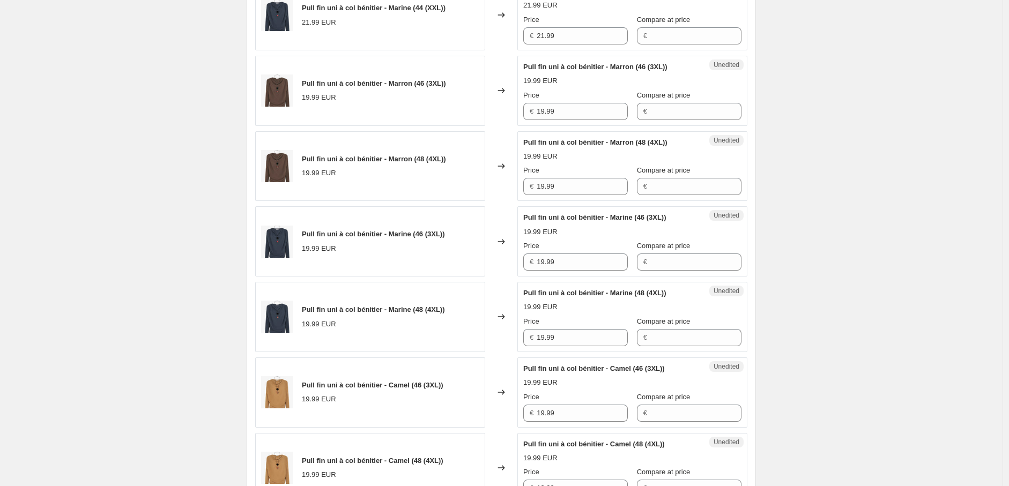
scroll to position [496, 0]
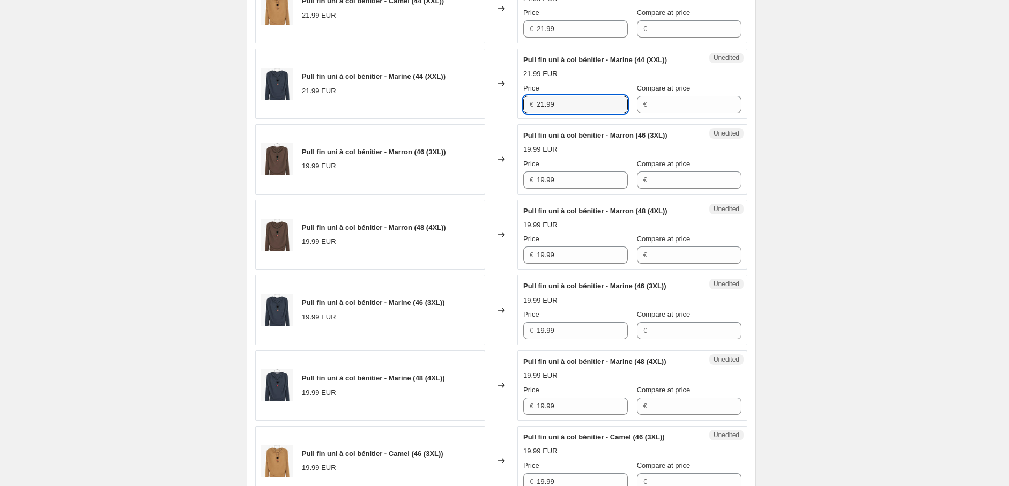
drag, startPoint x: 570, startPoint y: 103, endPoint x: 483, endPoint y: 103, distance: 86.8
click at [483, 103] on div "Pull fin uni à col bénitier - Marine (44 (XXL)) 21.99 EUR Changed to Unedited P…" at bounding box center [501, 84] width 492 height 70
drag, startPoint x: 537, startPoint y: 179, endPoint x: 519, endPoint y: 178, distance: 18.3
click at [522, 178] on div "Unedited Pull fin uni à col bénitier - Marron (46 (3XL)) 19.99 EUR Price € 19.9…" at bounding box center [632, 159] width 230 height 70
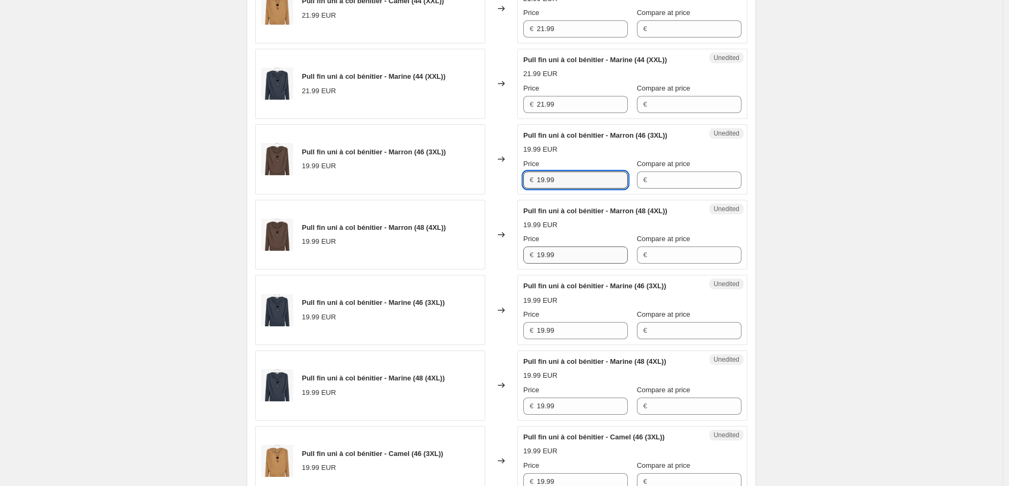
paste input "21"
type input "21.99"
drag, startPoint x: 580, startPoint y: 256, endPoint x: 493, endPoint y: 257, distance: 86.8
click at [497, 255] on div "Pull fin uni à col bénitier - Marron (48 (4XL)) 19.99 EUR Changed to Unedited P…" at bounding box center [501, 235] width 492 height 70
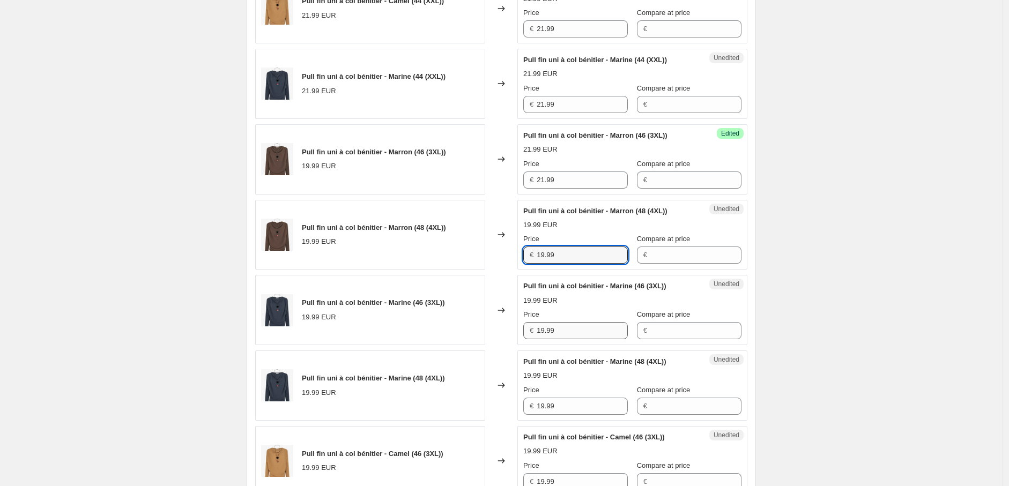
paste input "21"
type input "21.99"
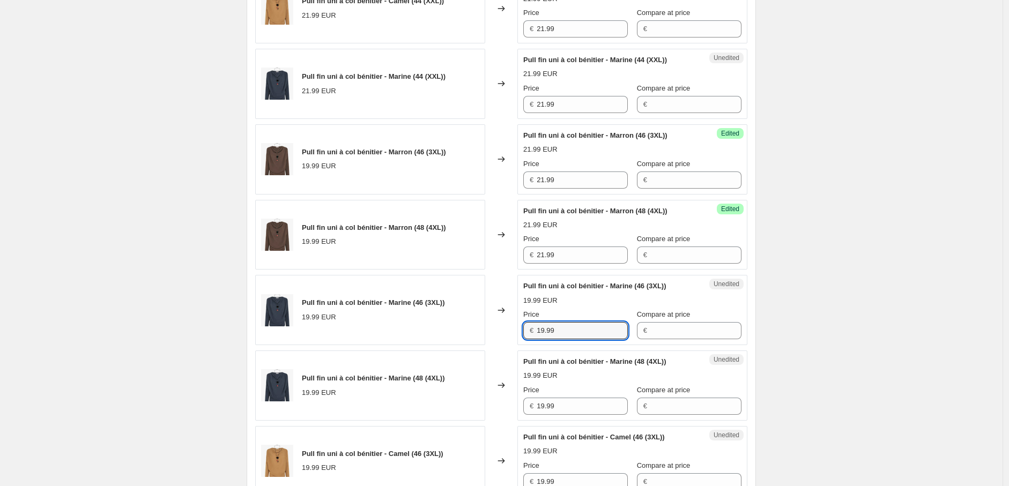
drag, startPoint x: 567, startPoint y: 333, endPoint x: 504, endPoint y: 328, distance: 62.4
click at [504, 328] on div "Pull fin uni à col bénitier - Marine (46 (3XL)) 19.99 EUR Changed to Unedited P…" at bounding box center [501, 310] width 492 height 70
paste input "21"
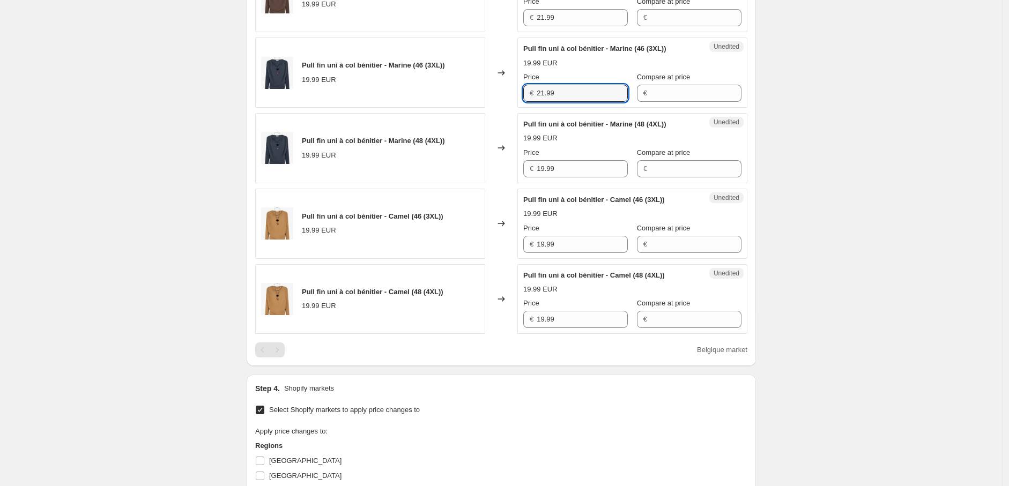
scroll to position [734, 0]
type input "21.99"
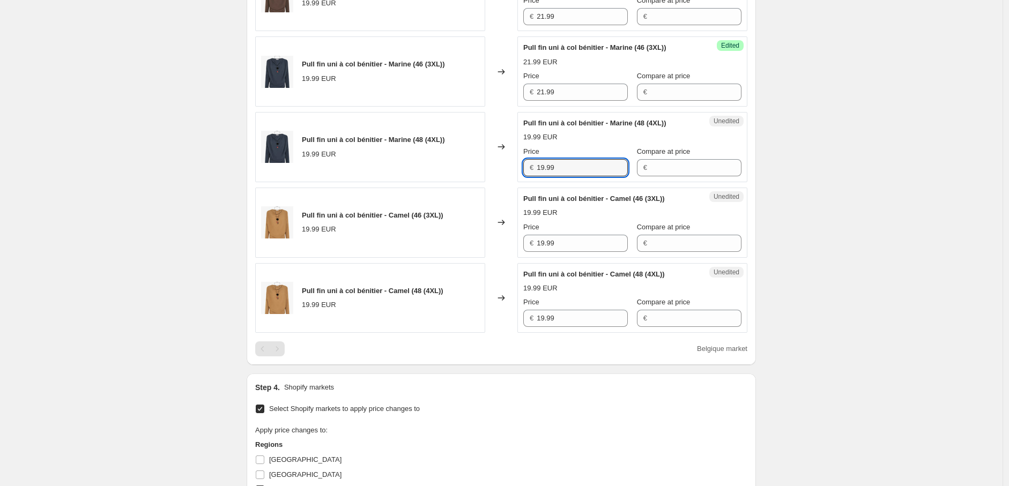
drag, startPoint x: 537, startPoint y: 168, endPoint x: 515, endPoint y: 168, distance: 22.5
click at [516, 168] on div "Pull fin uni à col bénitier - Marine (48 (4XL)) 19.99 EUR Changed to Unedited P…" at bounding box center [501, 147] width 492 height 70
paste input "21"
type input "21.99"
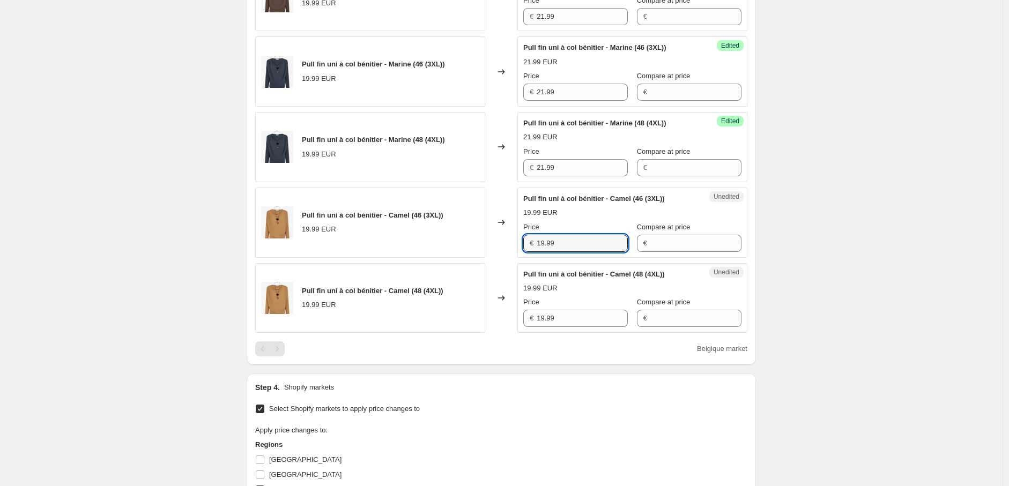
drag, startPoint x: 570, startPoint y: 244, endPoint x: 507, endPoint y: 242, distance: 63.3
click at [508, 242] on div "Pull fin uni à col bénitier - Camel (46 (3XL)) 19.99 EUR Changed to Unedited Pu…" at bounding box center [501, 223] width 492 height 70
paste input "21"
type input "21.99"
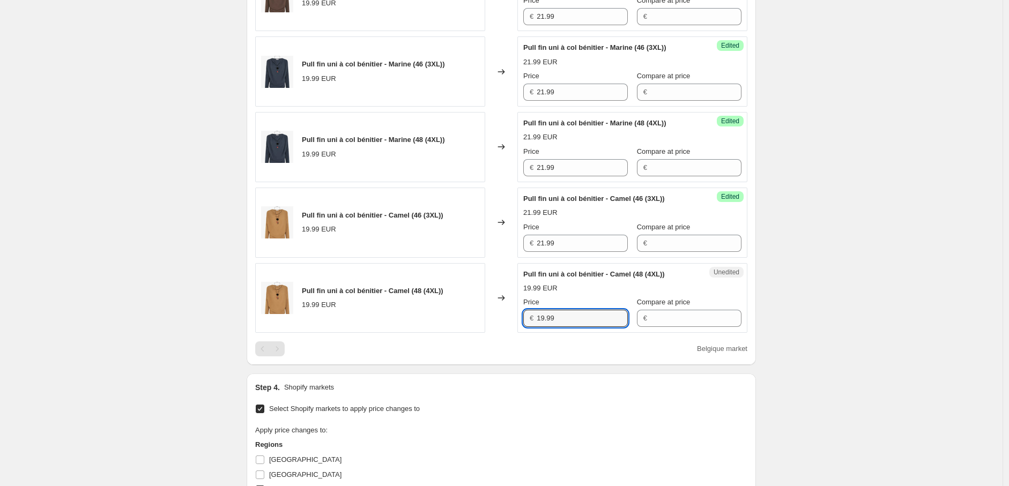
drag, startPoint x: 571, startPoint y: 316, endPoint x: 518, endPoint y: 317, distance: 53.1
click at [520, 317] on div "Unedited Pull fin uni à col bénitier - Camel (48 (4XL)) 19.99 EUR Price € 19.99…" at bounding box center [632, 298] width 230 height 70
paste input "21"
type input "21.99"
click at [824, 336] on div "Create new price change job. This page is ready Create new price change job Dra…" at bounding box center [501, 25] width 1002 height 1518
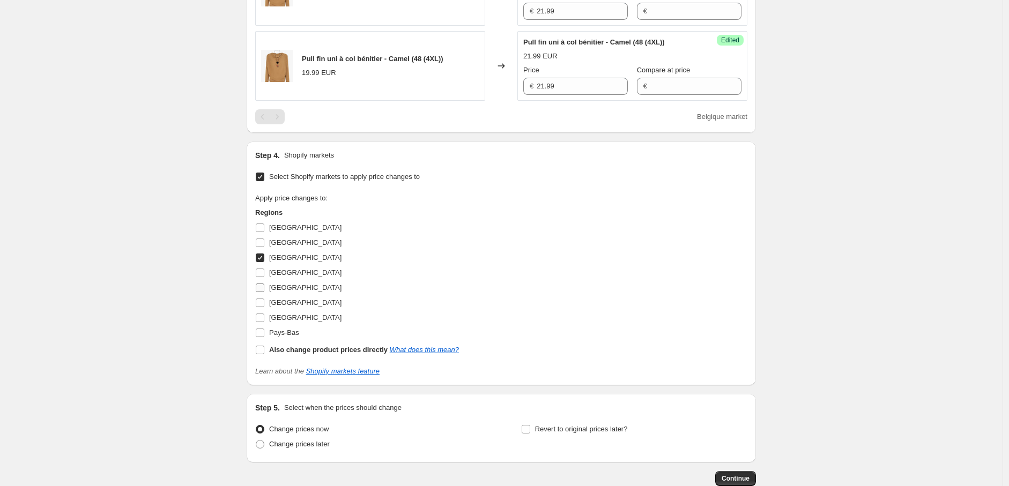
scroll to position [972, 0]
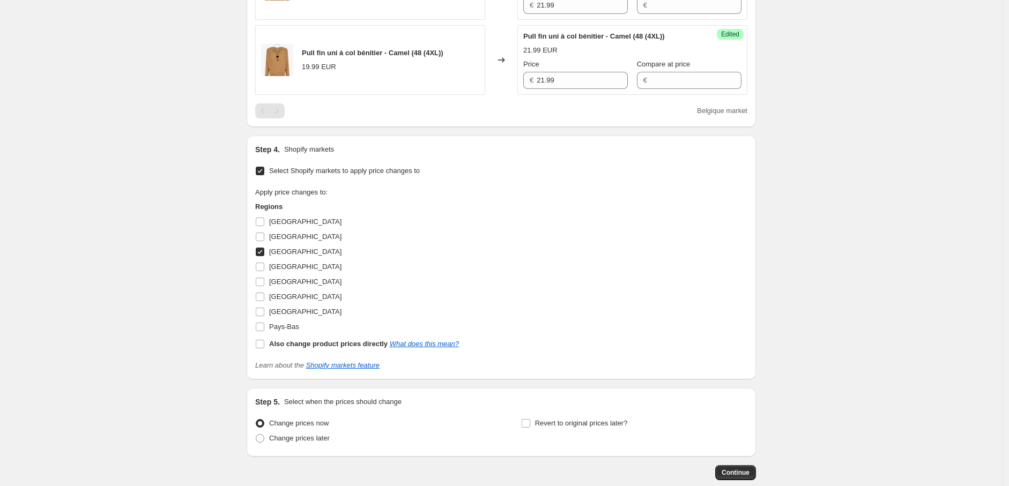
click at [264, 249] on input "Belgique" at bounding box center [260, 252] width 9 height 9
checkbox input "false"
click at [264, 299] on input "Italie" at bounding box center [260, 297] width 9 height 9
checkbox input "true"
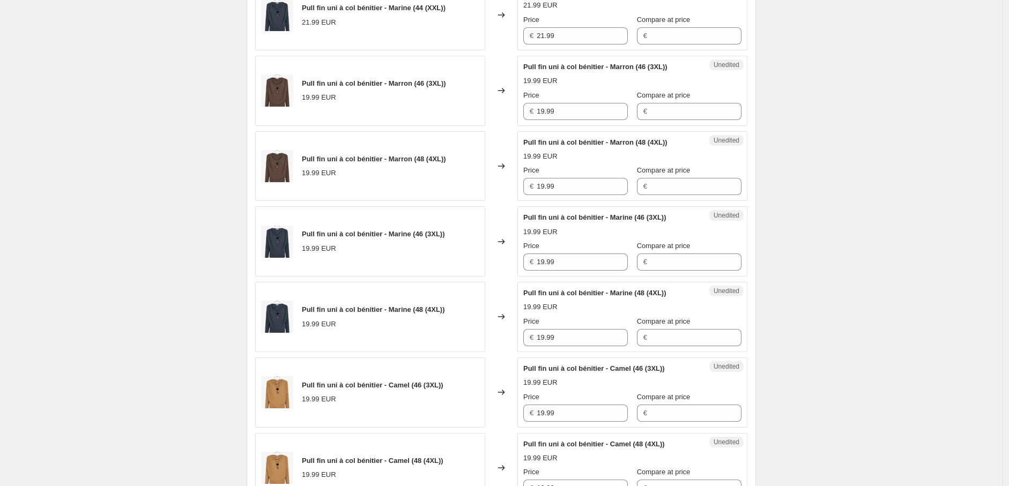
scroll to position [555, 0]
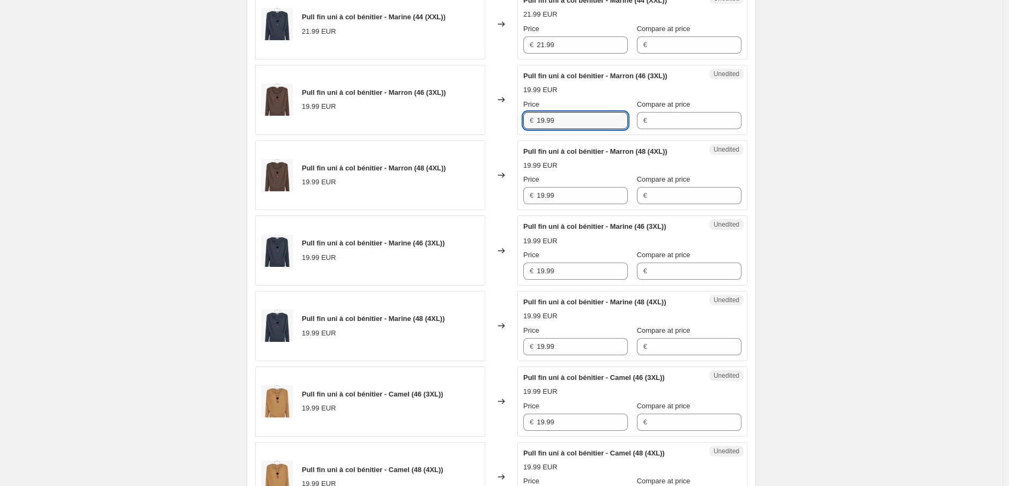
drag, startPoint x: 563, startPoint y: 119, endPoint x: 520, endPoint y: 118, distance: 42.9
click at [520, 118] on div "Unedited Pull fin uni à col bénitier - Marron (46 (3XL)) 19.99 EUR Price € 19.9…" at bounding box center [632, 100] width 230 height 70
paste input "21"
type input "21.99"
click at [502, 196] on div "Pull fin uni à col bénitier - Marron (48 (4XL)) 19.99 EUR Changed to Unedited P…" at bounding box center [501, 175] width 492 height 70
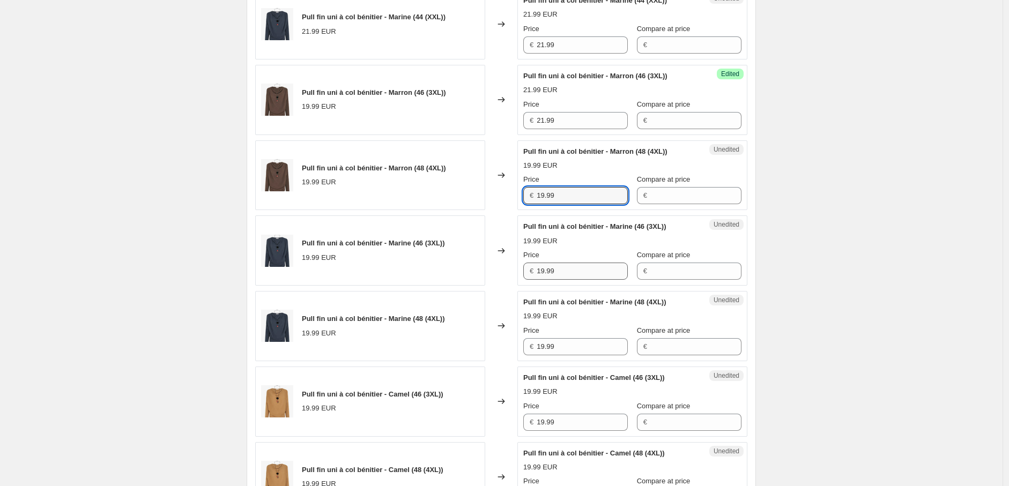
paste input "21"
type input "21.99"
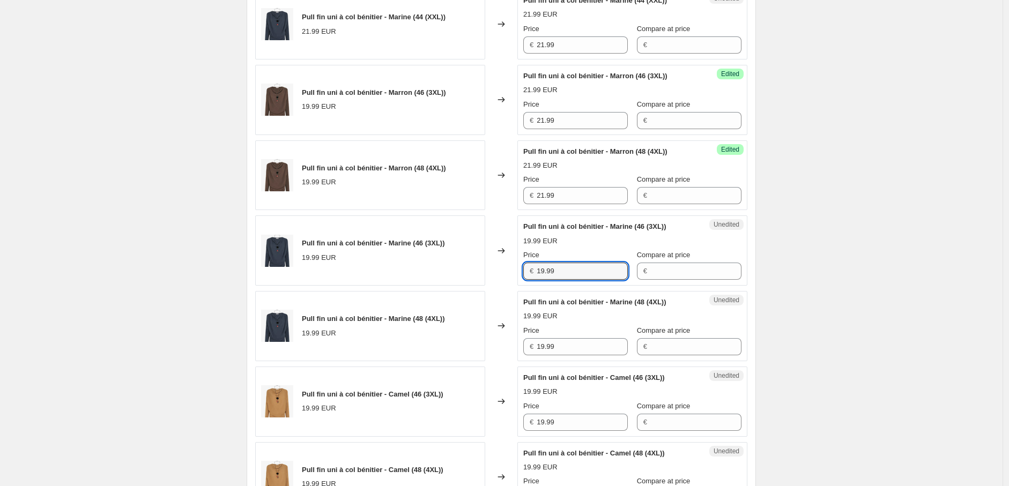
drag, startPoint x: 564, startPoint y: 269, endPoint x: 518, endPoint y: 279, distance: 46.8
click at [517, 269] on div "Pull fin uni à col bénitier - Marine (46 (3XL)) 19.99 EUR Changed to Unedited P…" at bounding box center [501, 250] width 492 height 70
paste input "21"
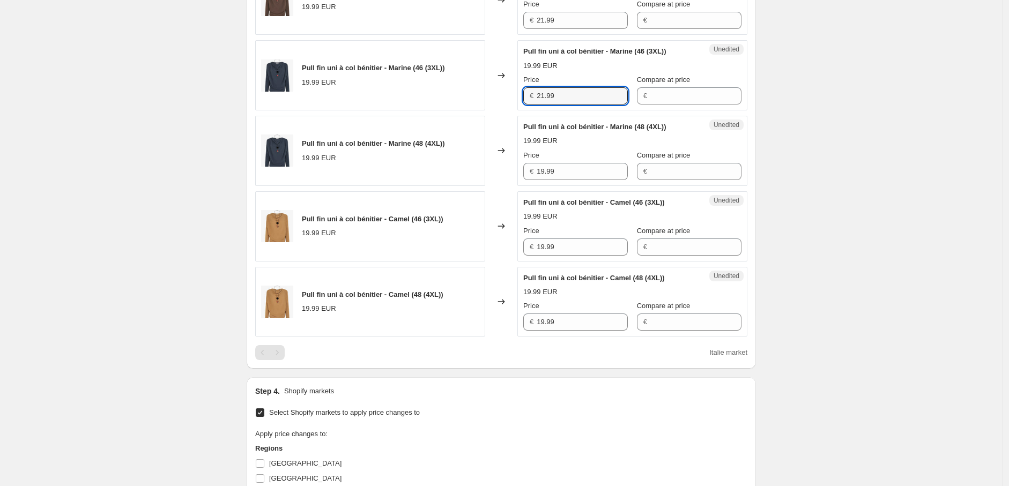
scroll to position [734, 0]
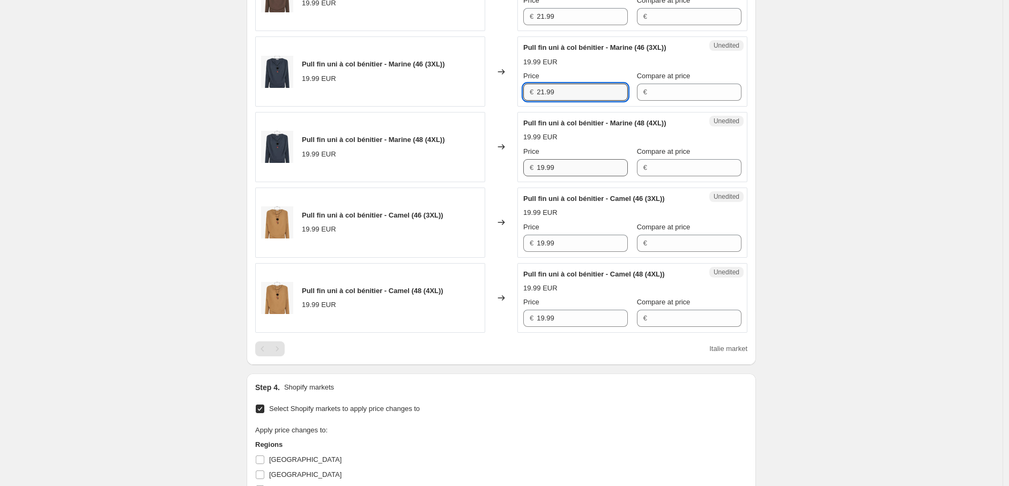
type input "21.99"
drag, startPoint x: 557, startPoint y: 168, endPoint x: 504, endPoint y: 163, distance: 53.8
click at [505, 163] on div "Pull fin uni à col bénitier - Marine (48 (4XL)) 19.99 EUR Changed to Unedited P…" at bounding box center [501, 147] width 492 height 70
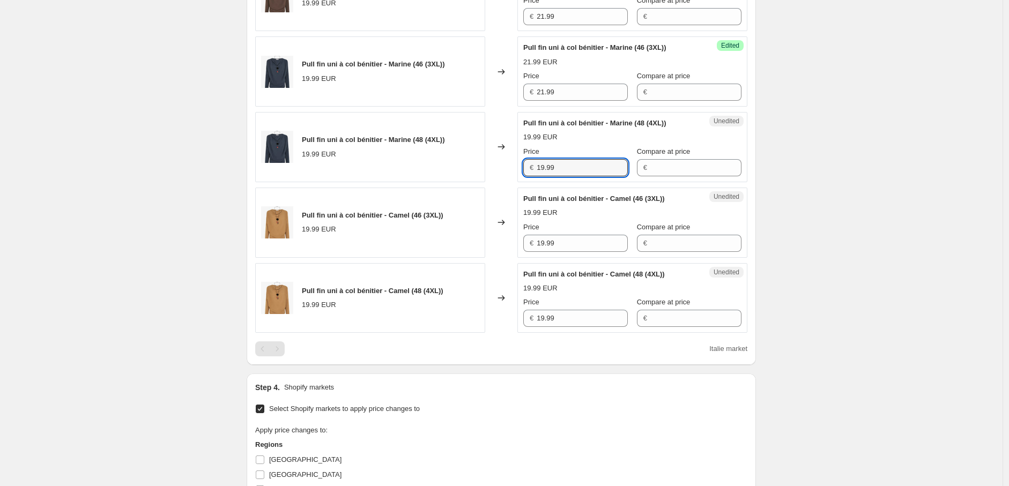
paste input "21"
type input "21.99"
drag, startPoint x: 578, startPoint y: 247, endPoint x: 502, endPoint y: 241, distance: 76.3
click at [503, 241] on div "Pull fin uni à col bénitier - Camel (46 (3XL)) 19.99 EUR Changed to Unedited Pu…" at bounding box center [501, 223] width 492 height 70
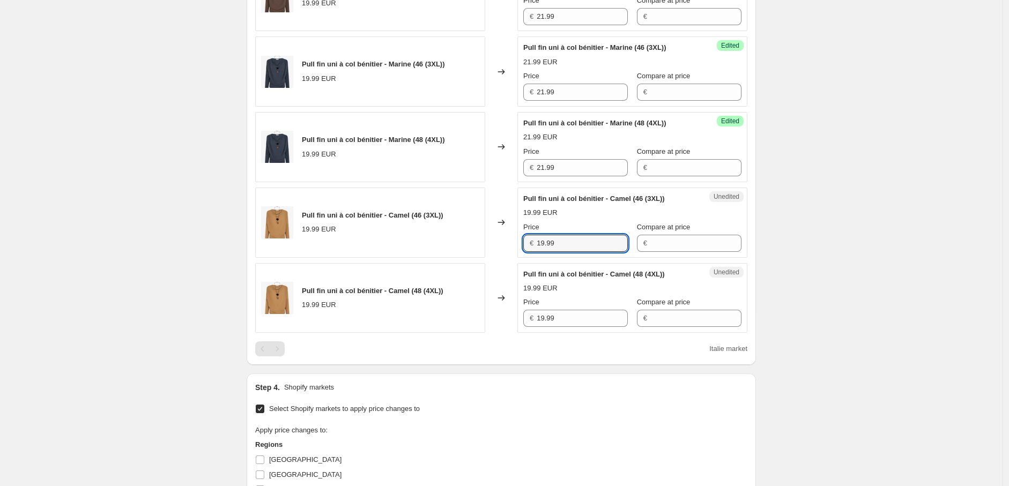
paste input "21"
type input "21.99"
drag, startPoint x: 574, startPoint y: 317, endPoint x: 484, endPoint y: 306, distance: 90.3
click at [484, 306] on div "Pull fin uni à col bénitier - Camel (48 (4XL)) 19.99 EUR Changed to Unedited Pu…" at bounding box center [501, 298] width 492 height 70
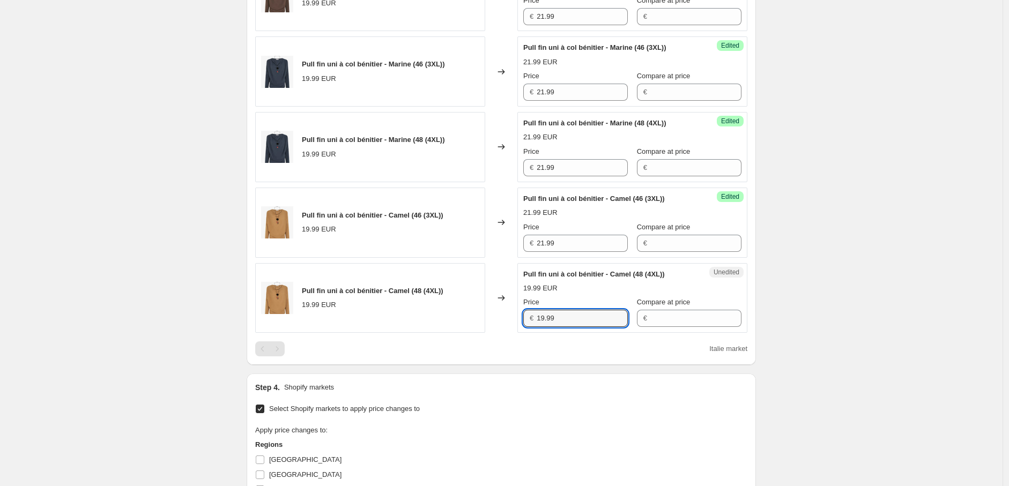
paste input "21"
type input "21.99"
click at [491, 368] on div "Step 1. Optionally give your price change job a title (eg "March 30% off sale o…" at bounding box center [497, 8] width 518 height 1420
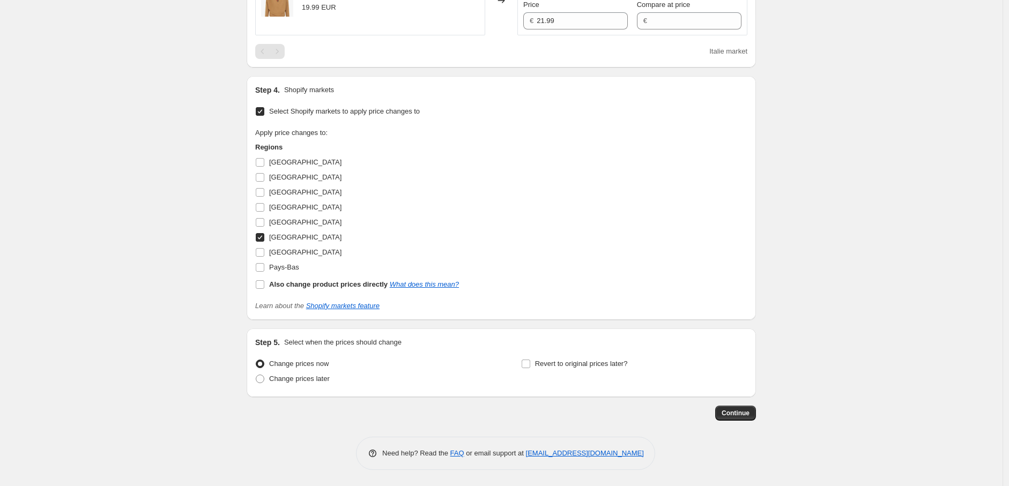
click at [264, 237] on input "Italie" at bounding box center [260, 237] width 9 height 9
checkbox input "false"
click at [262, 253] on input "Luxembourg" at bounding box center [260, 252] width 9 height 9
checkbox input "true"
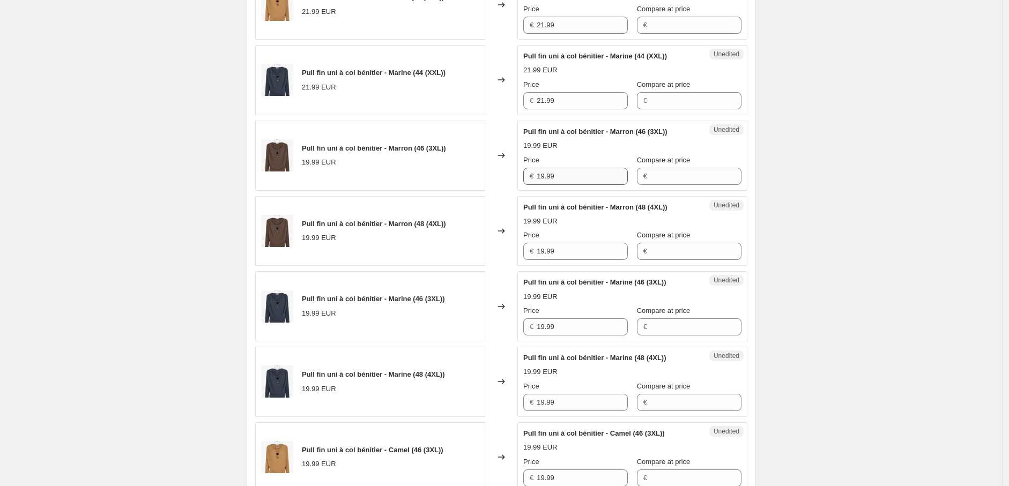
scroll to position [496, 0]
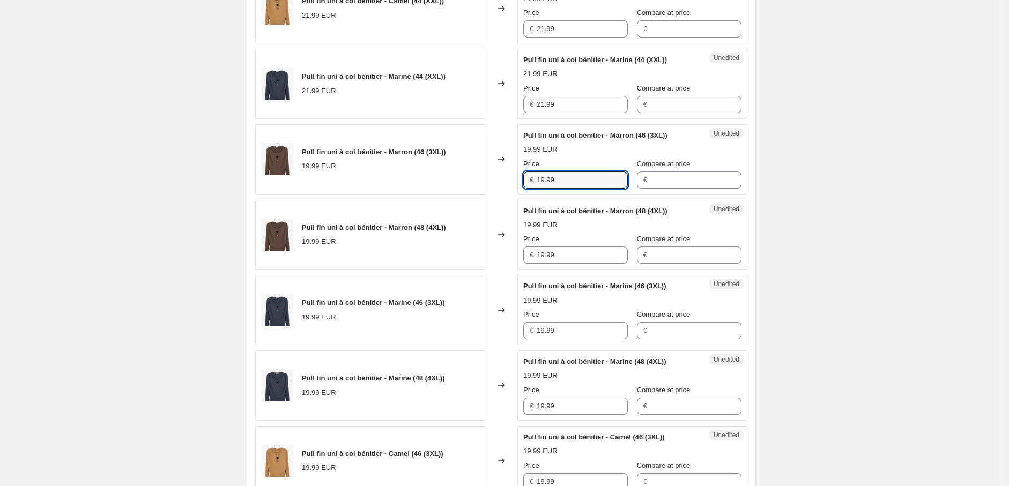
drag
click at [500, 179] on div "Pull fin uni à col bénitier - Marron (46 (3XL)) 19.99 EUR Changed to Unedited P…" at bounding box center [501, 159] width 492 height 70
paste
type input "21.99"
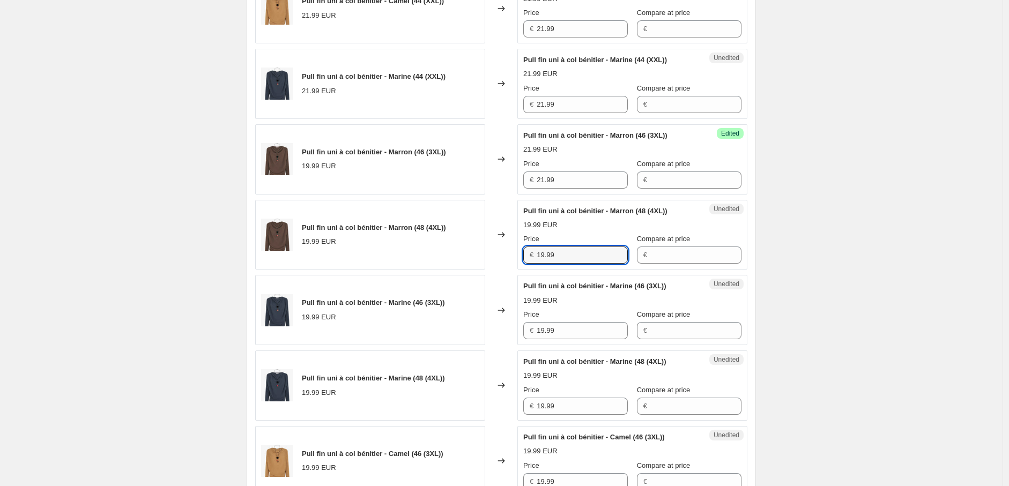
click at [494, 255] on div "Pull fin uni à col bénitier - Marron (48 (4XL)) 19.99 EUR Changed to Unedited P…" at bounding box center [501, 235] width 492 height 70
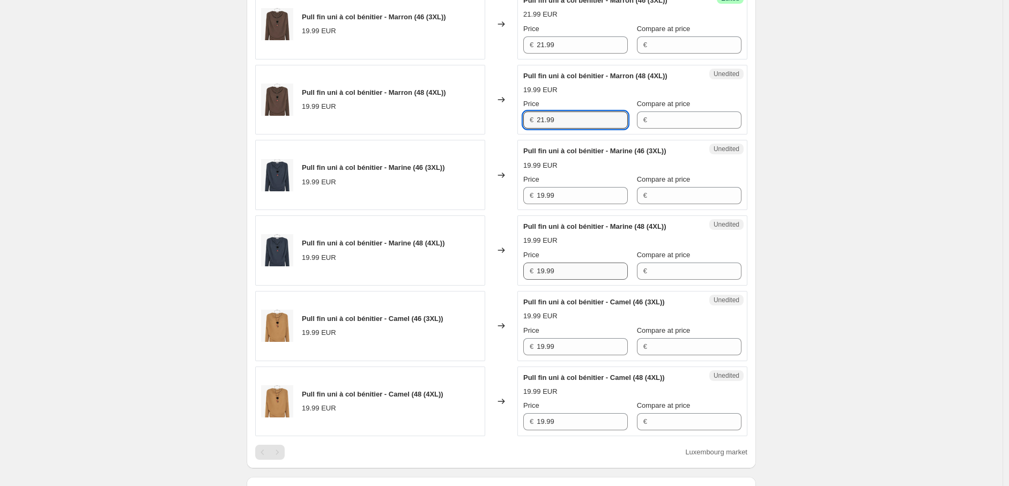
scroll to position [674, 0]
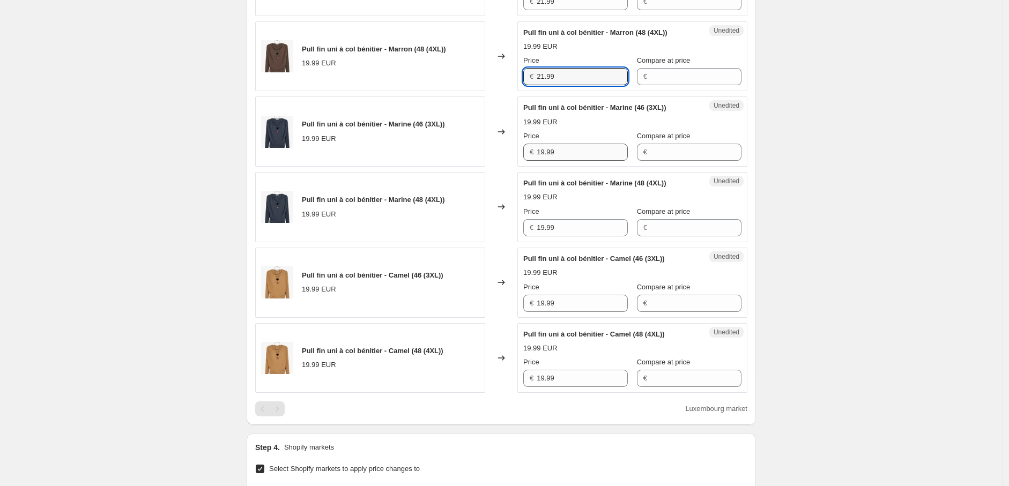
type input "21.99"
click at [511, 147] on div "Pull fin uni à col bénitier - Marine (46 (3XL)) 19.99 EUR Changed to Unedited P…" at bounding box center [501, 131] width 492 height 70
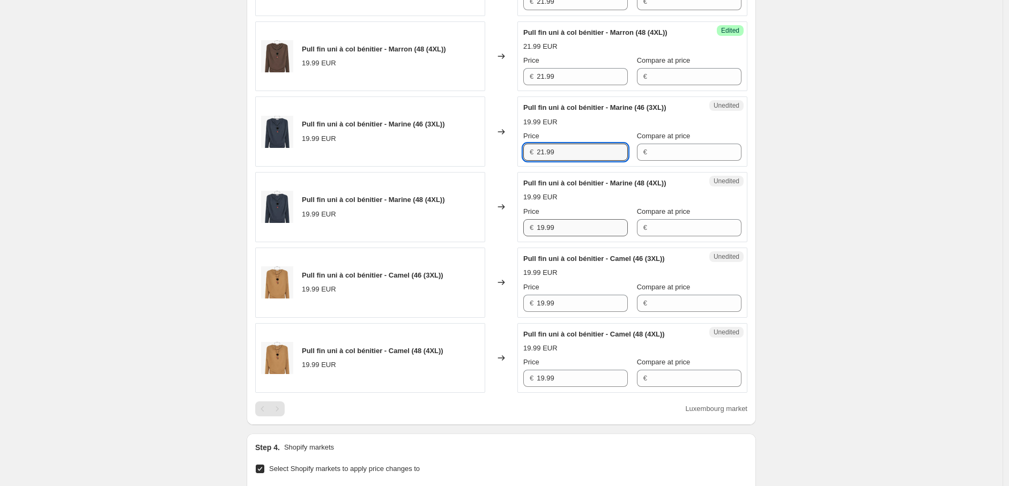
type input "21.99"
drag, startPoint x: 542, startPoint y: 226, endPoint x: 479, endPoint y: 226, distance: 62.7
click at [480, 226] on div "Pull fin uni à col bénitier - Marine (48 (4XL)) 19.99 EUR Changed to Unedited P…" at bounding box center [501, 207] width 492 height 70
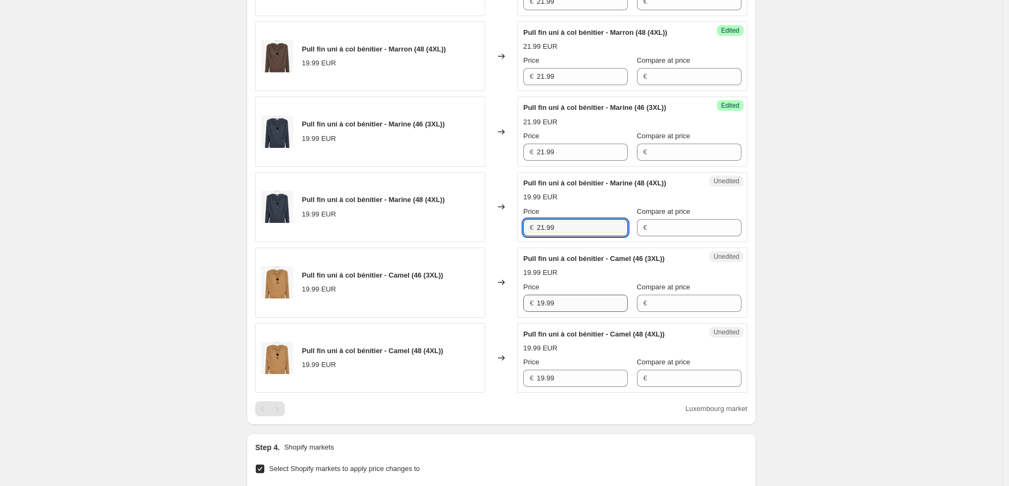
type input "21.99"
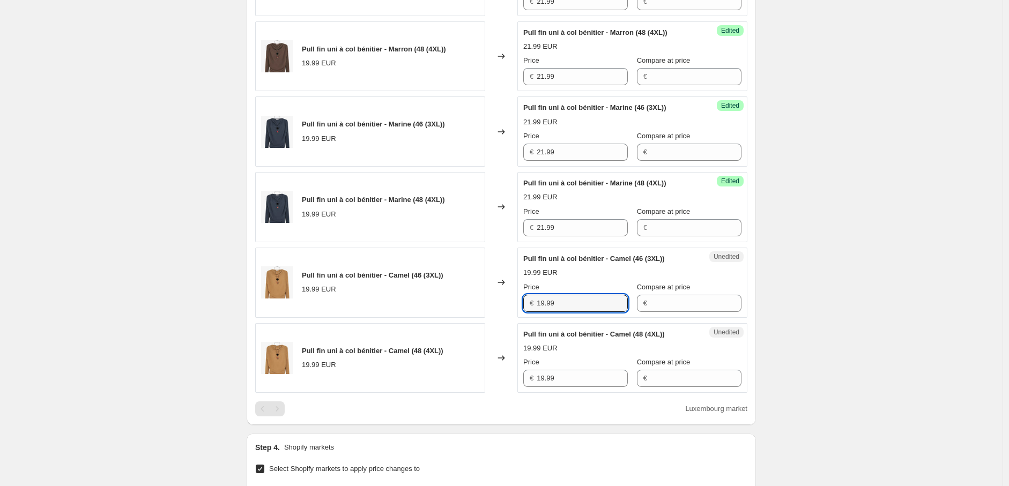
drag, startPoint x: 544, startPoint y: 302, endPoint x: 511, endPoint y: 301, distance: 32.7
click at [511, 301] on div "Pull fin uni à col bénitier - Camel (46 (3XL)) 19.99 EUR Changed to Unedited Pu…" at bounding box center [501, 283] width 492 height 70
type input "21.99"
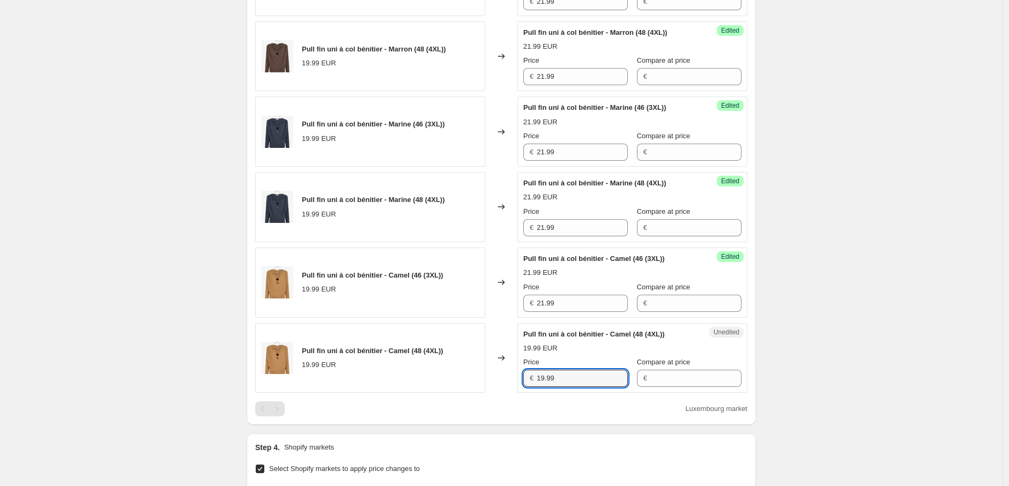
drag, startPoint x: 560, startPoint y: 375, endPoint x: 542, endPoint y: 387, distance: 21.3
click at [511, 384] on div "Pull fin uni à col bénitier - Camel (48 (4XL)) 19.99 EUR Changed to Unedited Pu…" at bounding box center [501, 358] width 492 height 70
type input "21.99"
click at [824, 379] on div "Create new price change job. This page is ready Create new price change job Dra…" at bounding box center [501, 85] width 1002 height 1518
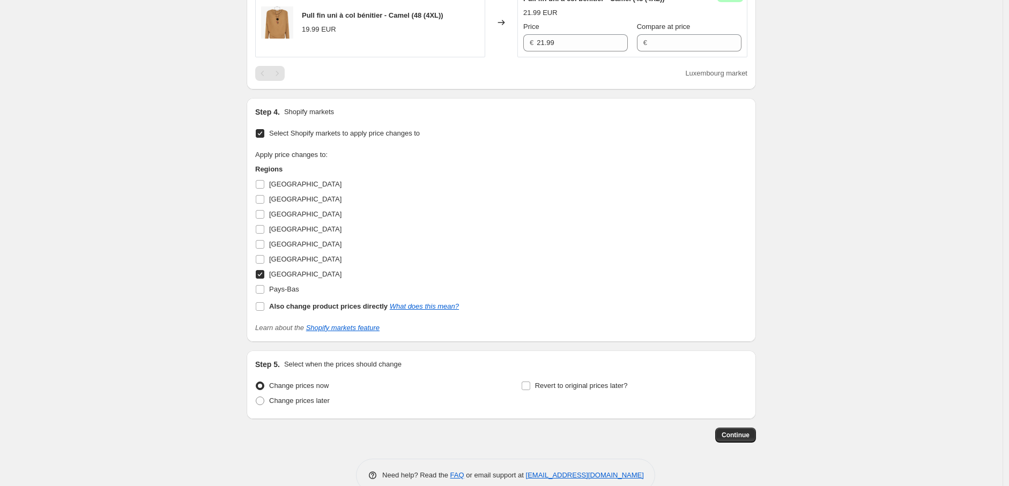
scroll to position [1032, 0]
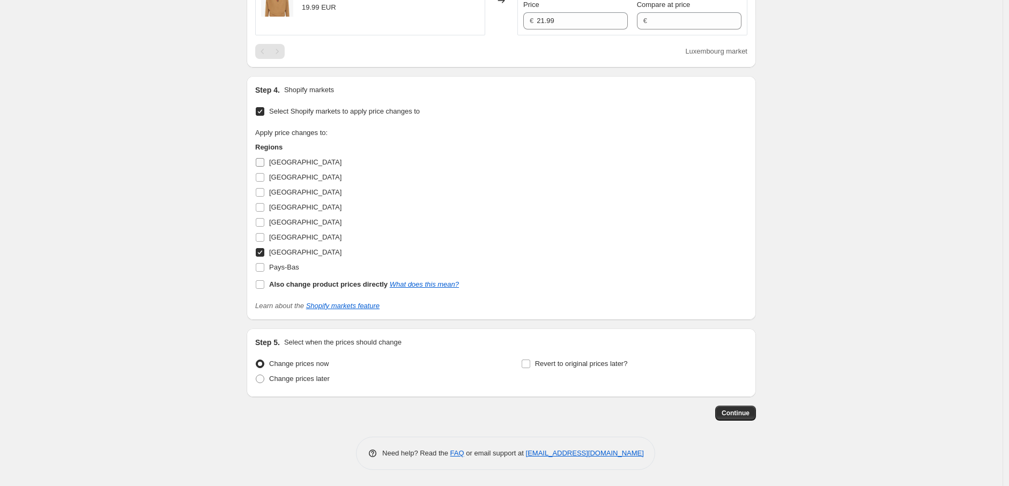
click at [263, 166] on input "Allemagne" at bounding box center [260, 162] width 9 height 9
checkbox input "true"
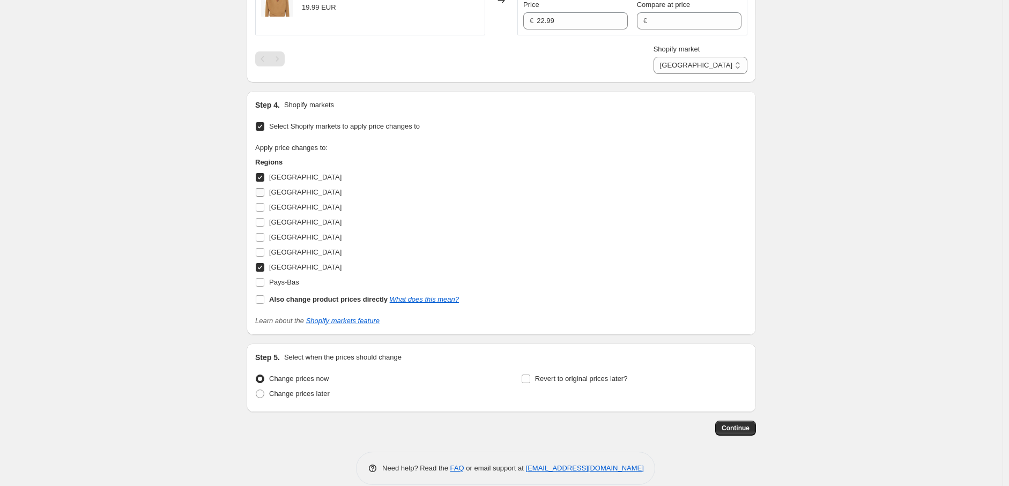
click at [263, 192] on input "Autriche" at bounding box center [260, 192] width 9 height 9
checkbox input "true"
click at [260, 210] on input "Belgique" at bounding box center [260, 207] width 9 height 9
checkbox input "true"
click at [261, 251] on input "Italie" at bounding box center [260, 252] width 9 height 9
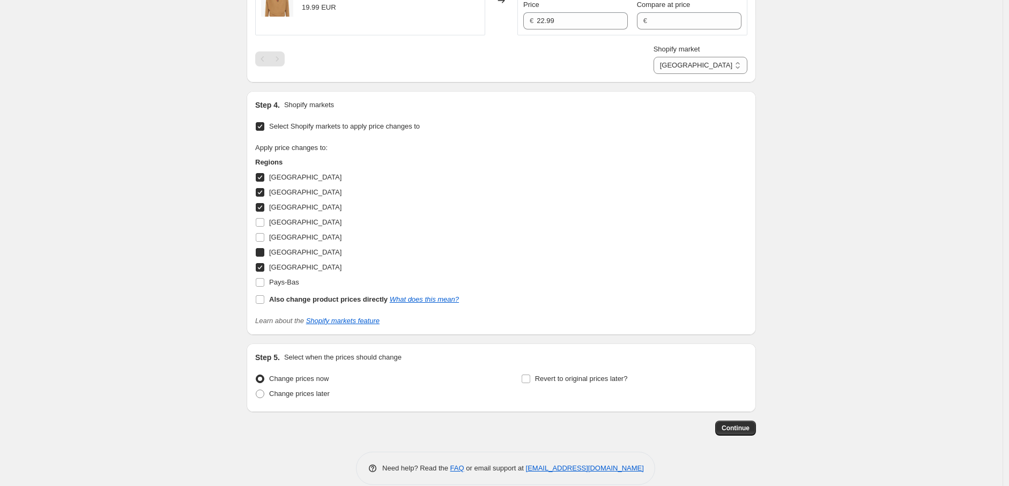
checkbox input "true"
click at [262, 284] on input "Pays-Bas" at bounding box center [260, 282] width 9 height 9
checkbox input "true"
click at [732, 429] on span "Continue" at bounding box center [735, 428] width 28 height 9
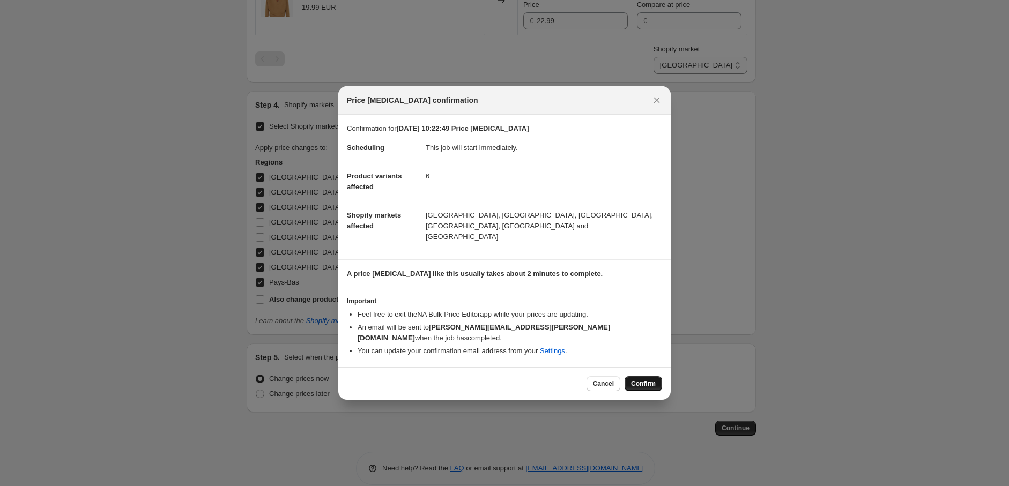
click at [638, 379] on span "Confirm" at bounding box center [643, 383] width 25 height 9
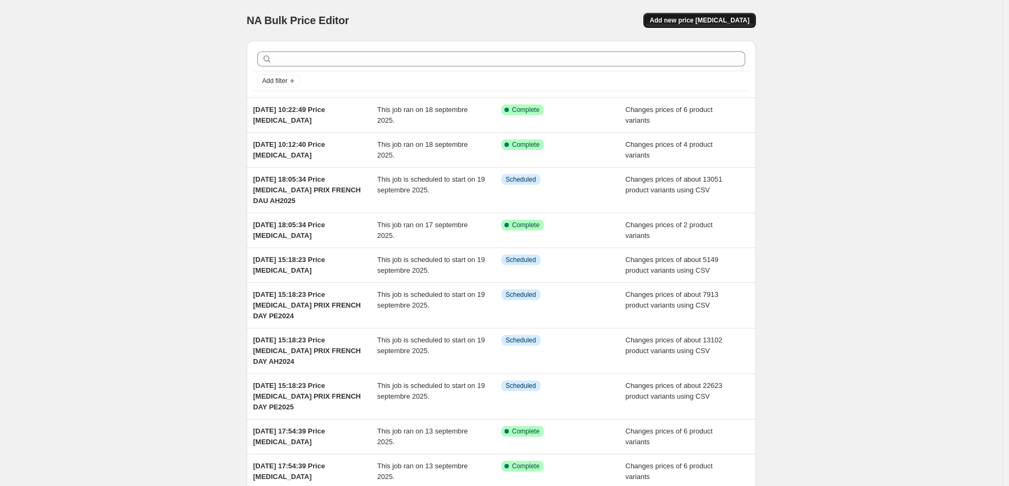
click at [702, 14] on button "Add new price change job" at bounding box center [699, 20] width 113 height 15
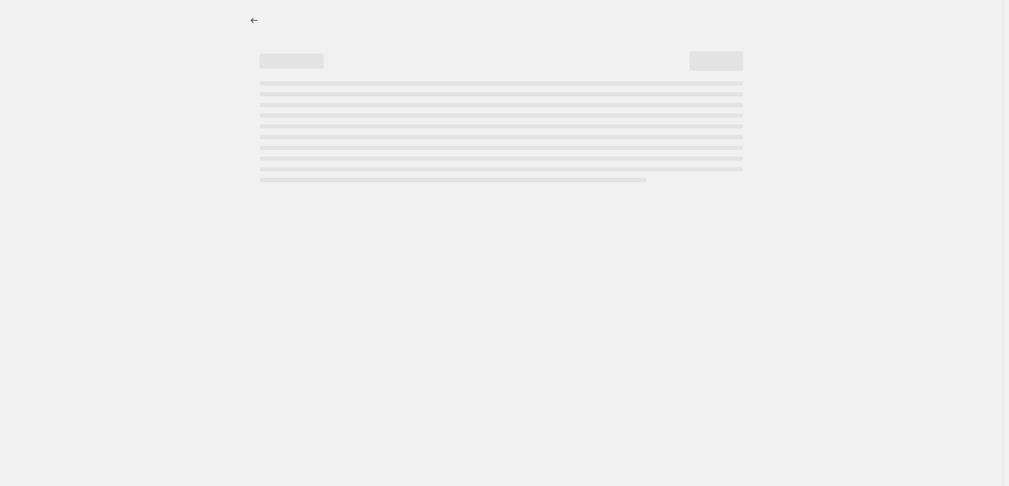
select select "percentage"
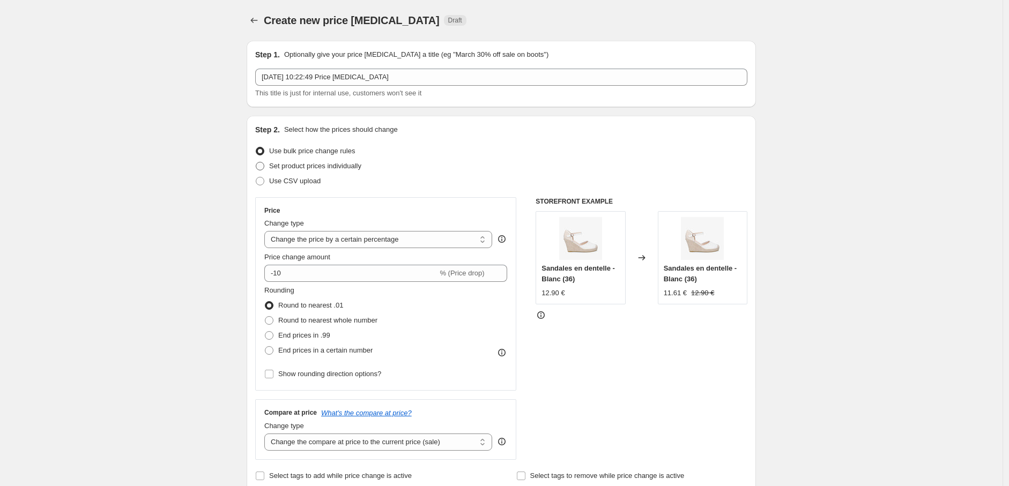
click at [264, 166] on span at bounding box center [260, 166] width 9 height 9
click at [256, 162] on input "Set product prices individually" at bounding box center [256, 162] width 1 height 1
radio input "true"
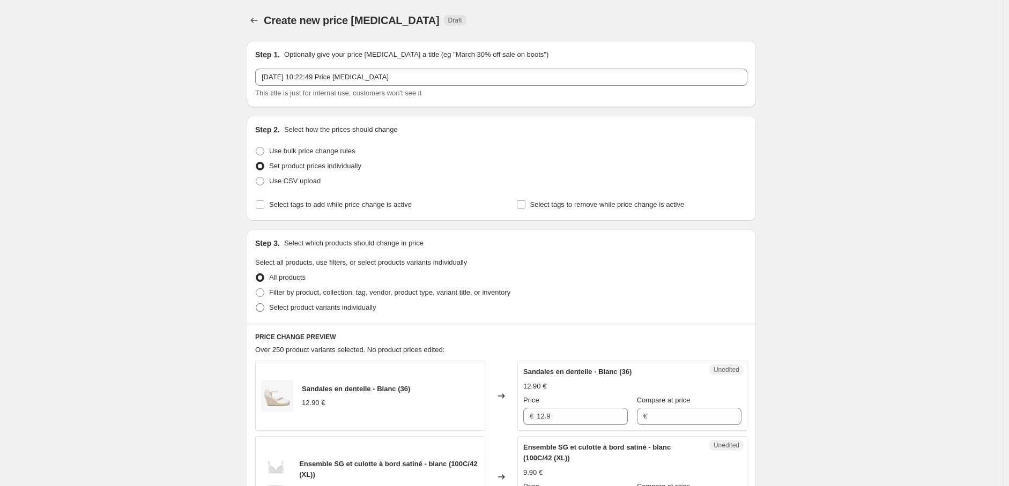
click at [262, 310] on span at bounding box center [260, 307] width 9 height 9
click at [256, 304] on input "Select product variants individually" at bounding box center [256, 303] width 1 height 1
radio input "true"
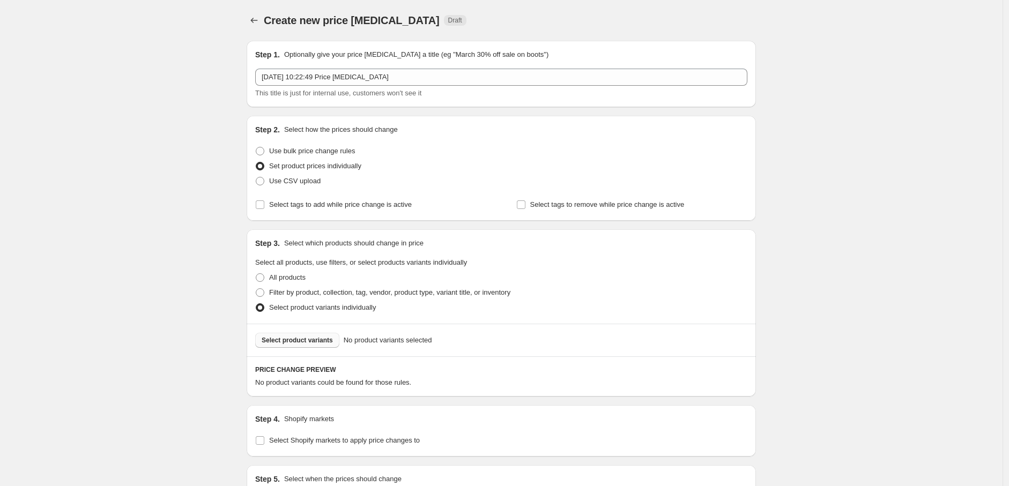
click at [298, 340] on span "Select product variants" at bounding box center [297, 340] width 71 height 9
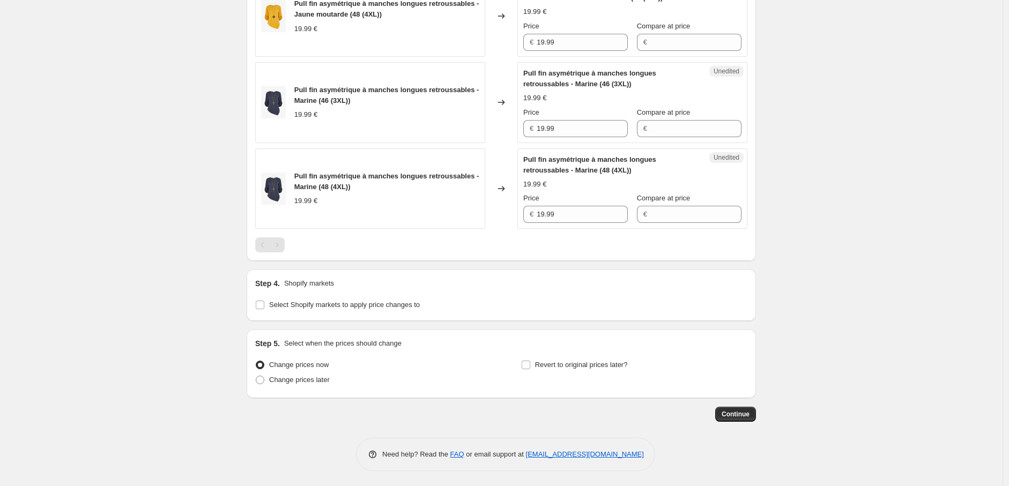
scroll to position [936, 0]
click at [264, 305] on input "Select Shopify markets to apply price changes to" at bounding box center [260, 304] width 9 height 9
checkbox input "true"
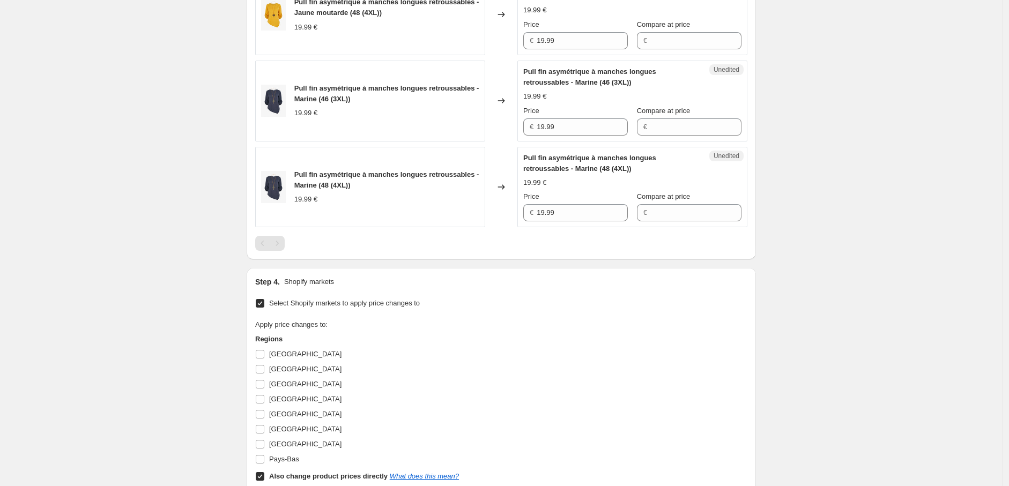
click at [263, 477] on input "Also change product prices directly What does this mean?" at bounding box center [260, 476] width 9 height 9
checkbox input "false"
click at [260, 352] on input "Allemagne" at bounding box center [260, 354] width 9 height 9
checkbox input "true"
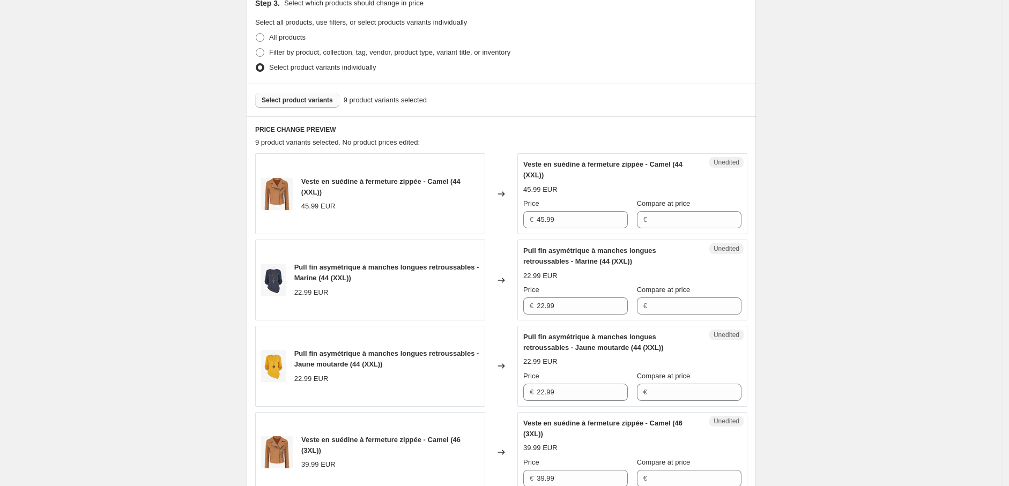
scroll to position [222, 0]
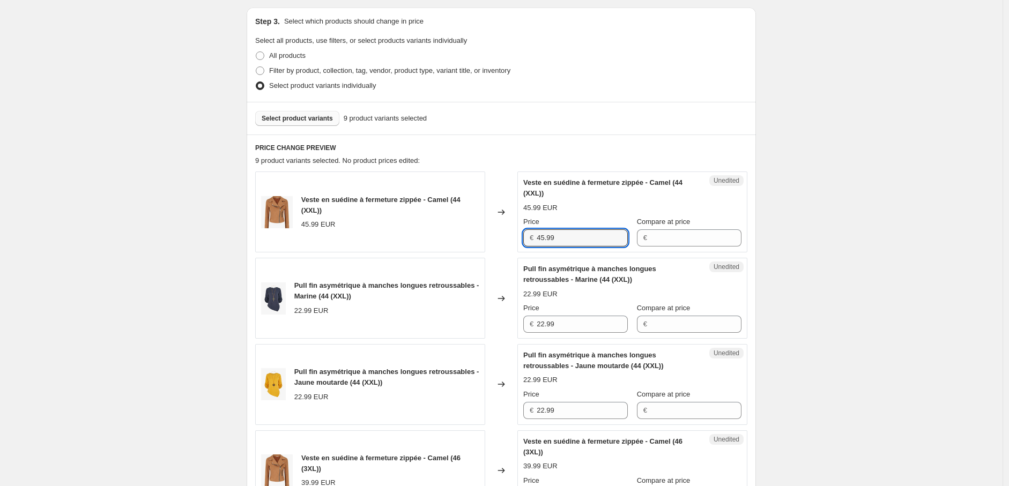
drag, startPoint x: 533, startPoint y: 233, endPoint x: 495, endPoint y: 227, distance: 39.0
click at [497, 226] on div "Veste en suédine à fermeture zippée - Camel (44 (XXL)) 45.99 EUR Changed to Une…" at bounding box center [501, 212] width 492 height 81
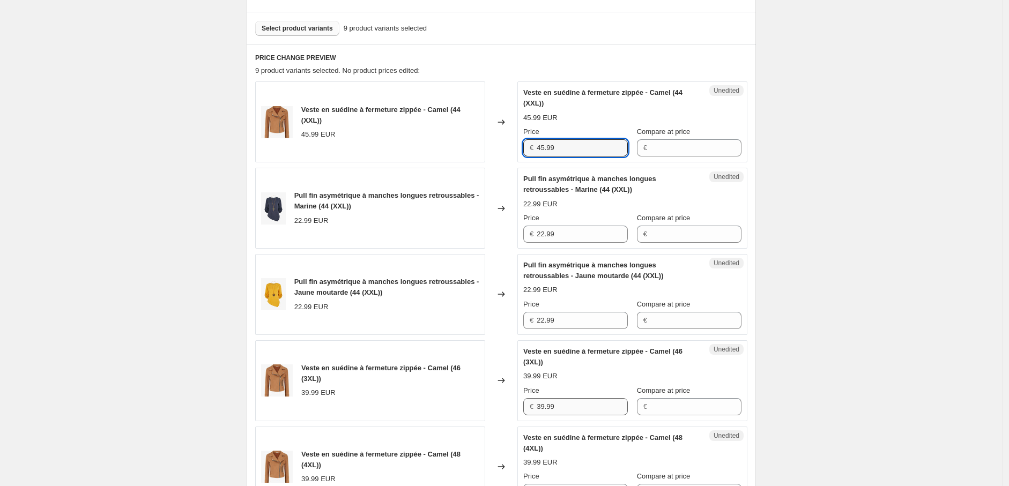
scroll to position [400, 0]
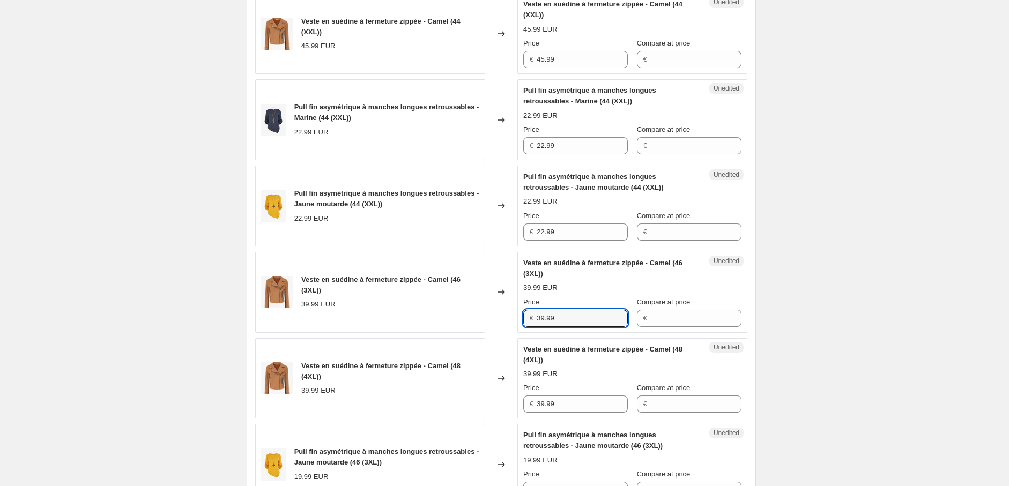
drag, startPoint x: 554, startPoint y: 317, endPoint x: 504, endPoint y: 321, distance: 50.0
click at [503, 316] on div "Veste en suédine à fermeture zippée - Camel (46 (3XL)) 39.99 EUR Changed to Une…" at bounding box center [501, 292] width 492 height 81
paste input "45"
type input "45.99"
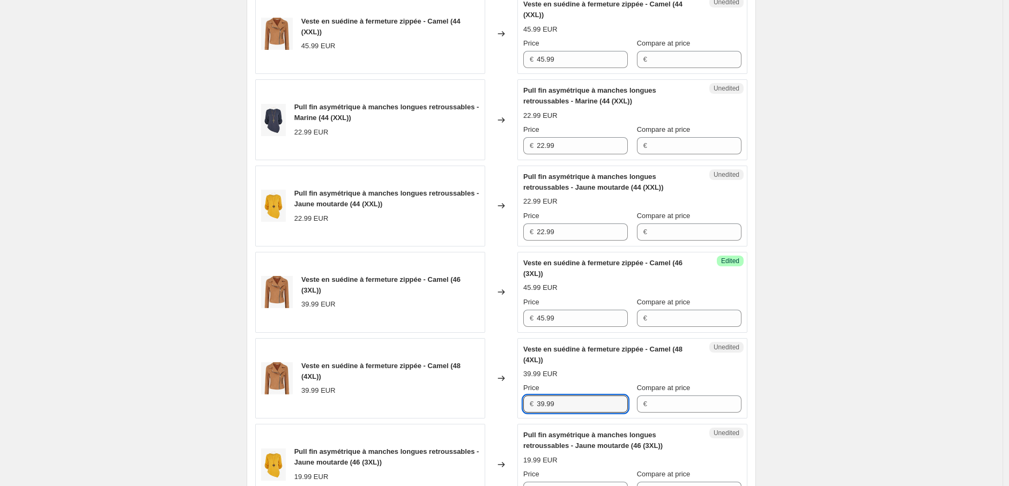
drag, startPoint x: 563, startPoint y: 402, endPoint x: 518, endPoint y: 396, distance: 44.9
click at [519, 396] on div "Veste en suédine à fermeture zippée - Camel (48 (4XL)) 39.99 EUR Changed to Une…" at bounding box center [501, 378] width 492 height 81
paste input "45"
type input "45.99"
drag, startPoint x: 568, startPoint y: 242, endPoint x: 565, endPoint y: 234, distance: 8.5
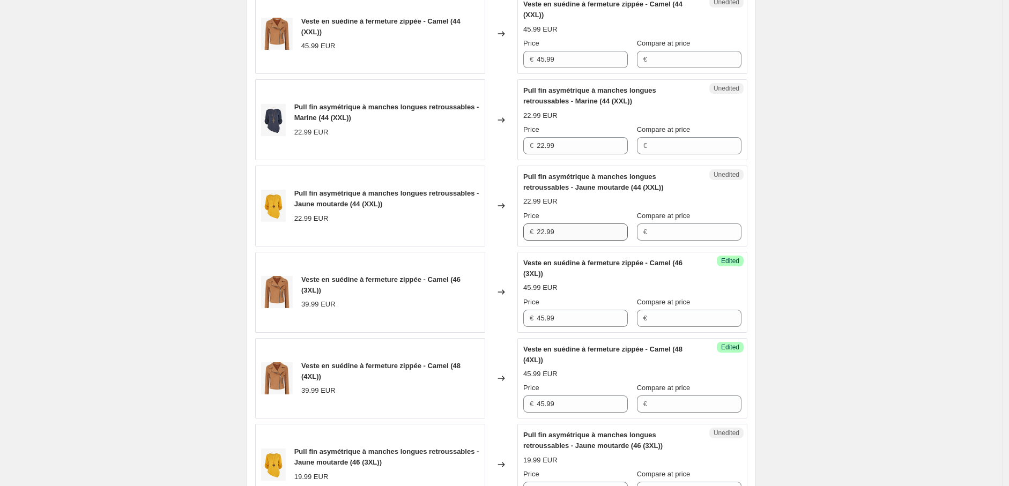
click at [539, 233] on div "Unedited Pull fin asymétrique à manches longues retroussables - Jaune moutarde …" at bounding box center [632, 206] width 230 height 81
drag, startPoint x: 529, startPoint y: 233, endPoint x: 525, endPoint y: 269, distance: 35.5
click at [516, 233] on div "Pull fin asymétrique à manches longues retroussables - Jaune moutarde (44 (XXL)…" at bounding box center [501, 206] width 492 height 81
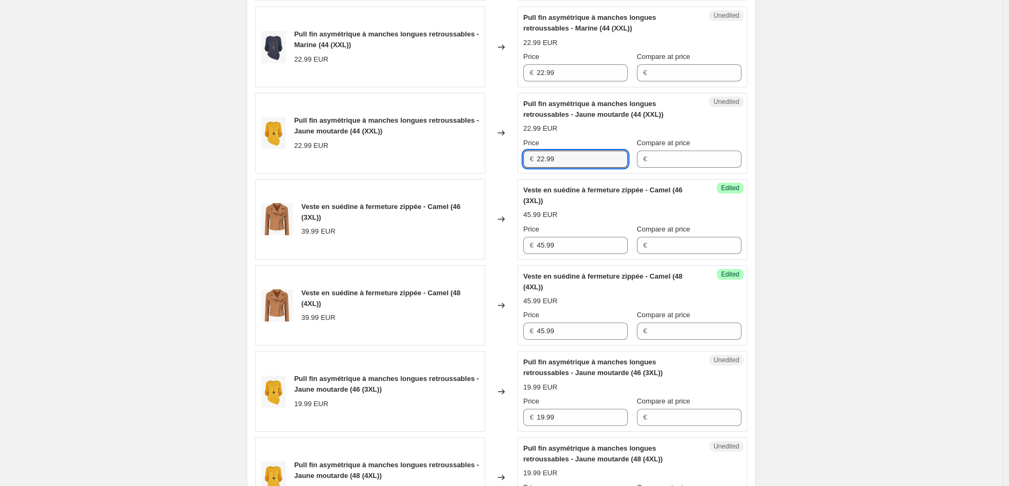
scroll to position [698, 0]
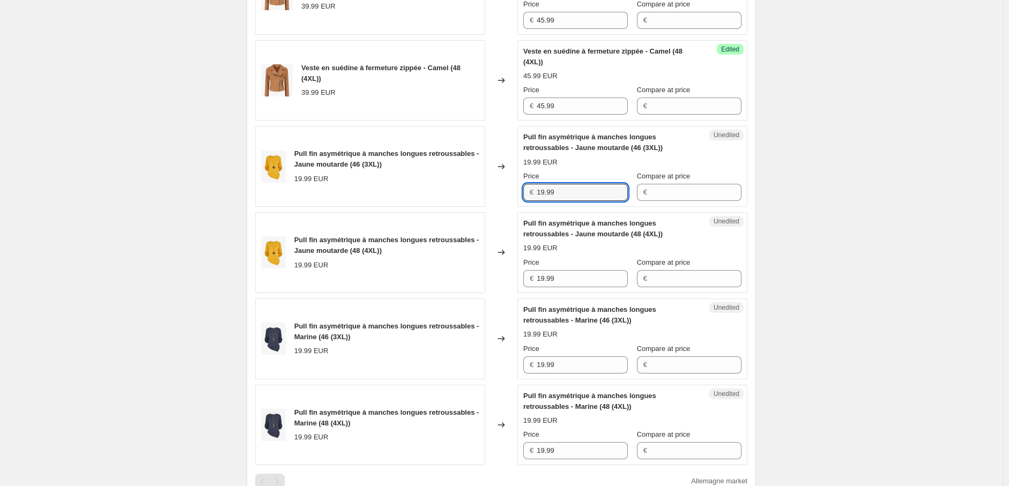
drag, startPoint x: 561, startPoint y: 192, endPoint x: 511, endPoint y: 193, distance: 50.4
click at [512, 193] on div "Pull fin asymétrique à manches longues retroussables - Jaune moutarde (46 (3XL)…" at bounding box center [501, 166] width 492 height 81
paste input "22"
type input "22.99"
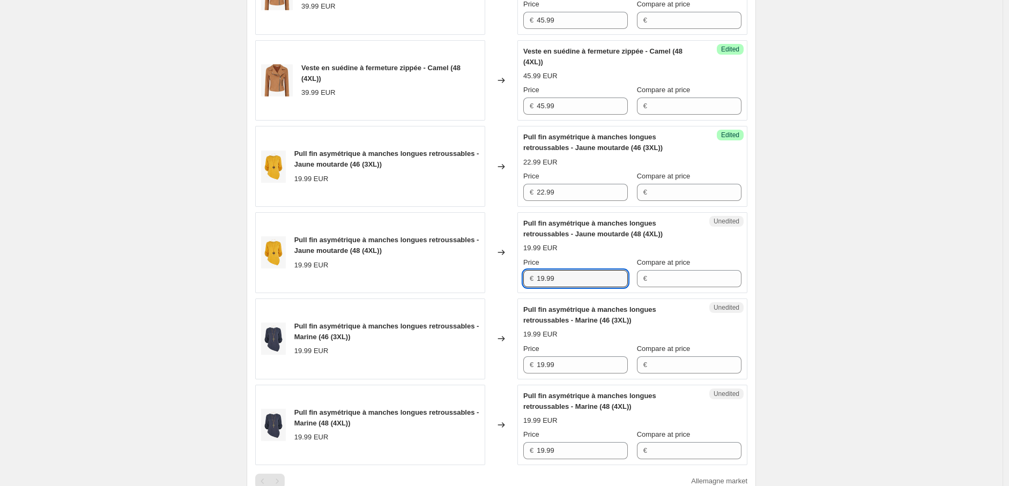
drag, startPoint x: 513, startPoint y: 279, endPoint x: 501, endPoint y: 278, distance: 12.9
click at [501, 277] on div "Pull fin asymétrique à manches longues retroussables - Jaune moutarde (48 (4XL)…" at bounding box center [501, 252] width 492 height 81
paste input "22"
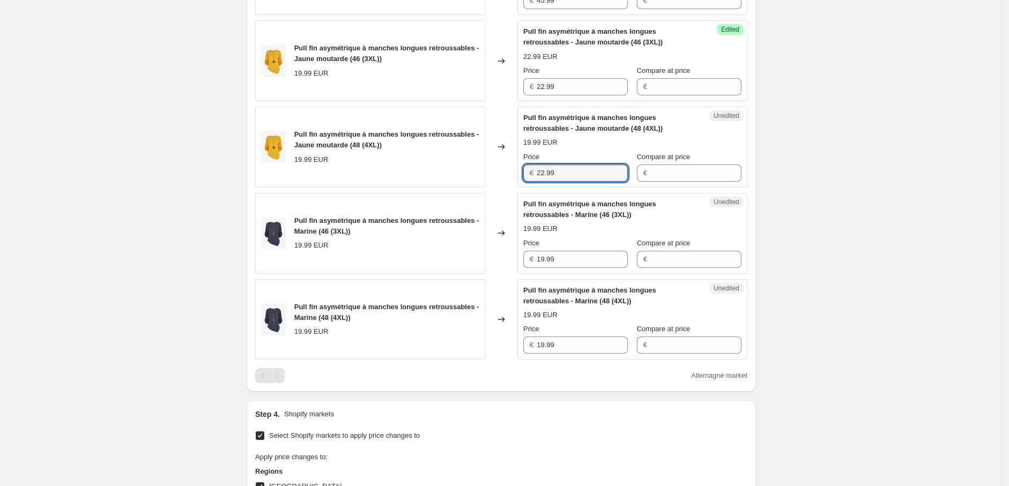
scroll to position [817, 0]
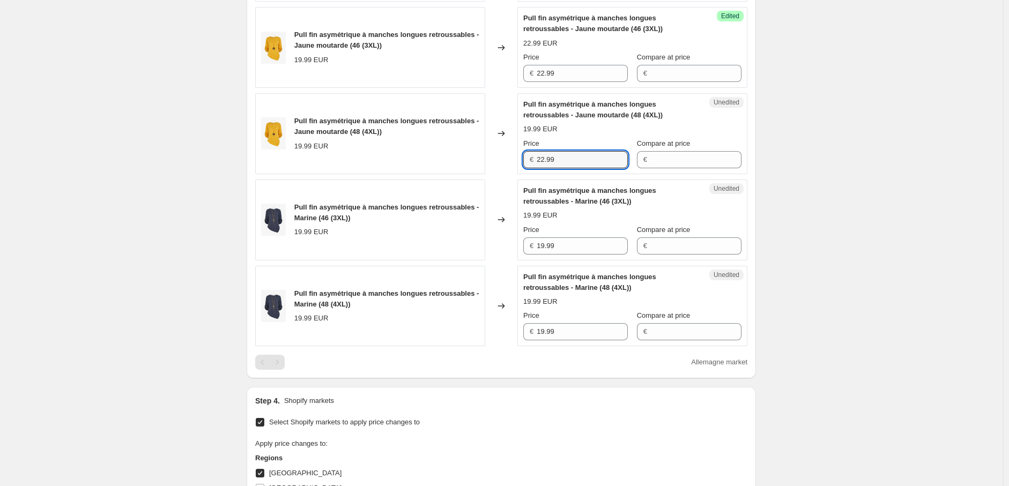
type input "22.99"
click at [474, 247] on div "Pull fin asymétrique à manches longues retroussables - Marine (46 (3XL)) 19.99 …" at bounding box center [501, 220] width 492 height 81
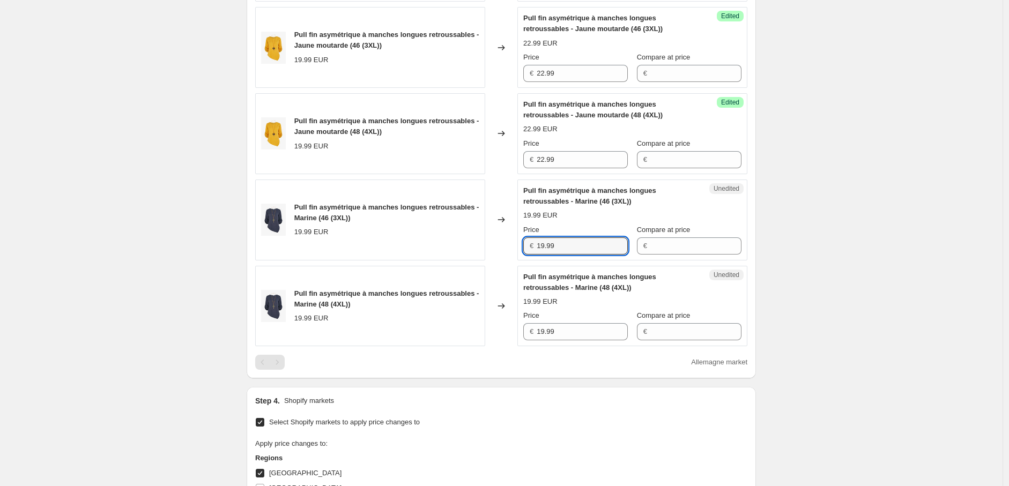
paste input "22"
type input "22.99"
drag, startPoint x: 487, startPoint y: 328, endPoint x: 465, endPoint y: 326, distance: 21.5
click at [465, 326] on div "Pull fin asymétrique à manches longues retroussables - Marine (48 (4XL)) 19.99 …" at bounding box center [501, 306] width 492 height 81
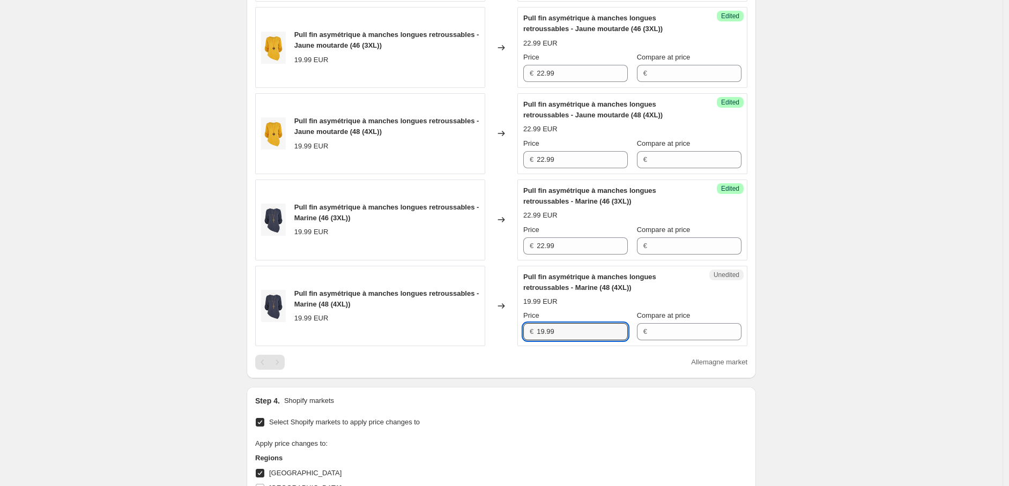
paste input "22"
type input "22.99"
click at [501, 397] on div "Step 4. Shopify markets" at bounding box center [501, 401] width 492 height 11
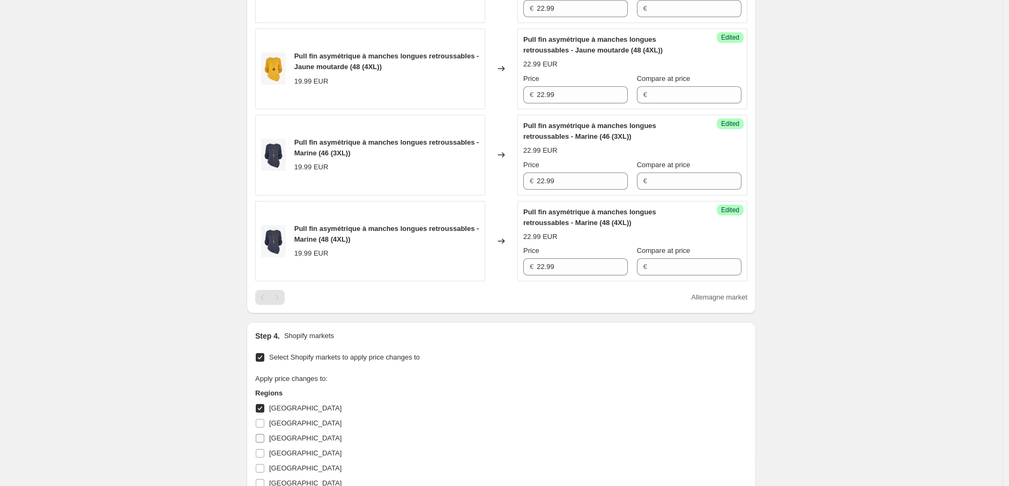
scroll to position [996, 0]
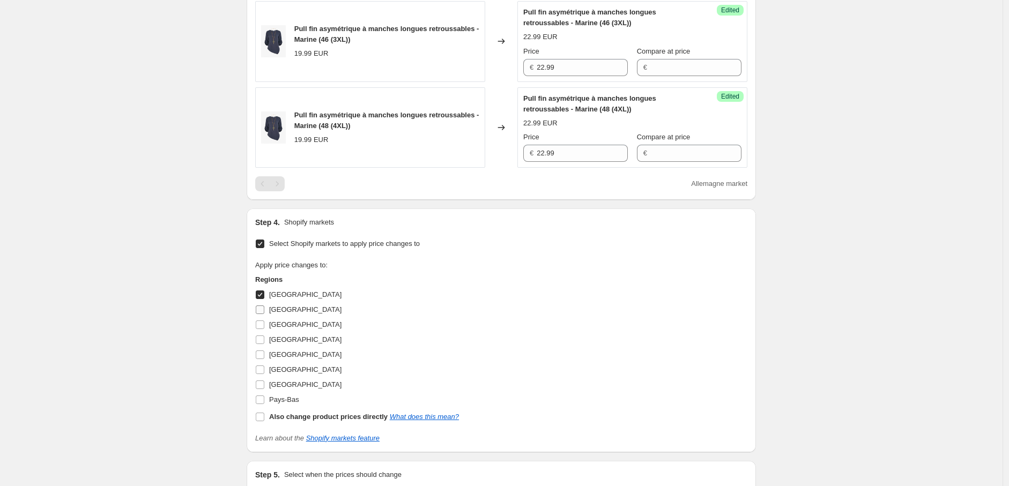
click at [264, 307] on input "Autriche" at bounding box center [260, 310] width 9 height 9
checkbox input "true"
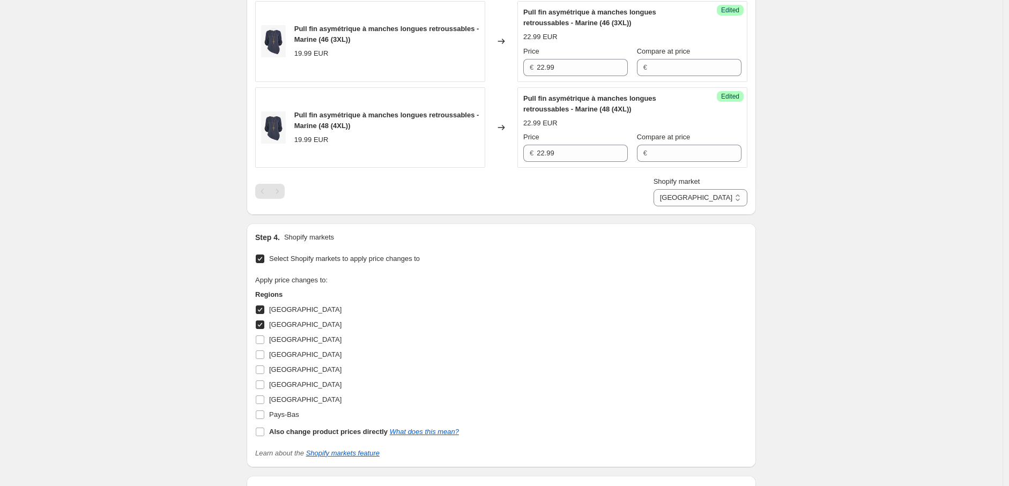
click at [264, 311] on input "Allemagne" at bounding box center [260, 310] width 9 height 9
checkbox input "false"
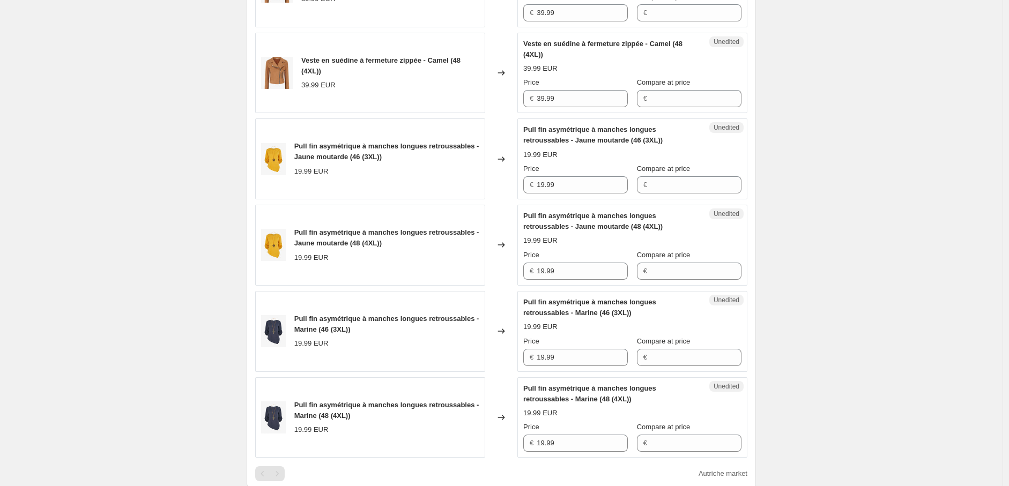
scroll to position [698, 0]
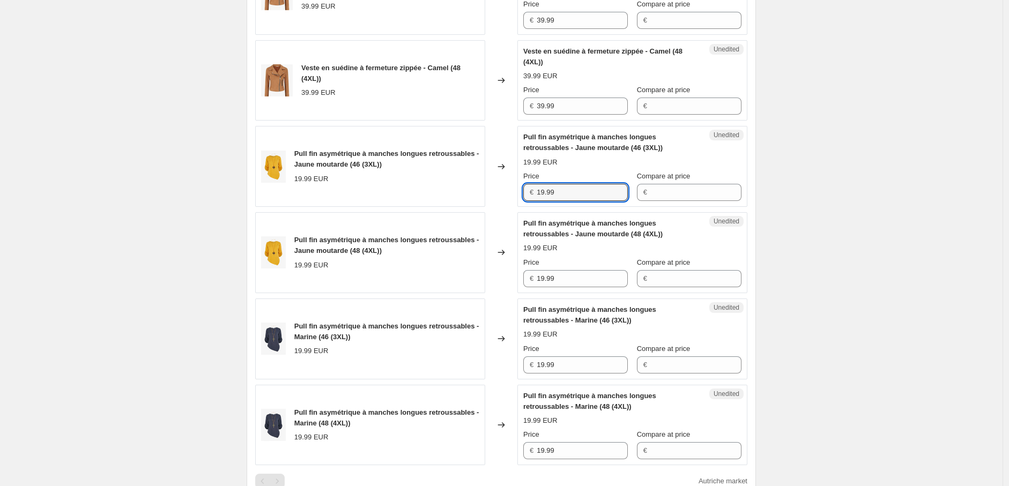
drag, startPoint x: 578, startPoint y: 190, endPoint x: 474, endPoint y: 188, distance: 103.5
click at [474, 188] on div "Pull fin asymétrique à manches longues retroussables - Jaune moutarde (46 (3XL)…" at bounding box center [501, 166] width 492 height 81
paste input "22"
type input "22.99"
drag, startPoint x: 564, startPoint y: 276, endPoint x: 510, endPoint y: 275, distance: 54.1
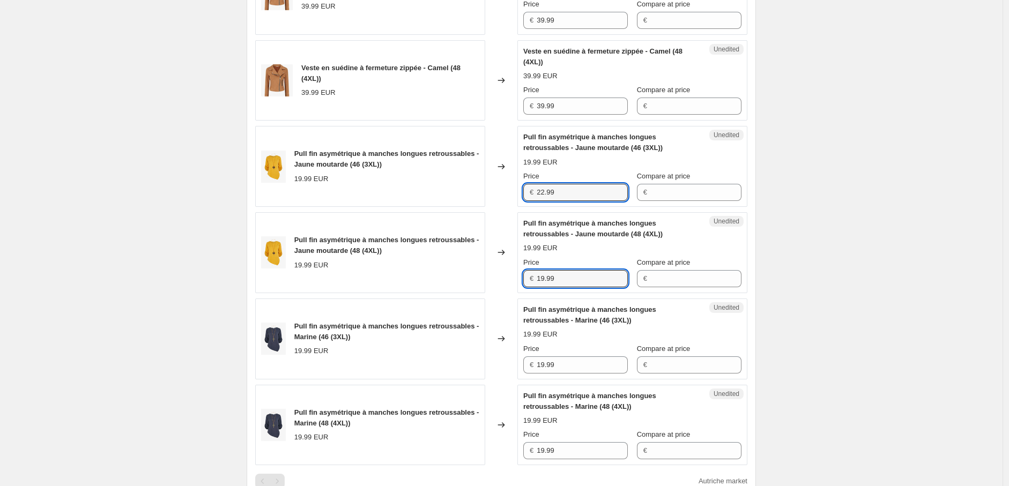
click at [511, 275] on div "Pull fin asymétrique à manches longues retroussables - Jaune moutarde (48 (4XL)…" at bounding box center [501, 252] width 492 height 81
paste input "22"
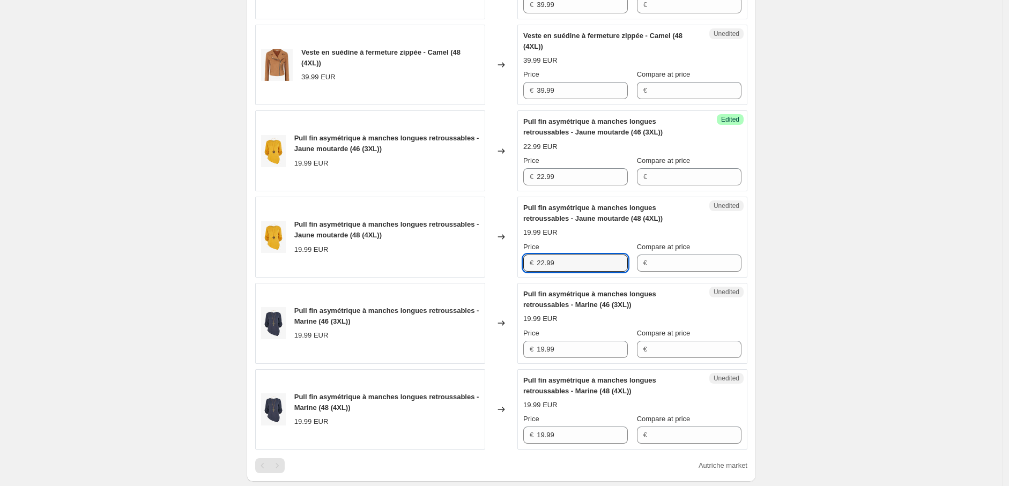
scroll to position [817, 0]
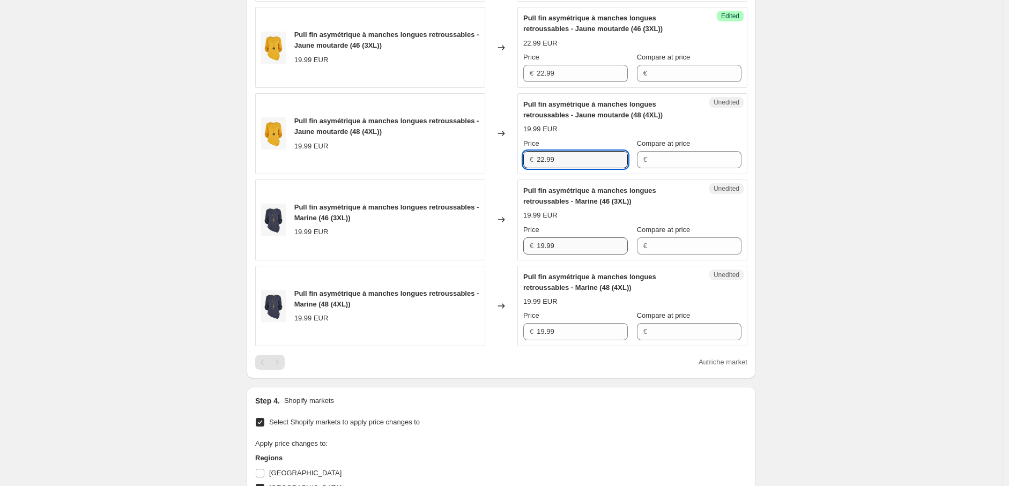
type input "22.99"
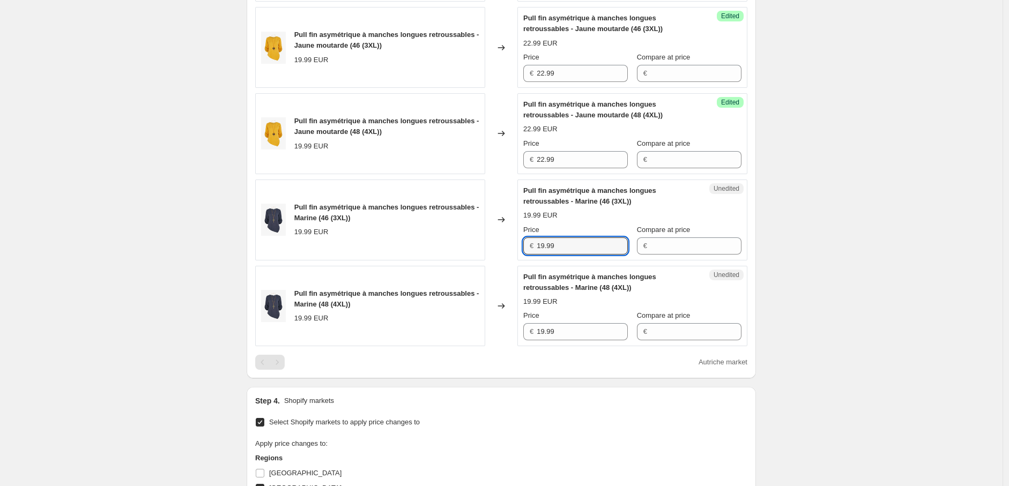
drag, startPoint x: 561, startPoint y: 241, endPoint x: 472, endPoint y: 241, distance: 89.5
click at [472, 240] on div "Pull fin asymétrique à manches longues retroussables - Marine (46 (3XL)) 19.99 …" at bounding box center [501, 220] width 492 height 81
paste input "22"
type input "22.99"
drag, startPoint x: 563, startPoint y: 332, endPoint x: 472, endPoint y: 330, distance: 91.1
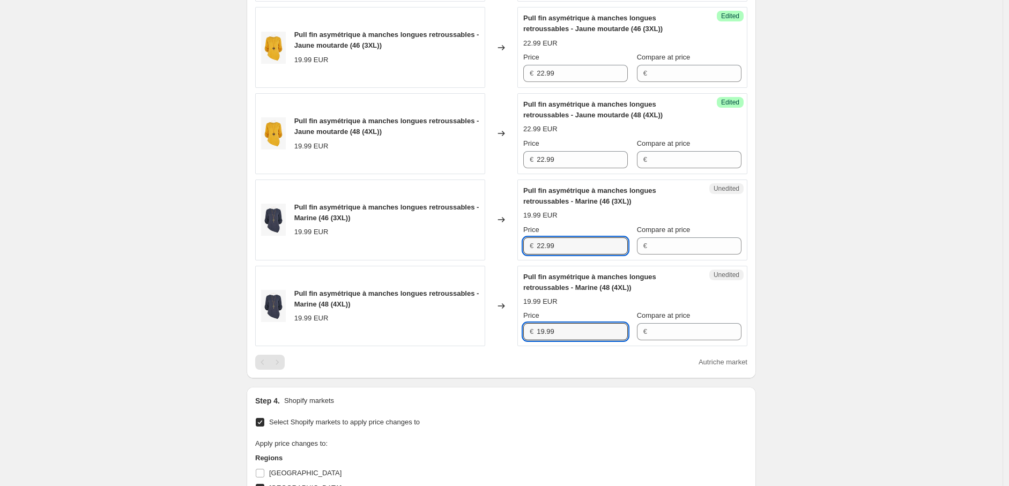
click at [483, 331] on div "Pull fin asymétrique à manches longues retroussables - Marine (48 (4XL)) 19.99 …" at bounding box center [501, 306] width 492 height 81
paste input "22"
type input "22.99"
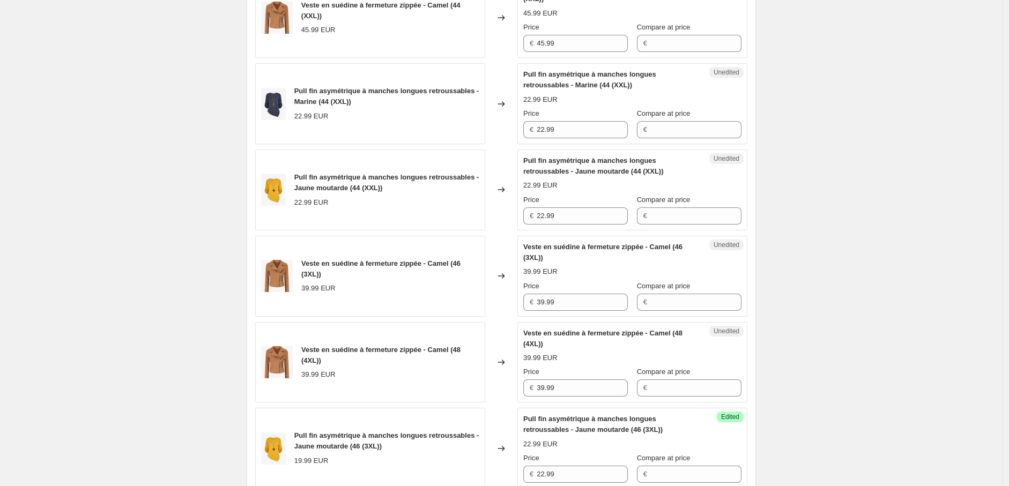
scroll to position [400, 0]
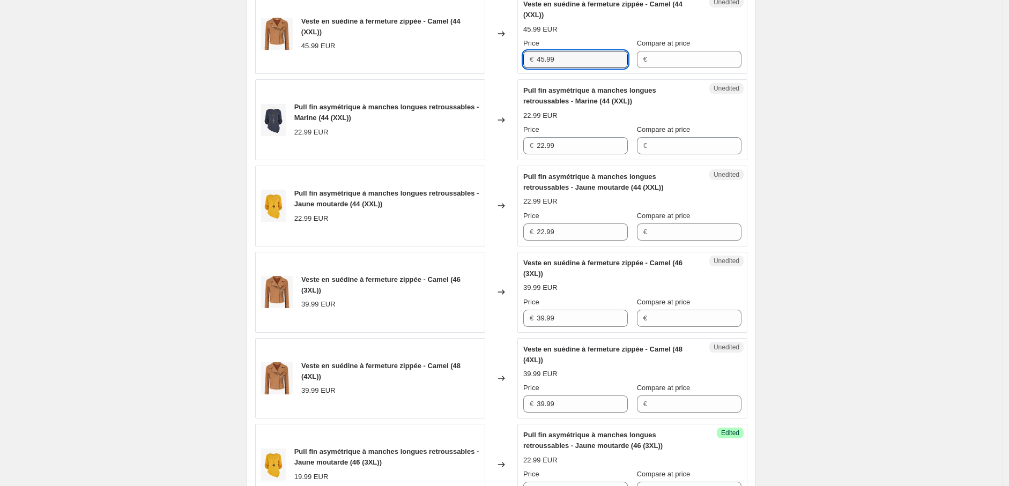
drag, startPoint x: 575, startPoint y: 56, endPoint x: 445, endPoint y: 56, distance: 129.7
click at [445, 56] on div "Veste en suédine à fermeture zippée - Camel (44 (XXL)) 45.99 EUR Changed to Une…" at bounding box center [501, 33] width 492 height 81
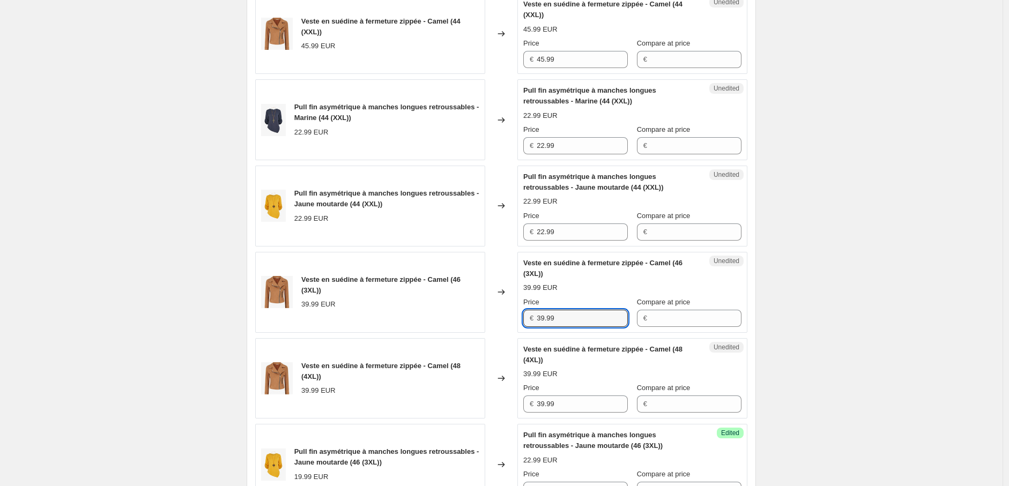
drag, startPoint x: 564, startPoint y: 321, endPoint x: 478, endPoint y: 321, distance: 86.3
click at [480, 320] on div "Veste en suédine à fermeture zippée - Camel (46 (3XL)) 39.99 EUR Changed to Une…" at bounding box center [501, 292] width 492 height 81
paste input "45"
type input "45.99"
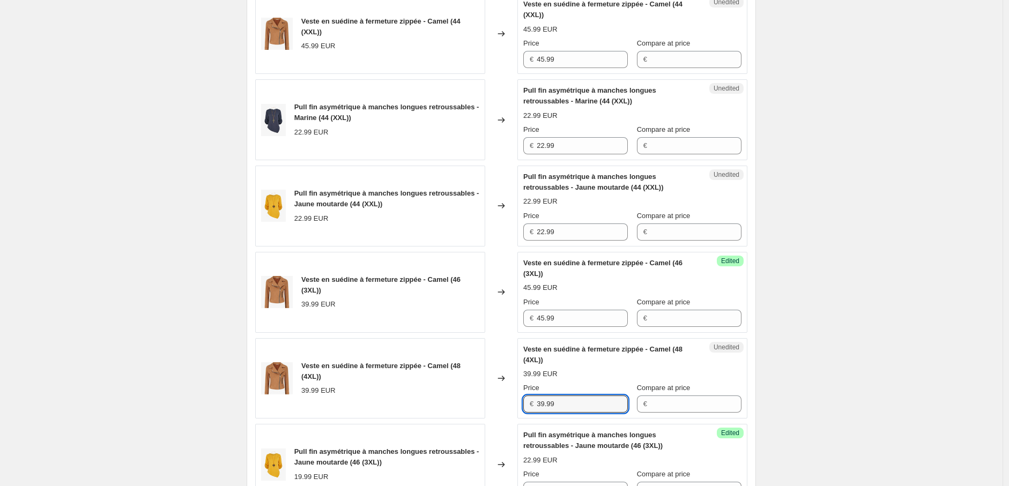
drag, startPoint x: 528, startPoint y: 404, endPoint x: 493, endPoint y: 404, distance: 34.8
click at [493, 404] on div "Veste en suédine à fermeture zippée - Camel (48 (4XL)) 39.99 EUR Changed to Une…" at bounding box center [501, 378] width 492 height 81
paste input "45"
type input "45.99"
click at [899, 212] on div "Create new price change job. This page is ready Create new price change job Dra…" at bounding box center [501, 407] width 1002 height 1614
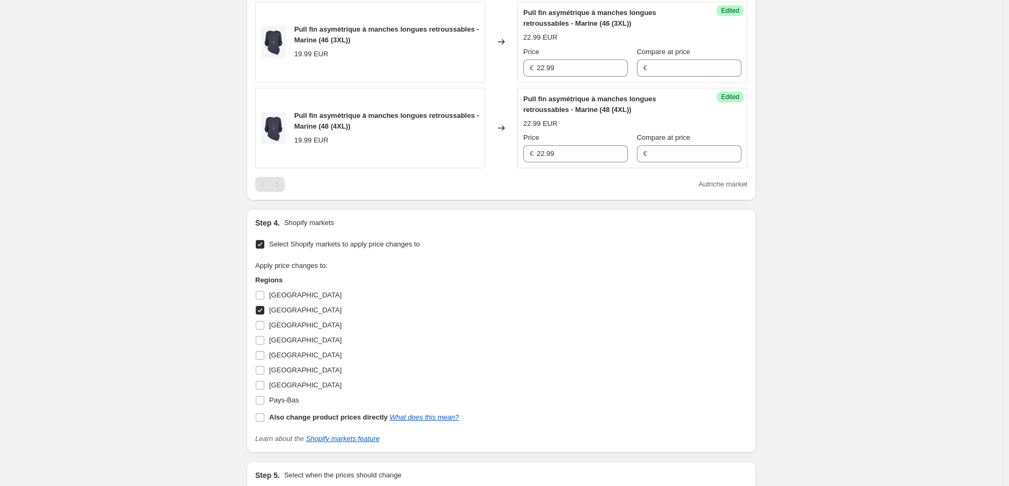
scroll to position [996, 0]
click at [264, 313] on input "Autriche" at bounding box center [260, 310] width 9 height 9
checkbox input "false"
click at [263, 400] on input "Pays-Bas" at bounding box center [260, 400] width 9 height 9
checkbox input "true"
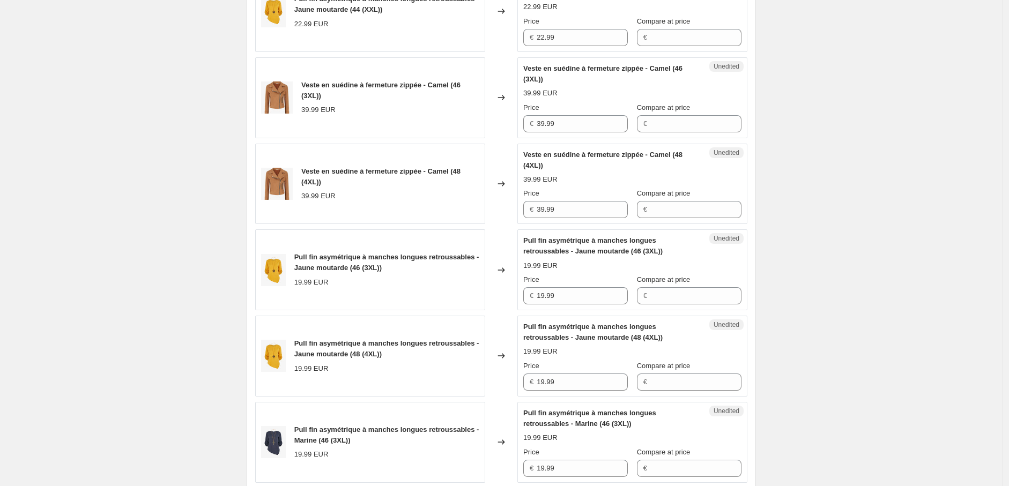
scroll to position [460, 0]
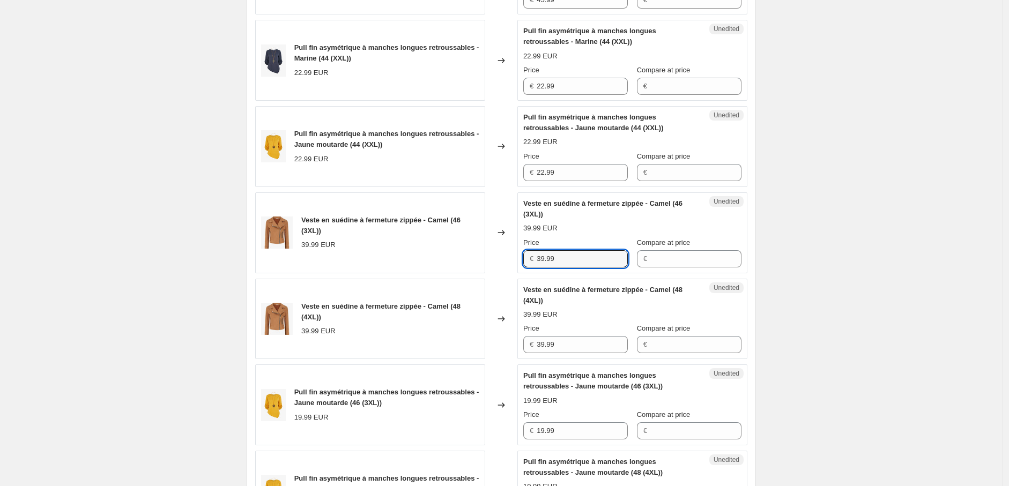
drag, startPoint x: 566, startPoint y: 257, endPoint x: 483, endPoint y: 259, distance: 83.1
click at [485, 259] on div "Veste en suédine à fermeture zippée - Camel (46 (3XL)) 39.99 EUR Changed to Une…" at bounding box center [501, 232] width 492 height 81
paste input "45"
type input "45.99"
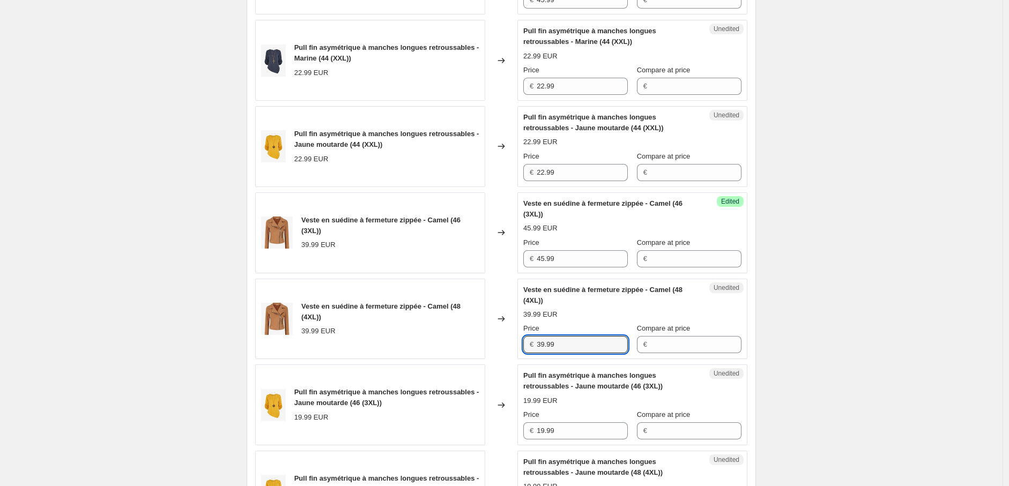
drag, startPoint x: 565, startPoint y: 344, endPoint x: 493, endPoint y: 343, distance: 71.8
click at [493, 342] on div "Veste en suédine à fermeture zippée - Camel (48 (4XL)) 39.99 EUR Changed to Une…" at bounding box center [501, 319] width 492 height 81
paste input "45"
type input "45.99"
drag, startPoint x: 565, startPoint y: 174, endPoint x: 496, endPoint y: 173, distance: 69.1
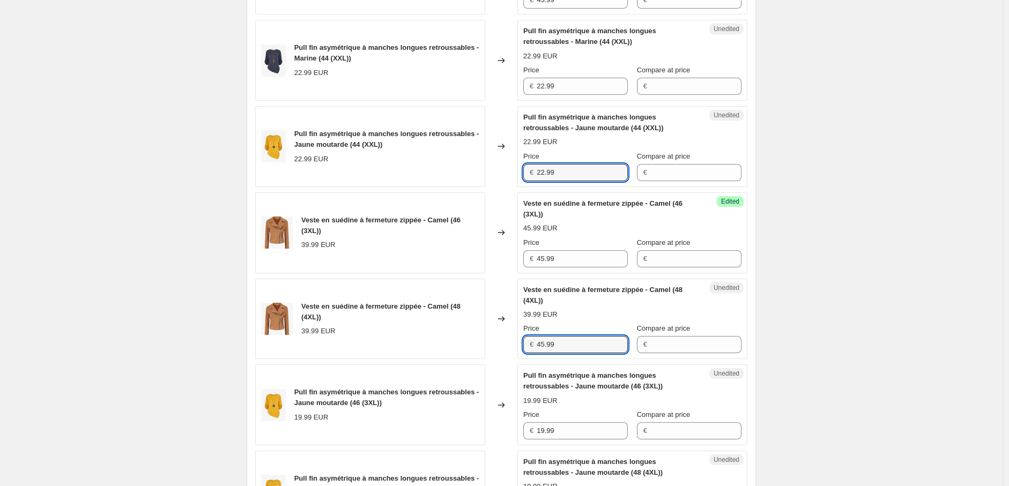
click at [496, 173] on div "Pull fin asymétrique à manches longues retroussables - Jaune moutarde (44 (XXL)…" at bounding box center [501, 146] width 492 height 81
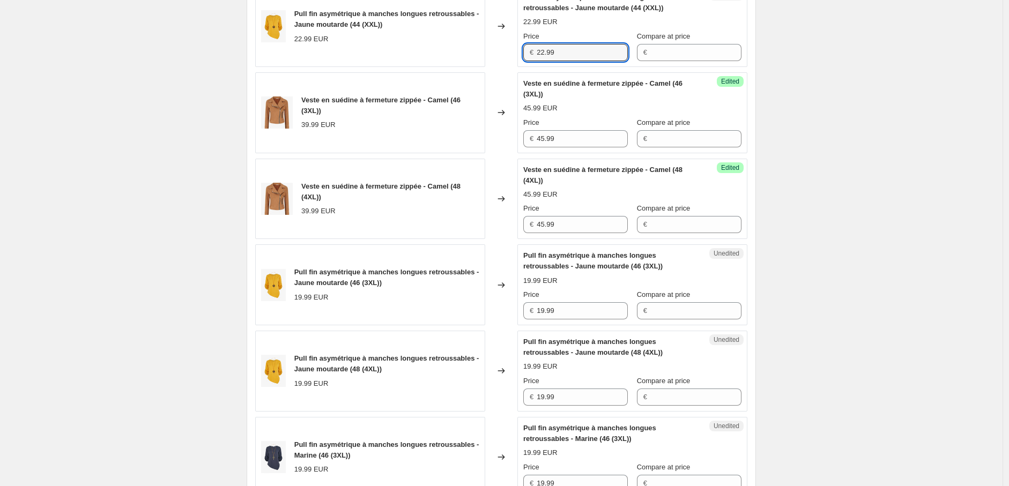
scroll to position [698, 0]
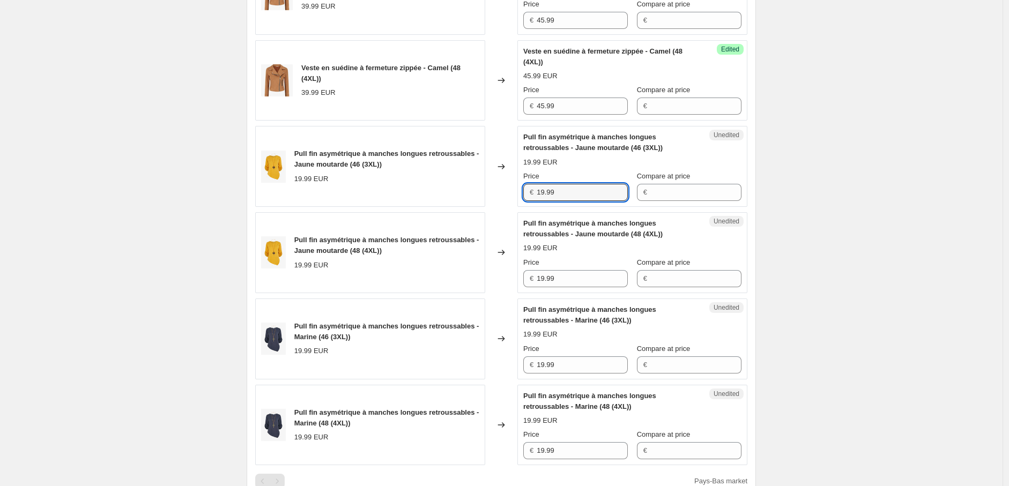
drag, startPoint x: 565, startPoint y: 196, endPoint x: 479, endPoint y: 195, distance: 86.3
click at [483, 195] on div "Pull fin asymétrique à manches longues retroussables - Jaune moutarde (46 (3XL)…" at bounding box center [501, 166] width 492 height 81
paste input "22"
type input "22.99"
drag, startPoint x: 557, startPoint y: 279, endPoint x: 511, endPoint y: 281, distance: 46.7
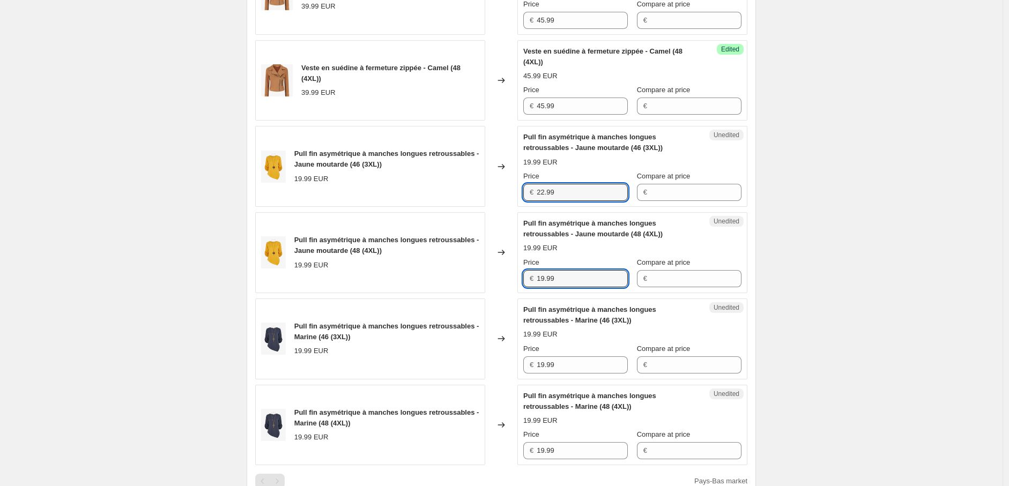
click at [517, 279] on div "Pull fin asymétrique à manches longues retroussables - Jaune moutarde (48 (4XL)…" at bounding box center [501, 252] width 492 height 81
paste input "22"
type input "22.99"
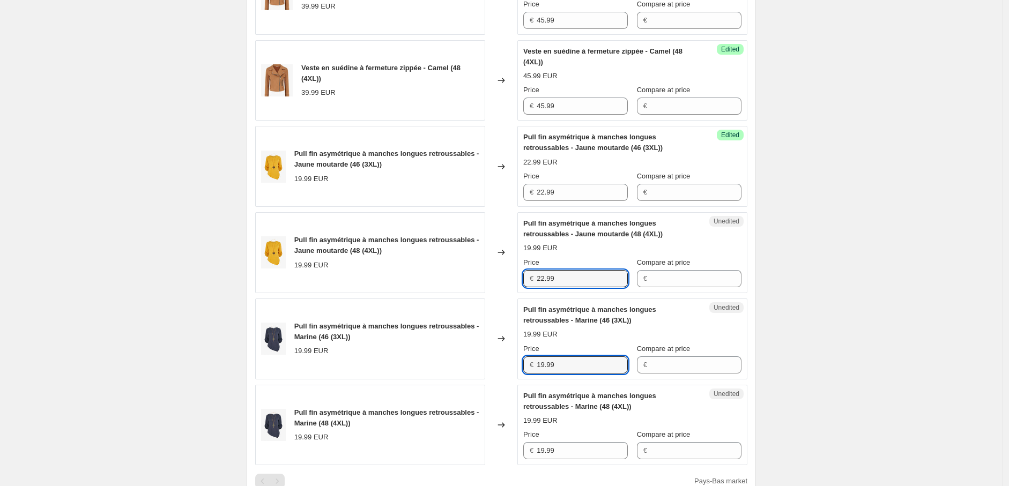
click at [510, 370] on div "Pull fin asymétrique à manches longues retroussables - Marine (46 (3XL)) 19.99 …" at bounding box center [501, 339] width 492 height 81
paste input "22"
type input "22.99"
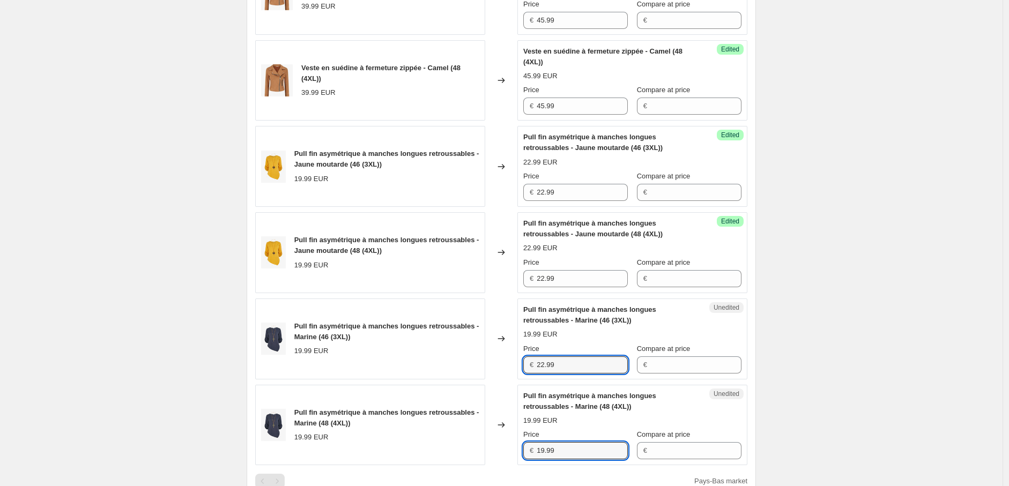
drag, startPoint x: 522, startPoint y: 452, endPoint x: 510, endPoint y: 452, distance: 11.8
click at [518, 452] on div "Pull fin asymétrique à manches longues retroussables - Marine (48 (4XL)) 19.99 …" at bounding box center [501, 425] width 492 height 81
paste input "22"
type input "22.99"
click at [780, 337] on div "Create new price change job. This page is ready Create new price change job Dra…" at bounding box center [501, 109] width 1002 height 1614
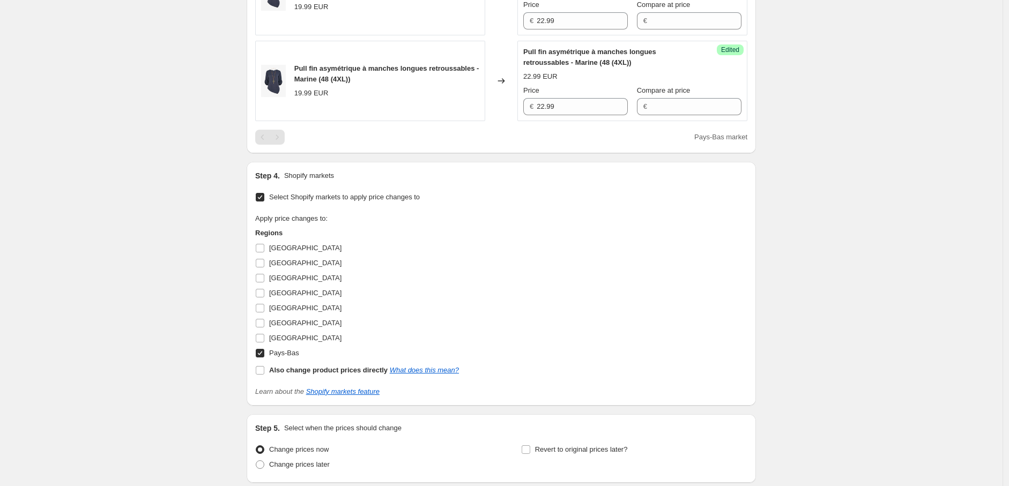
scroll to position [1056, 0]
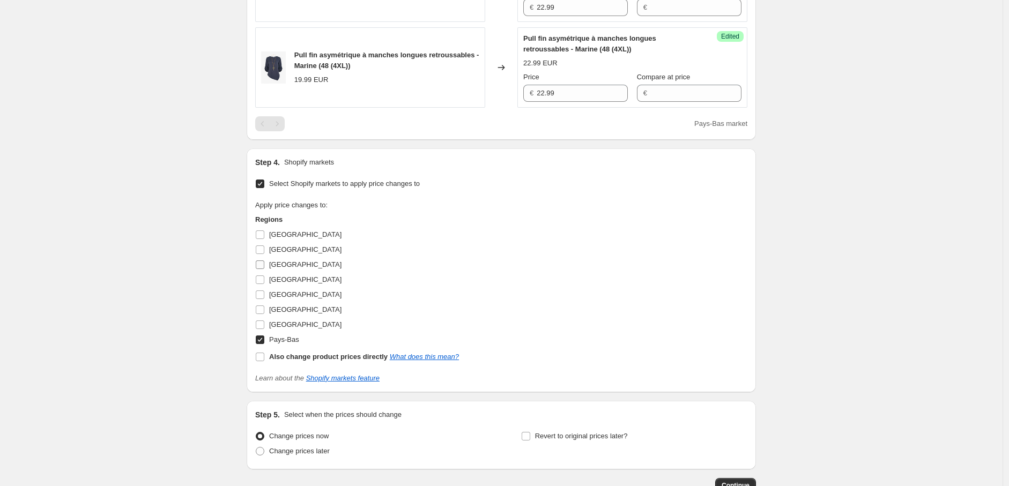
click at [264, 266] on input "Belgique" at bounding box center [260, 264] width 9 height 9
checkbox input "true"
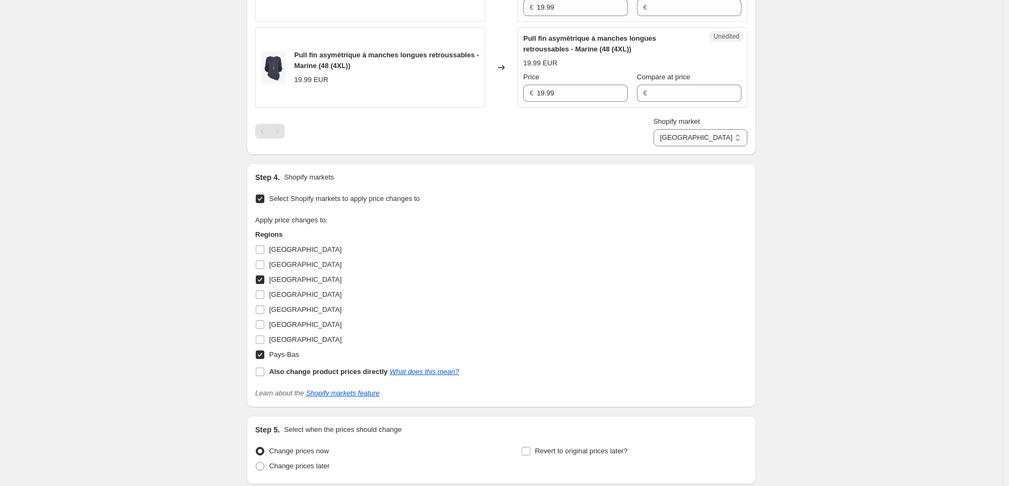
click at [262, 355] on input "Pays-Bas" at bounding box center [260, 355] width 9 height 9
checkbox input "false"
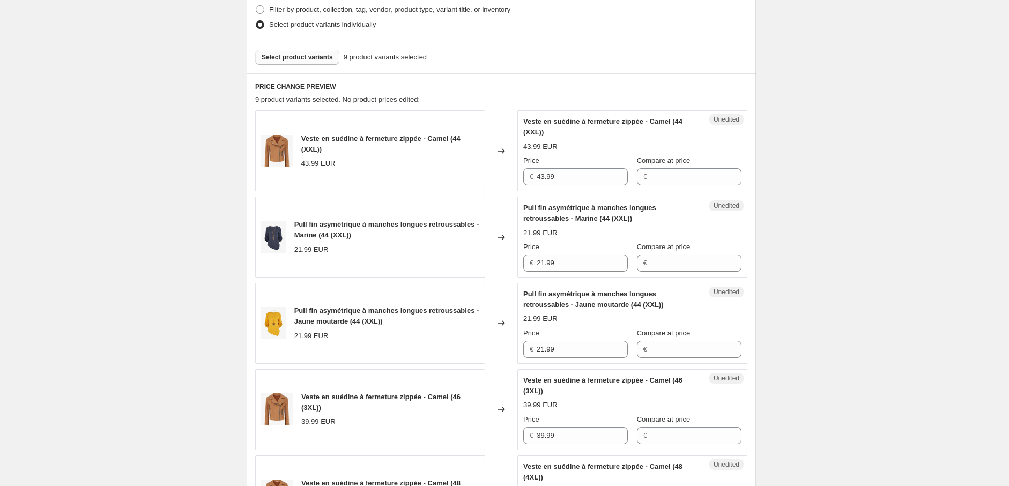
scroll to position [281, 0]
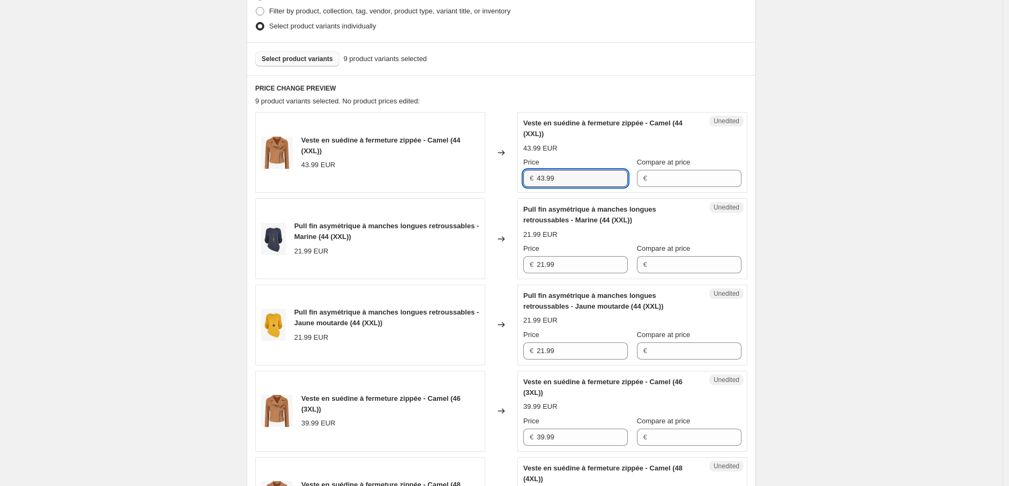
drag, startPoint x: 565, startPoint y: 172, endPoint x: 492, endPoint y: 173, distance: 73.4
click at [492, 173] on div "Veste en suédine à fermeture zippée - Camel (44 (XXL)) 43.99 EUR Changed to Une…" at bounding box center [501, 152] width 492 height 81
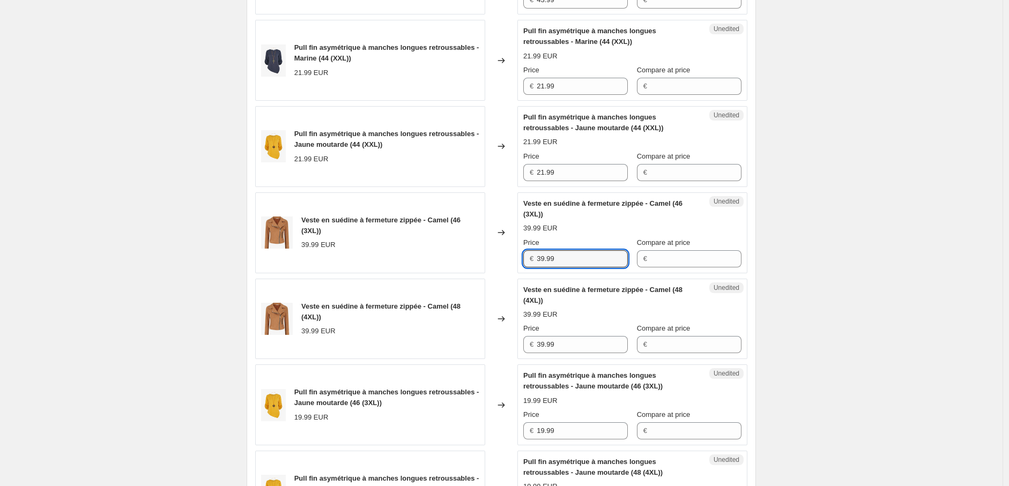
drag, startPoint x: 497, startPoint y: 255, endPoint x: 473, endPoint y: 255, distance: 23.6
click at [478, 255] on div "Veste en suédine à fermeture zippée - Camel (46 (3XL)) 39.99 EUR Changed to Une…" at bounding box center [501, 232] width 492 height 81
paste input "43"
type input "43.99"
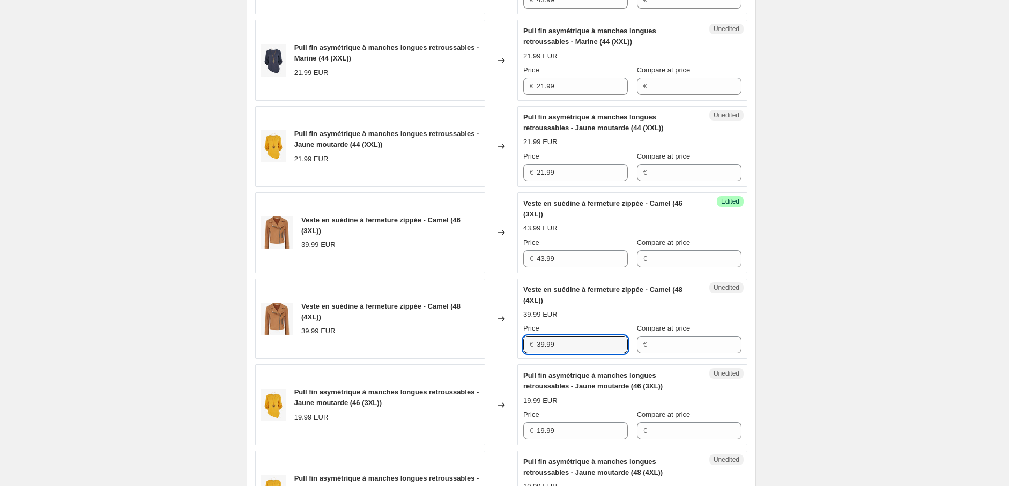
drag, startPoint x: 540, startPoint y: 342, endPoint x: 491, endPoint y: 319, distance: 53.9
click at [487, 334] on div "Veste en suédine à fermeture zippée - Camel (48 (4XL)) 39.99 EUR Changed to Une…" at bounding box center [501, 319] width 492 height 81
paste input "43"
type input "43.99"
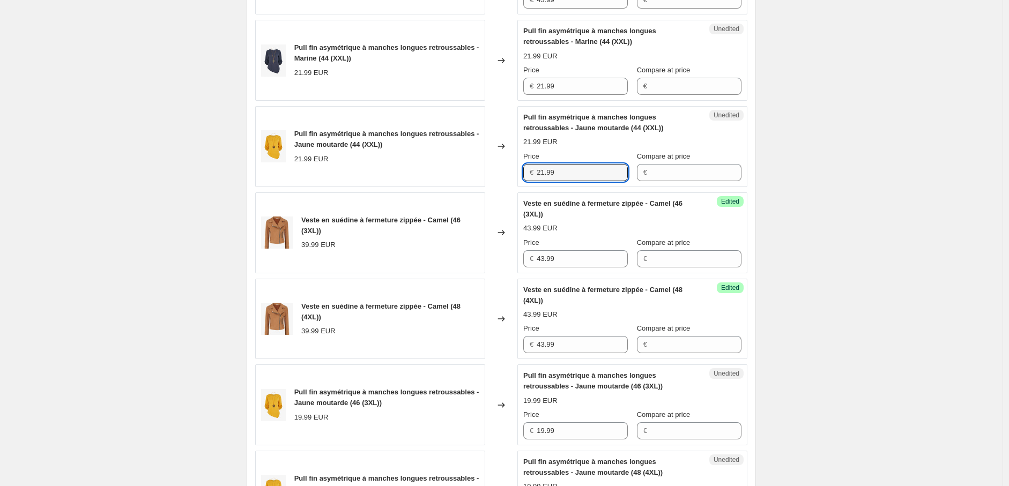
drag, startPoint x: 560, startPoint y: 175, endPoint x: 517, endPoint y: 173, distance: 43.5
click at [517, 173] on div "Pull fin asymétrique à manches longues retroussables - Jaune moutarde (44 (XXL)…" at bounding box center [501, 146] width 492 height 81
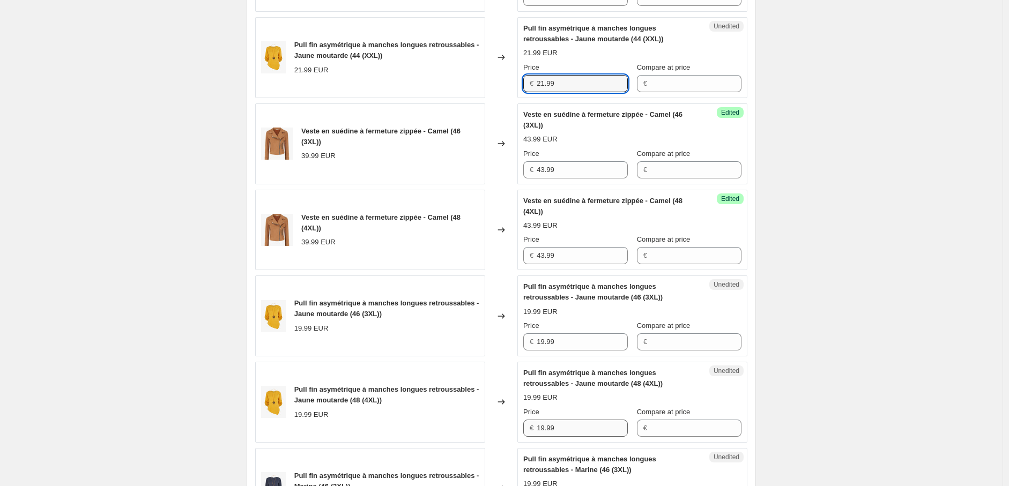
scroll to position [698, 0]
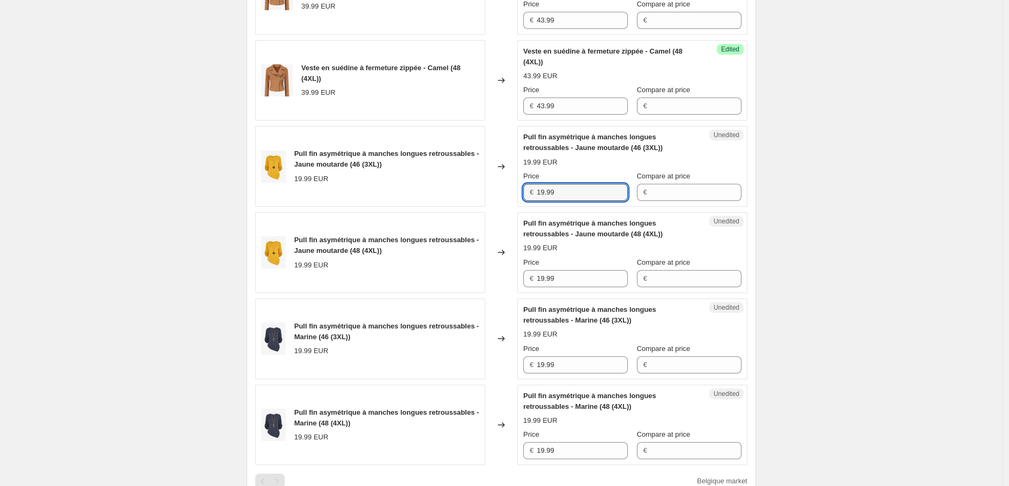
click at [478, 191] on div "Pull fin asymétrique à manches longues retroussables - Jaune moutarde (46 (3XL)…" at bounding box center [501, 166] width 492 height 81
paste input "21"
type input "21.99"
drag, startPoint x: 490, startPoint y: 273, endPoint x: 470, endPoint y: 276, distance: 20.5
click at [476, 273] on div "Pull fin asymétrique à manches longues retroussables - Jaune moutarde (48 (4XL)…" at bounding box center [501, 252] width 492 height 81
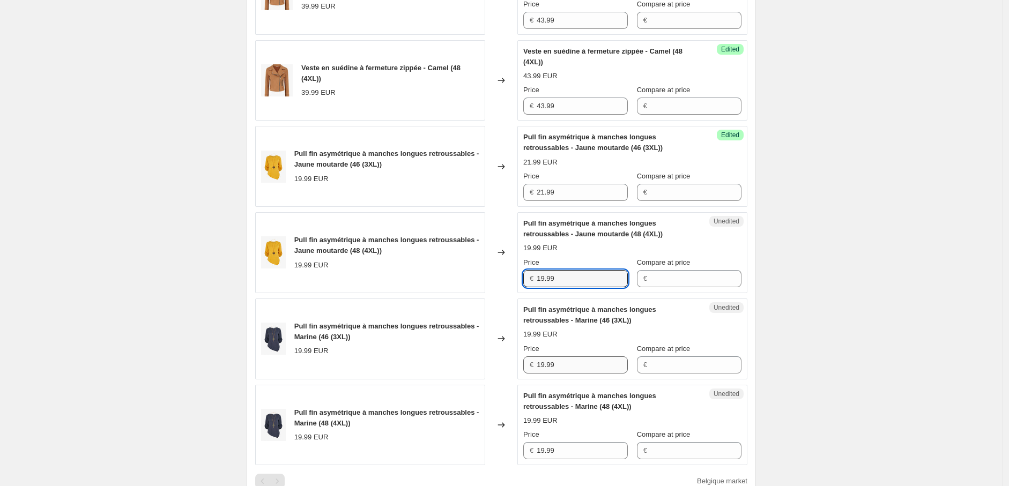
paste input "21"
type input "21.99"
drag, startPoint x: 556, startPoint y: 368, endPoint x: 488, endPoint y: 377, distance: 68.7
click at [521, 368] on div "Unedited Pull fin asymétrique à manches longues retroussables - Marine (46 (3XL…" at bounding box center [632, 339] width 230 height 81
paste input "21"
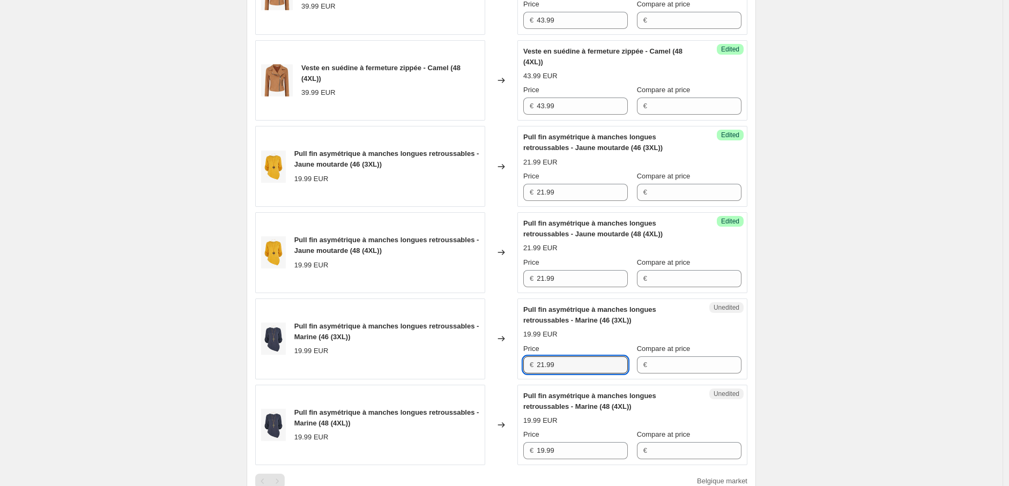
type input "21.99"
click at [491, 444] on div "Pull fin asymétrique à manches longues retroussables - Marine (48 (4XL)) 19.99 …" at bounding box center [501, 425] width 492 height 81
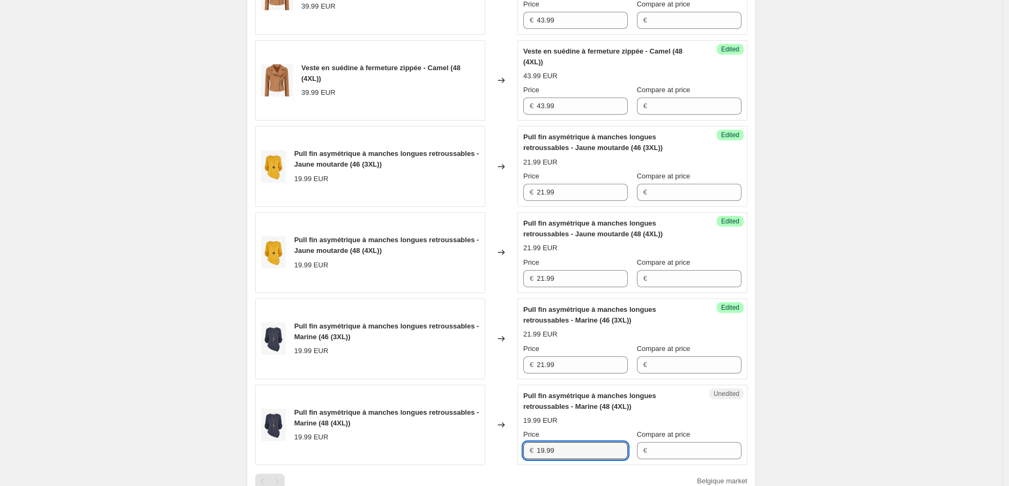
paste input "21"
type input "21.99"
click at [899, 384] on div "Create new price change job. This page is ready Create new price change job Dra…" at bounding box center [501, 109] width 1002 height 1614
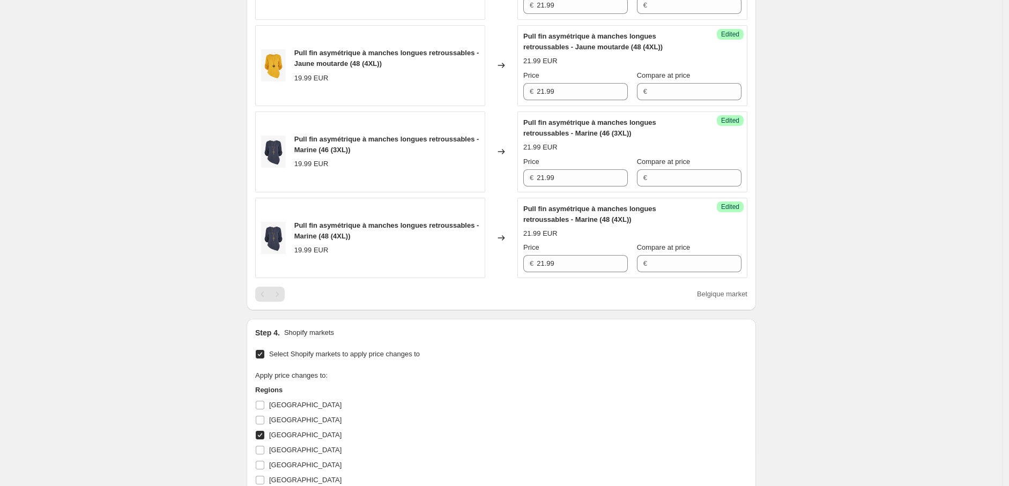
scroll to position [996, 0]
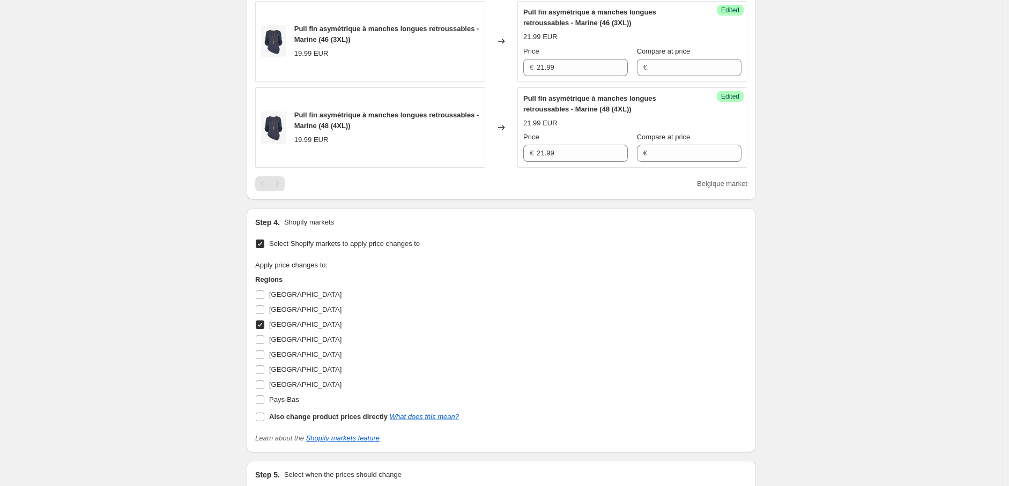
click at [264, 325] on input "Belgique" at bounding box center [260, 325] width 9 height 9
checkbox input "false"
click at [263, 369] on input "Italie" at bounding box center [260, 370] width 9 height 9
checkbox input "true"
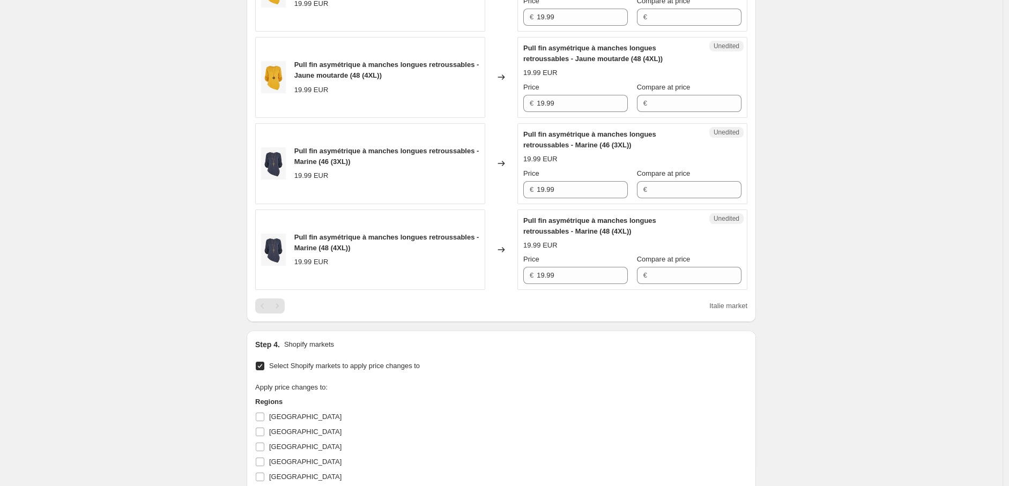
scroll to position [698, 0]
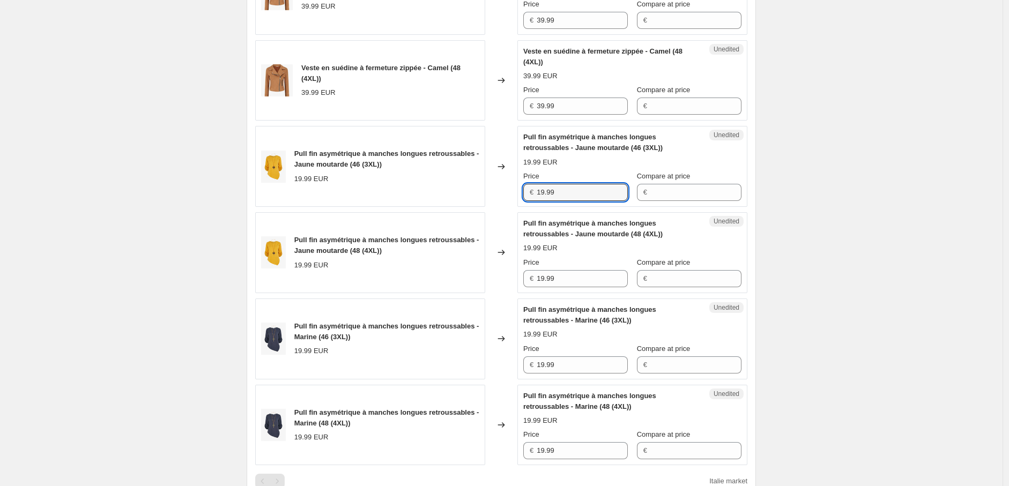
drag, startPoint x: 565, startPoint y: 189, endPoint x: 465, endPoint y: 189, distance: 100.2
click at [465, 189] on div "Pull fin asymétrique à manches longues retroussables - Jaune moutarde (46 (3XL)…" at bounding box center [501, 166] width 492 height 81
paste input "21"
type input "21.99"
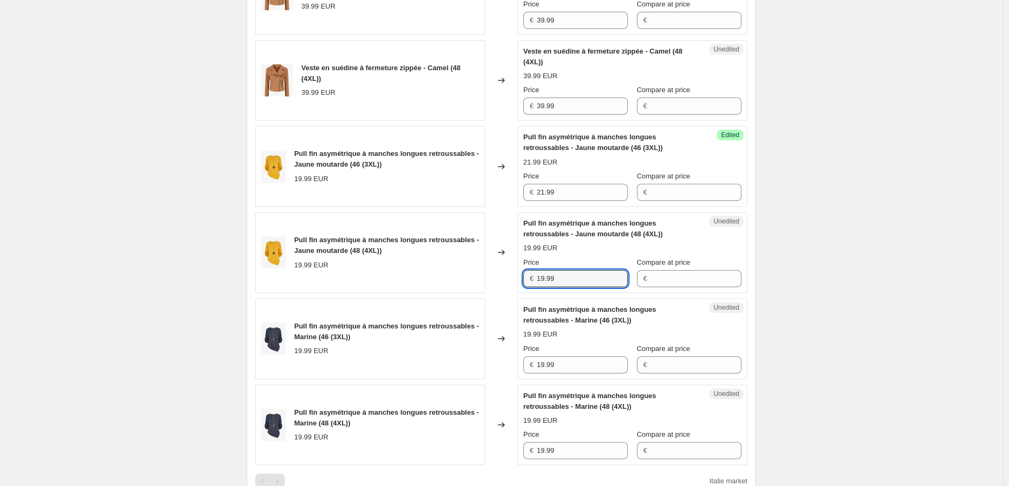
drag, startPoint x: 528, startPoint y: 283, endPoint x: 495, endPoint y: 287, distance: 33.4
click at [490, 281] on div "Pull fin asymétrique à manches longues retroussables - Jaune moutarde (48 (4XL)…" at bounding box center [501, 252] width 492 height 81
paste input "21"
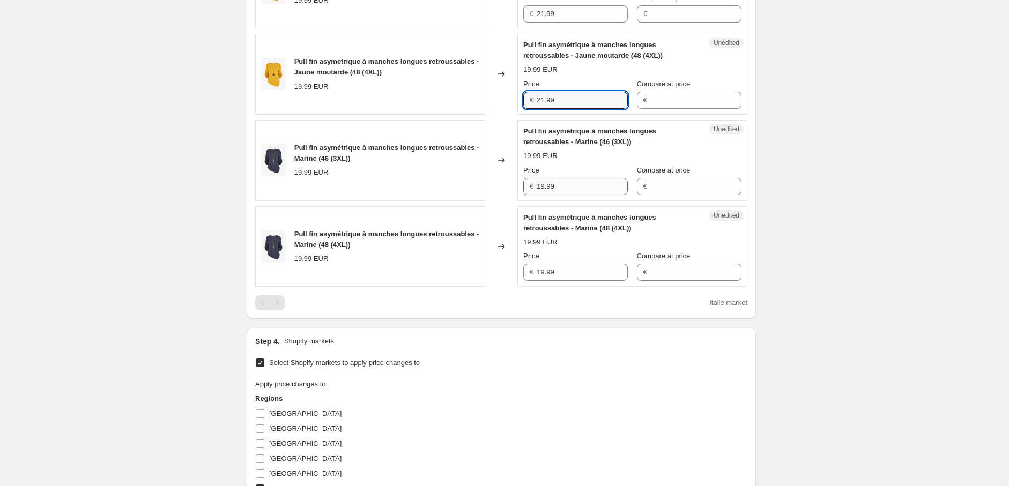
type input "21.99"
drag, startPoint x: 564, startPoint y: 188, endPoint x: 507, endPoint y: 185, distance: 57.4
click at [511, 186] on div "Pull fin asymétrique à manches longues retroussables - Marine (46 (3XL)) 19.99 …" at bounding box center [501, 160] width 492 height 81
paste input "21"
type input "21.99"
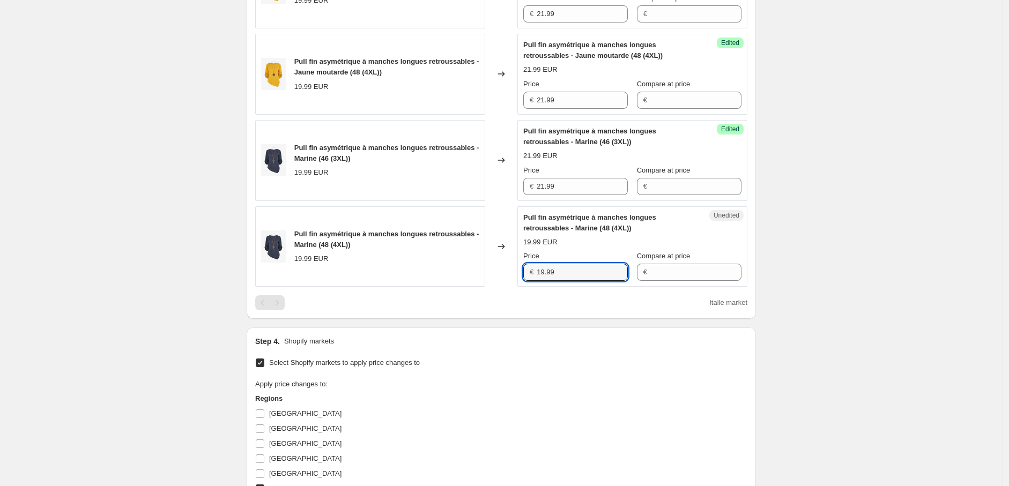
click at [478, 266] on div "Pull fin asymétrique à manches longues retroussables - Marine (48 (4XL)) 19.99 …" at bounding box center [501, 246] width 492 height 81
paste input "21"
type input "21.99"
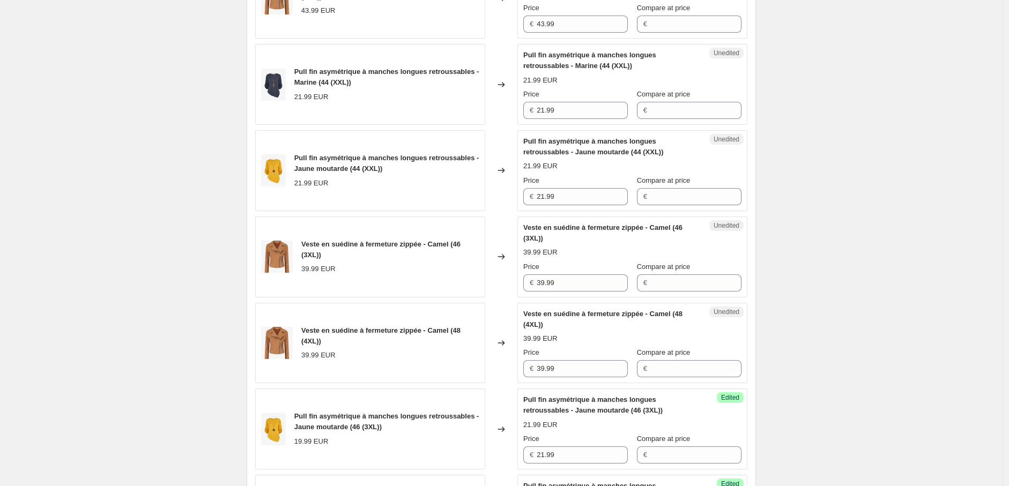
scroll to position [341, 0]
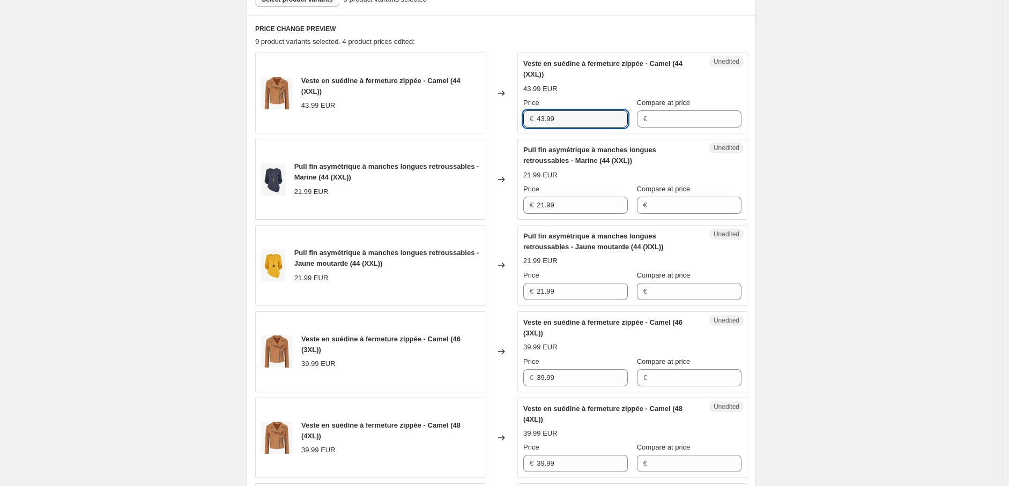
click at [512, 115] on div "Veste en suédine à fermeture zippée - Camel (44 (XXL)) 43.99 EUR Changed to Une…" at bounding box center [501, 93] width 492 height 81
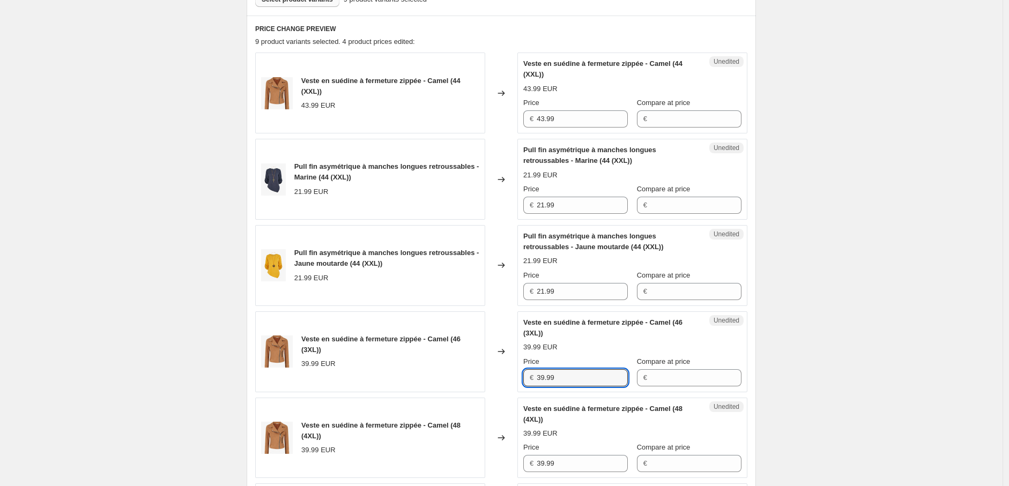
click at [495, 379] on div "Veste en suédine à fermeture zippée - Camel (46 (3XL)) 39.99 EUR Changed to Une…" at bounding box center [501, 351] width 492 height 81
paste input "43"
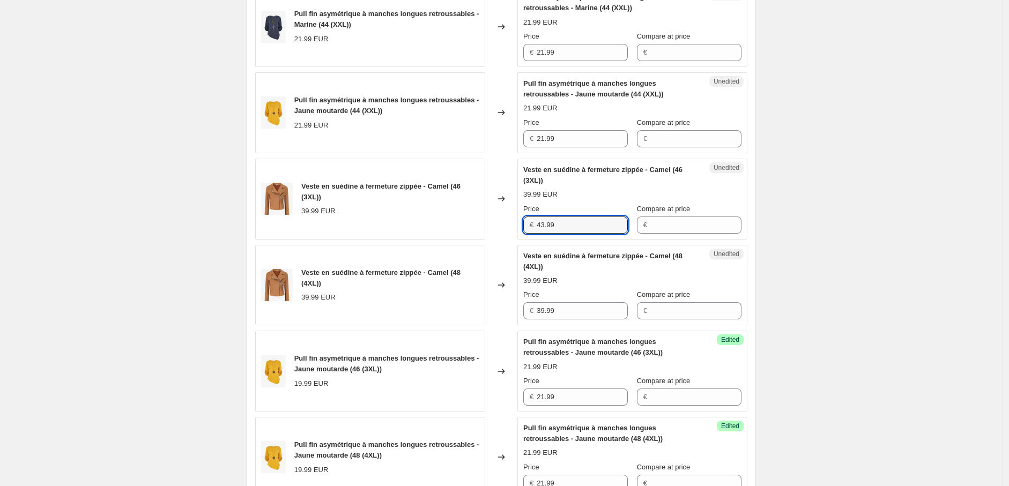
scroll to position [520, 0]
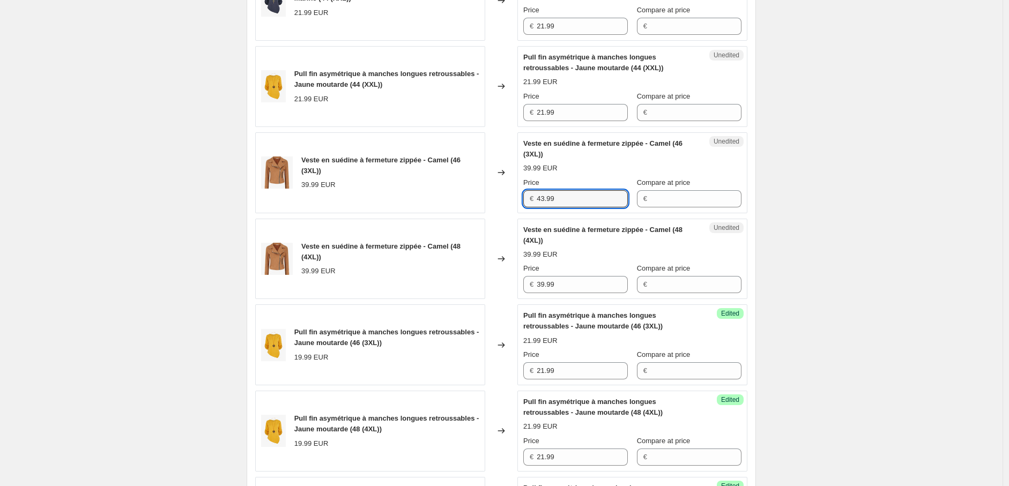
type input "43.99"
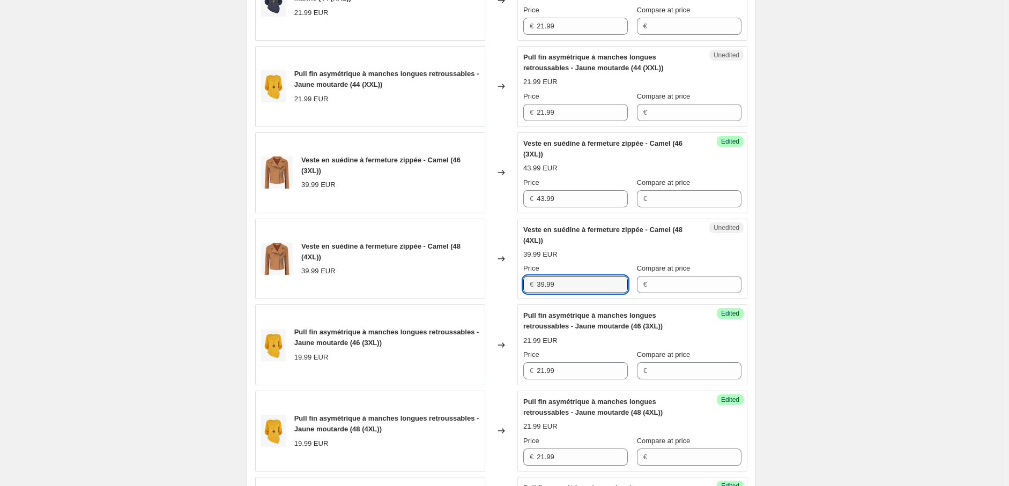
click at [495, 277] on div "Veste en suédine à fermeture zippée - Camel (48 (4XL)) 39.99 EUR Changed to Une…" at bounding box center [501, 259] width 492 height 81
paste input "43"
type input "43.99"
click at [828, 329] on div "Create new price change job. This page is ready Create new price change job Dra…" at bounding box center [501, 287] width 1002 height 1614
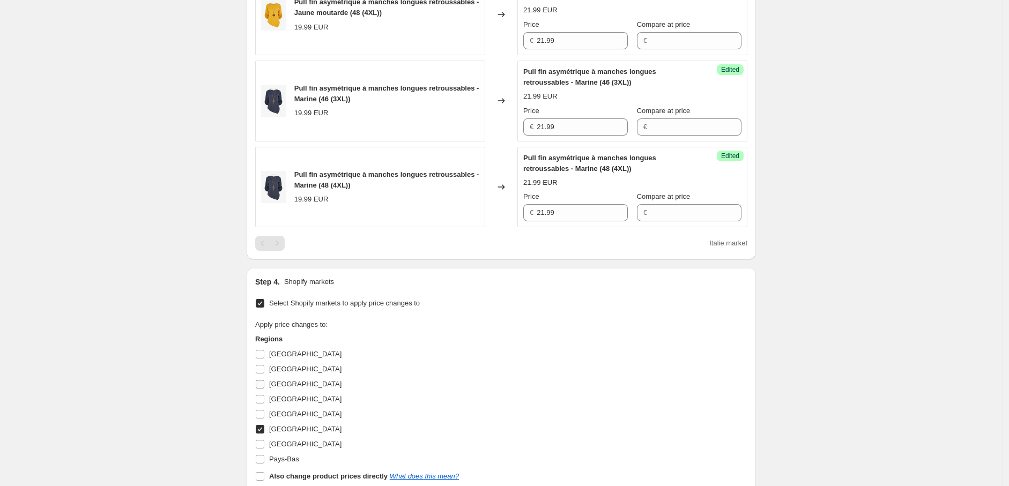
scroll to position [1056, 0]
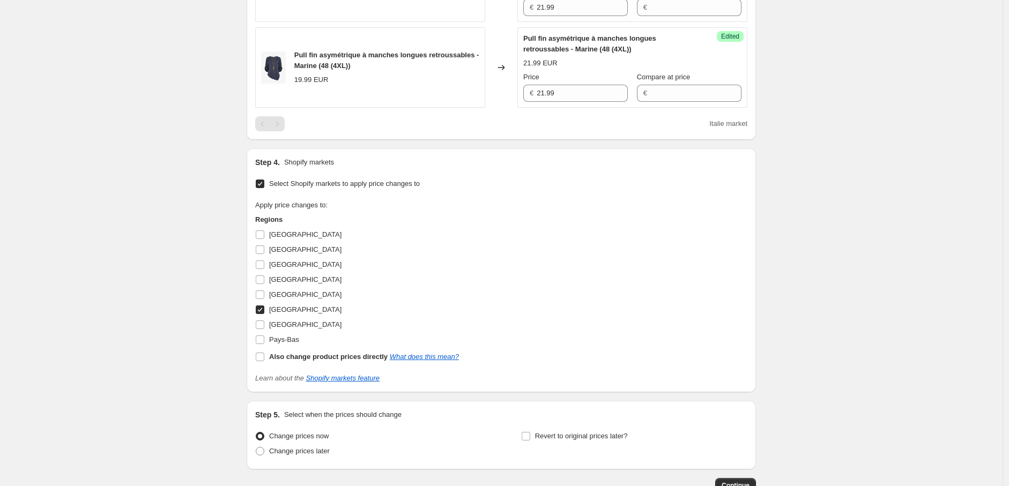
click at [264, 312] on input "Italie" at bounding box center [260, 310] width 9 height 9
checkbox input "false"
click at [262, 329] on input "Luxembourg" at bounding box center [260, 325] width 9 height 9
checkbox input "true"
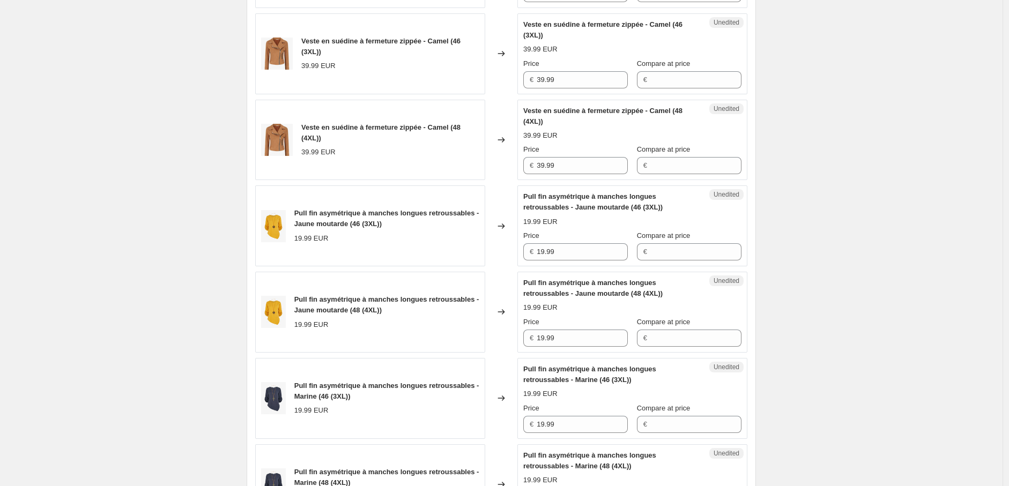
scroll to position [520, 0]
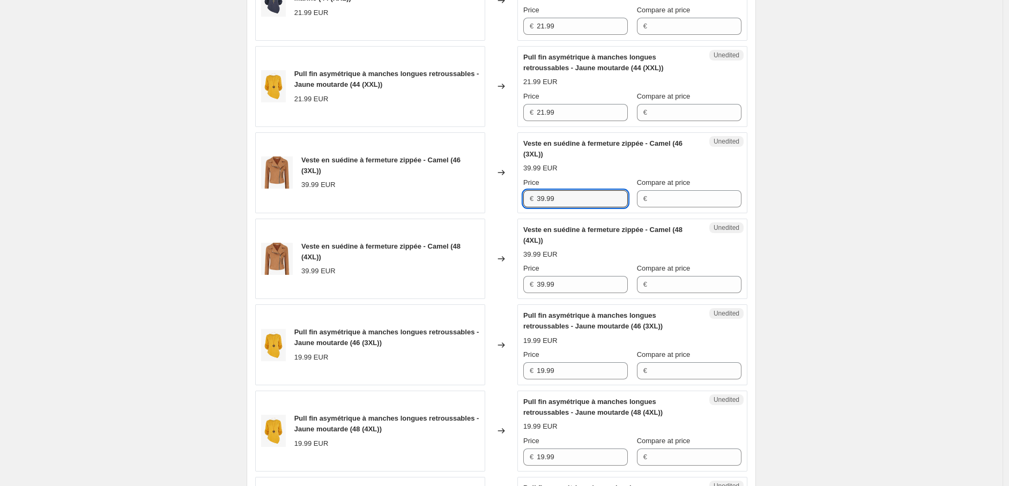
drag, startPoint x: 561, startPoint y: 197, endPoint x: 457, endPoint y: 189, distance: 104.3
click at [458, 189] on div "Veste en suédine à fermeture zippée - Camel (46 (3XL)) 39.99 EUR Changed to Une…" at bounding box center [501, 172] width 492 height 81
paste input "43"
type input "43.99"
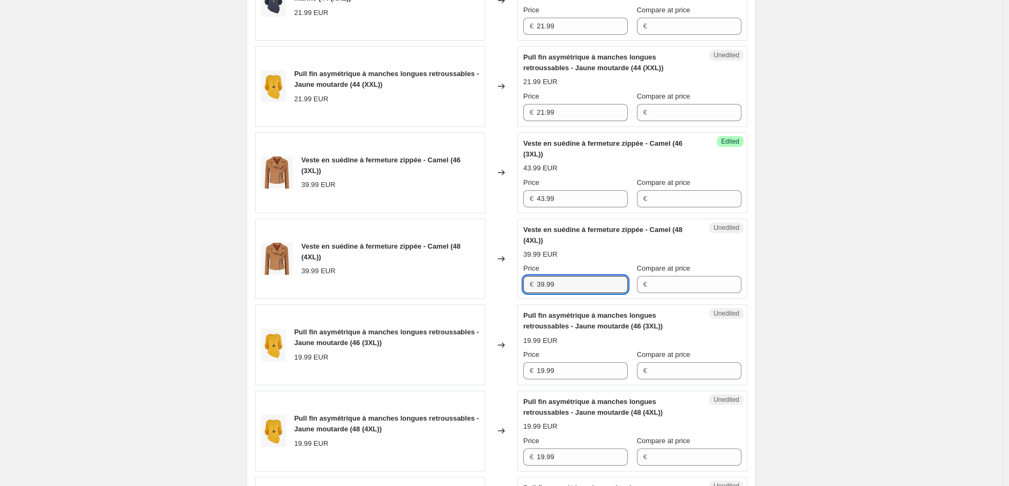
drag, startPoint x: 562, startPoint y: 286, endPoint x: 501, endPoint y: 279, distance: 61.5
click at [510, 282] on div "Veste en suédine à fermeture zippée - Camel (48 (4XL)) 39.99 EUR Changed to Une…" at bounding box center [501, 259] width 492 height 81
paste input "43"
type input "43.99"
drag, startPoint x: 567, startPoint y: 108, endPoint x: 504, endPoint y: 110, distance: 63.3
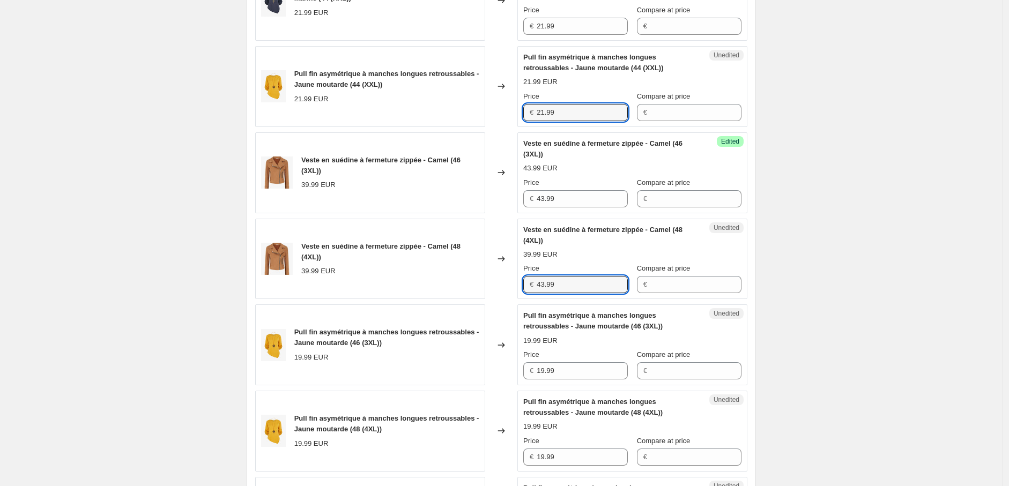
click at [504, 110] on div "Pull fin asymétrique à manches longues retroussables - Jaune moutarde (44 (XXL)…" at bounding box center [501, 86] width 492 height 81
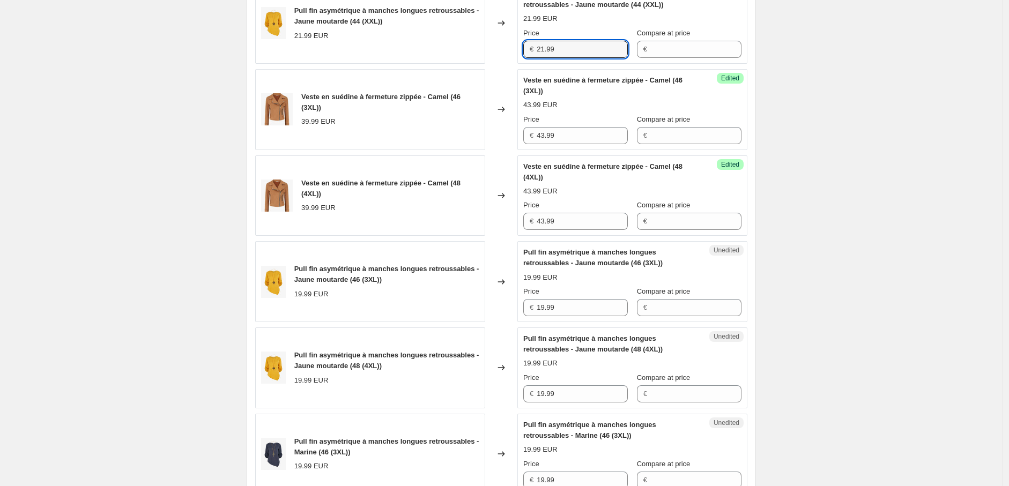
scroll to position [698, 0]
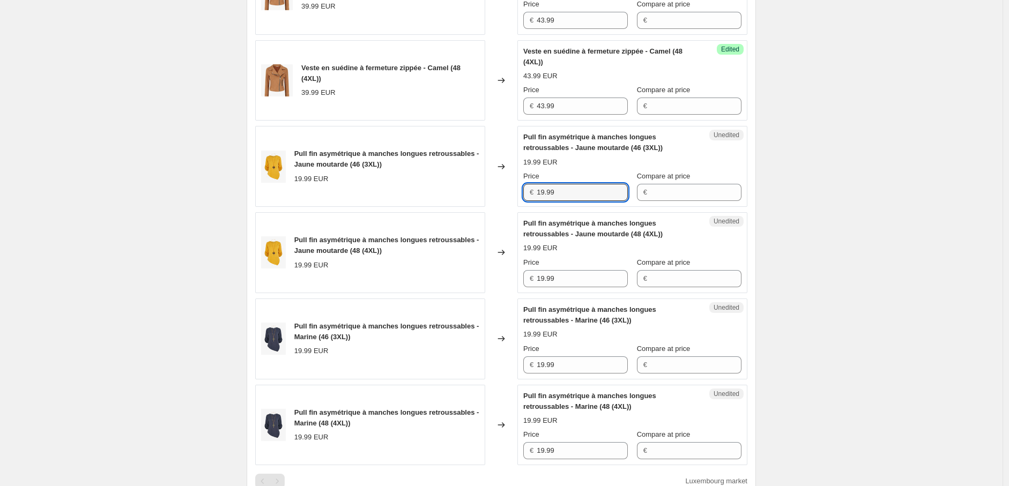
click at [519, 191] on div "Pull fin asymétrique à manches longues retroussables - Jaune moutarde (46 (3XL)…" at bounding box center [501, 166] width 492 height 81
paste input "21"
type input "21.99"
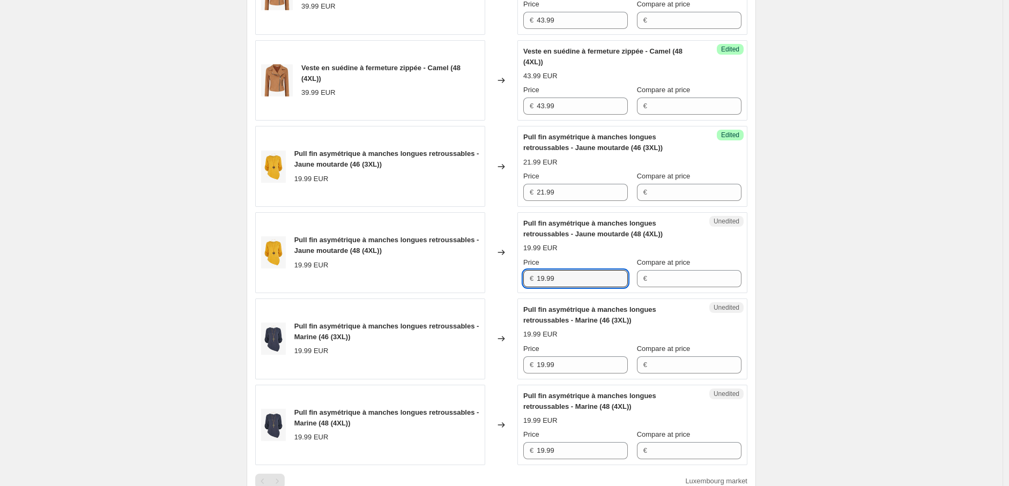
drag, startPoint x: 571, startPoint y: 277, endPoint x: 469, endPoint y: 280, distance: 101.9
click at [481, 279] on div "Pull fin asymétrique à manches longues retroussables - Jaune moutarde (48 (4XL)…" at bounding box center [501, 252] width 492 height 81
paste input "21"
type input "21.99"
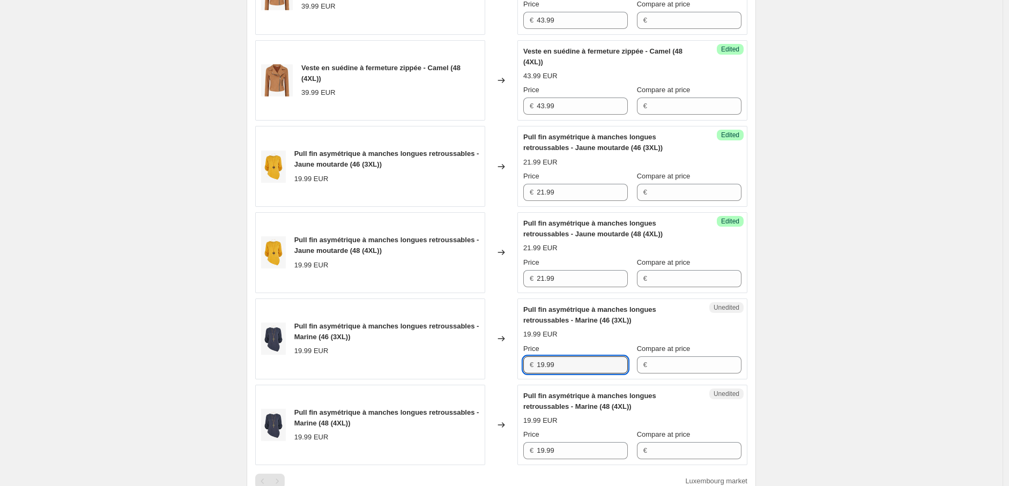
drag, startPoint x: 523, startPoint y: 370, endPoint x: 468, endPoint y: 369, distance: 55.2
click at [475, 370] on div "Pull fin asymétrique à manches longues retroussables - Marine (46 (3XL)) 19.99 …" at bounding box center [501, 339] width 492 height 81
paste input "21"
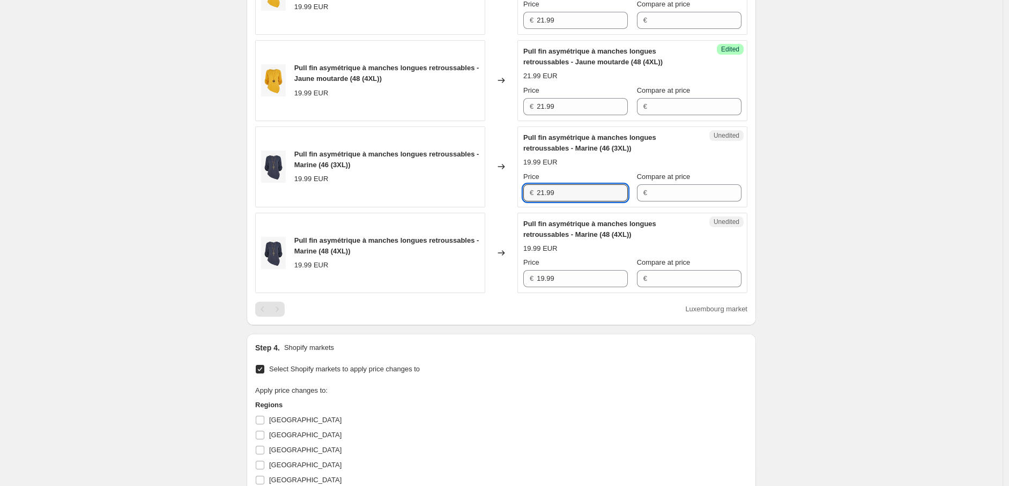
scroll to position [877, 0]
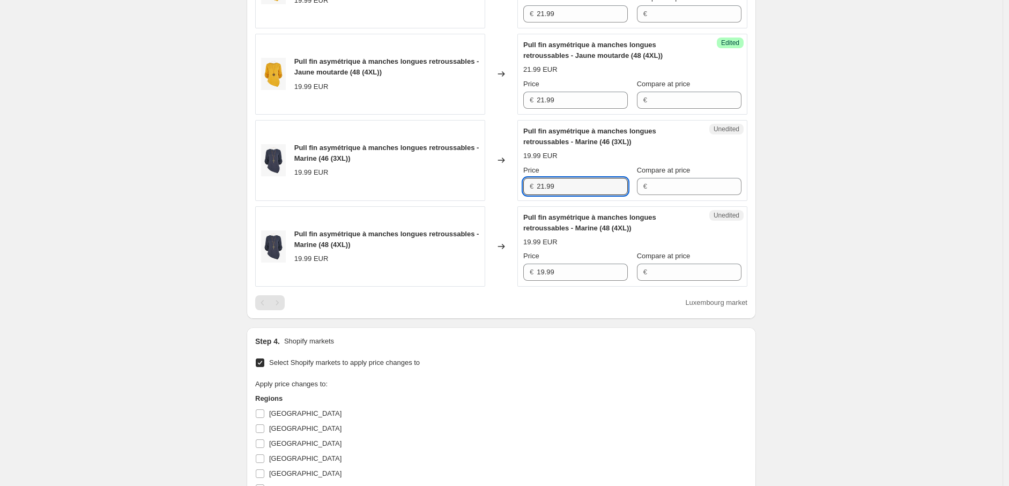
type input "21.99"
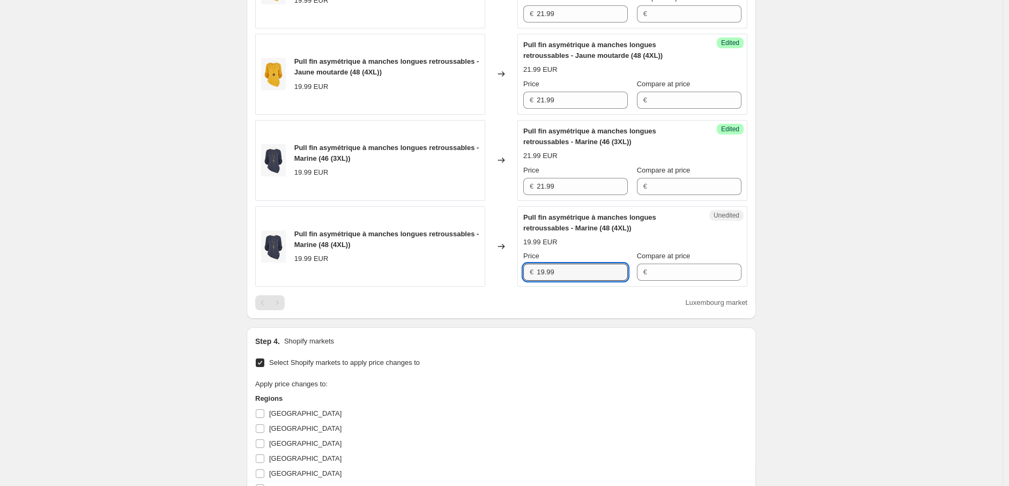
drag, startPoint x: 528, startPoint y: 268, endPoint x: 515, endPoint y: 268, distance: 12.9
click at [515, 268] on div "Pull fin asymétrique à manches longues retroussables - Marine (48 (4XL)) 19.99 …" at bounding box center [501, 246] width 492 height 81
paste input "21"
type input "21.99"
click at [554, 382] on div "Apply price changes to: Regions Allemagne Autriche Belgique Espagne France Ital…" at bounding box center [501, 461] width 492 height 164
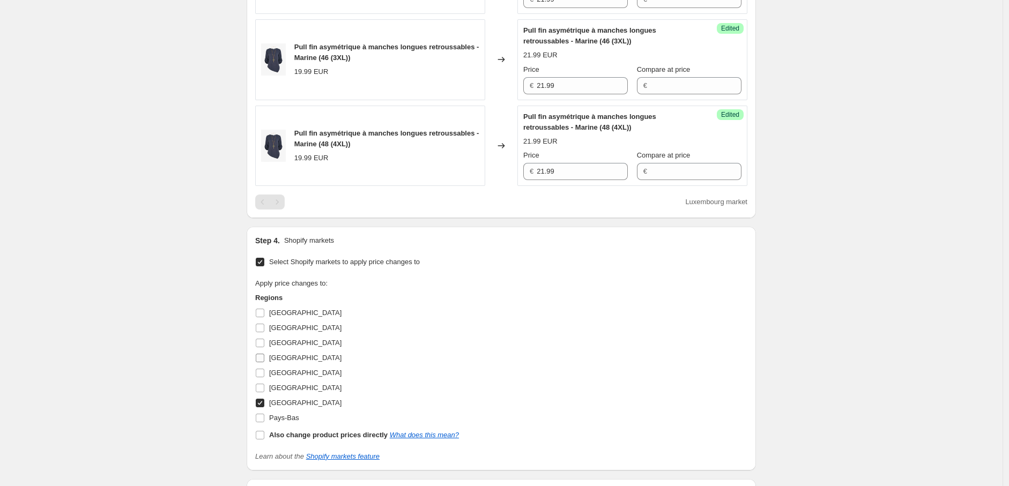
scroll to position [1056, 0]
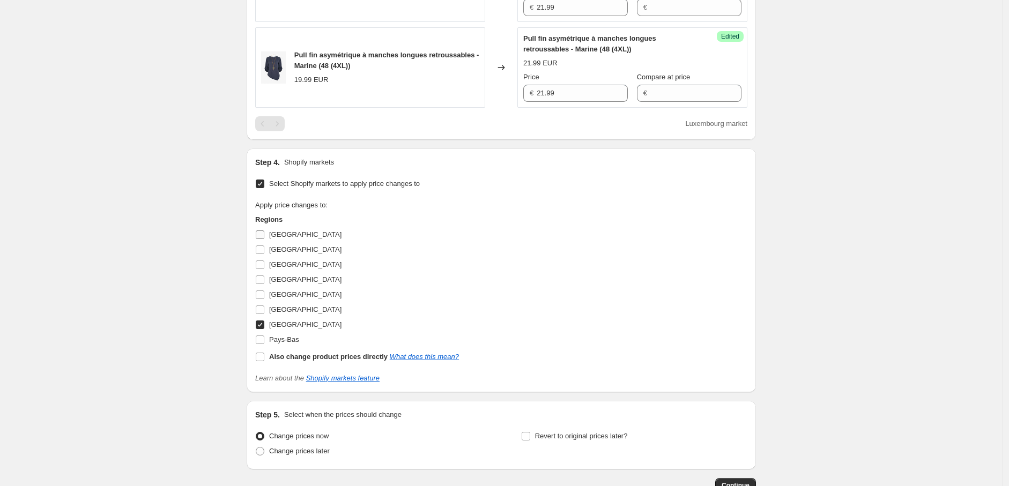
click at [263, 232] on input "Allemagne" at bounding box center [260, 234] width 9 height 9
checkbox input "true"
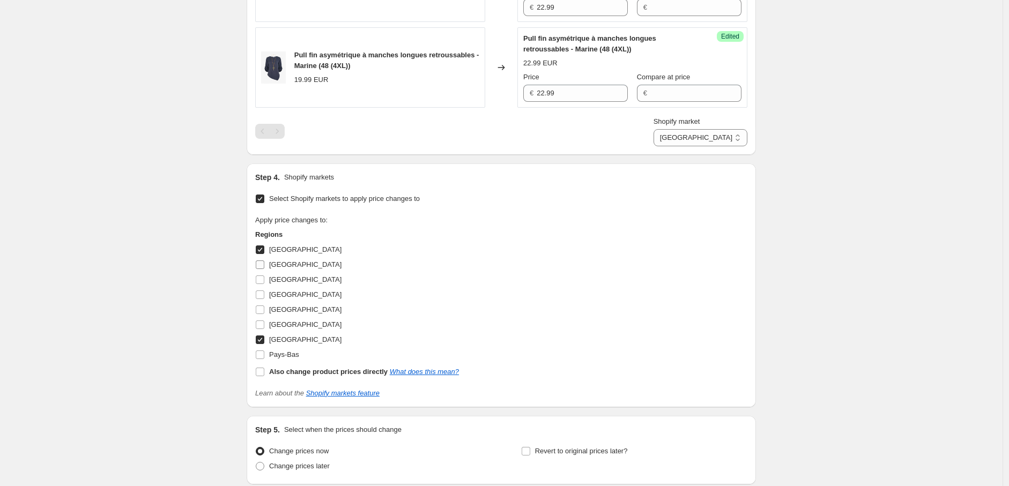
click at [261, 269] on input "Autriche" at bounding box center [260, 264] width 9 height 9
checkbox input "true"
click at [260, 284] on input "Belgique" at bounding box center [260, 280] width 9 height 9
checkbox input "true"
click at [264, 324] on input "Italie" at bounding box center [260, 325] width 9 height 9
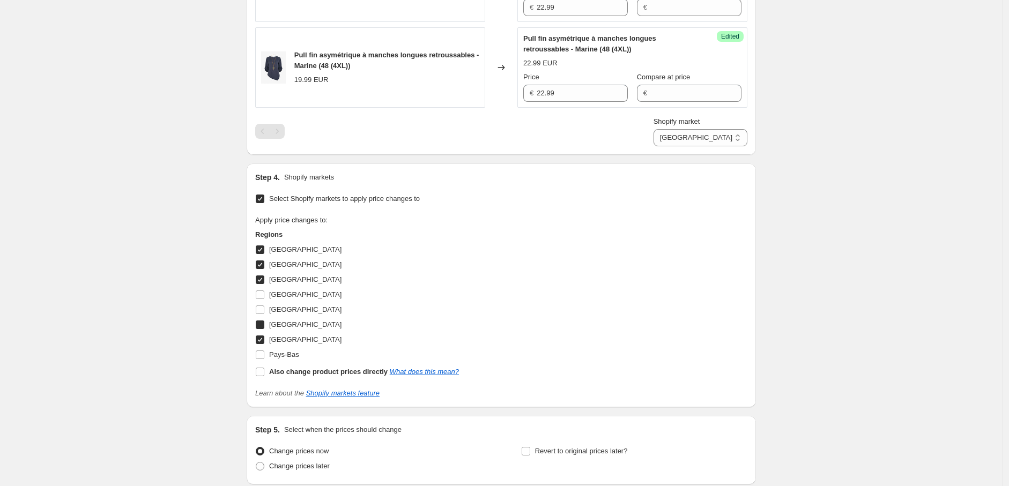
checkbox input "true"
click at [262, 356] on input "Pays-Bas" at bounding box center [260, 355] width 9 height 9
checkbox input "true"
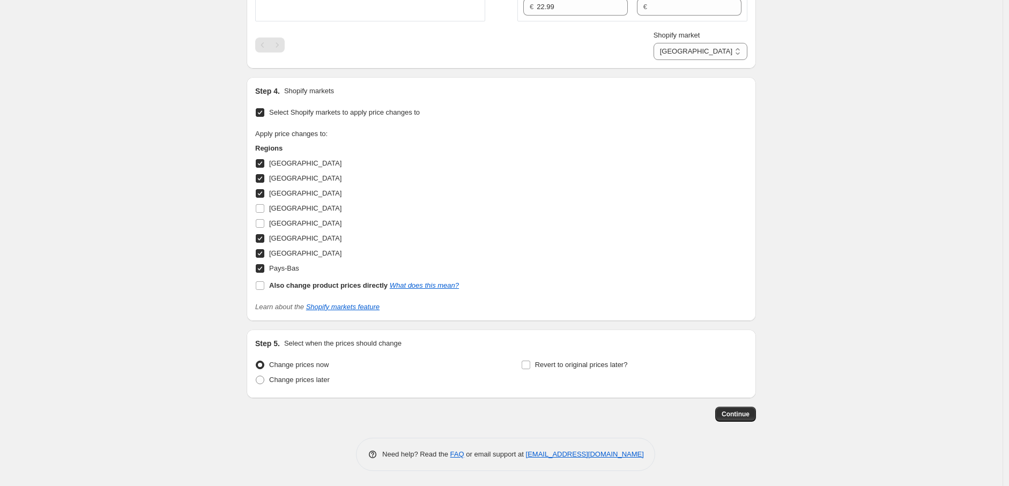
scroll to position [1143, 0]
click at [738, 410] on span "Continue" at bounding box center [735, 413] width 28 height 9
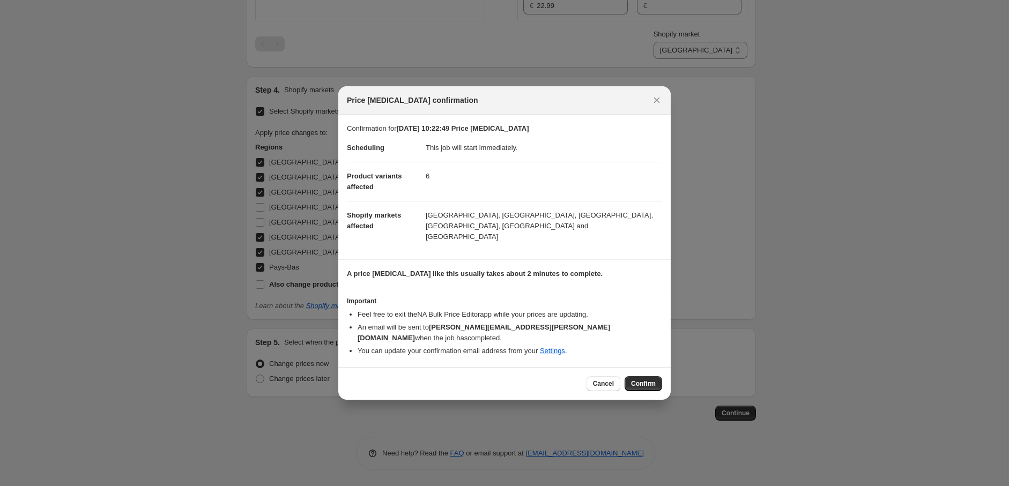
click at [642, 379] on span "Confirm" at bounding box center [643, 383] width 25 height 9
